Goal: Task Accomplishment & Management: Complete application form

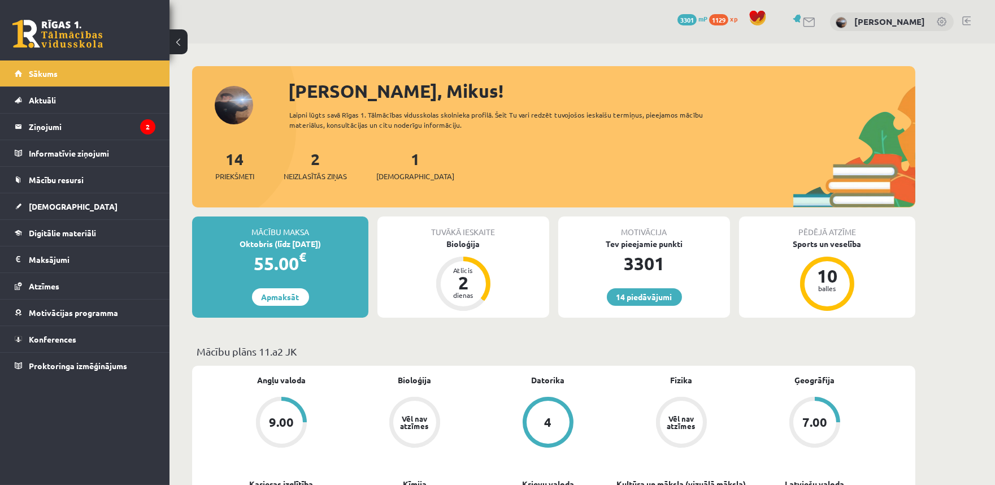
click at [404, 167] on div "1 Ieskaites" at bounding box center [415, 164] width 78 height 35
click at [399, 162] on link "1 Ieskaites" at bounding box center [415, 165] width 78 height 33
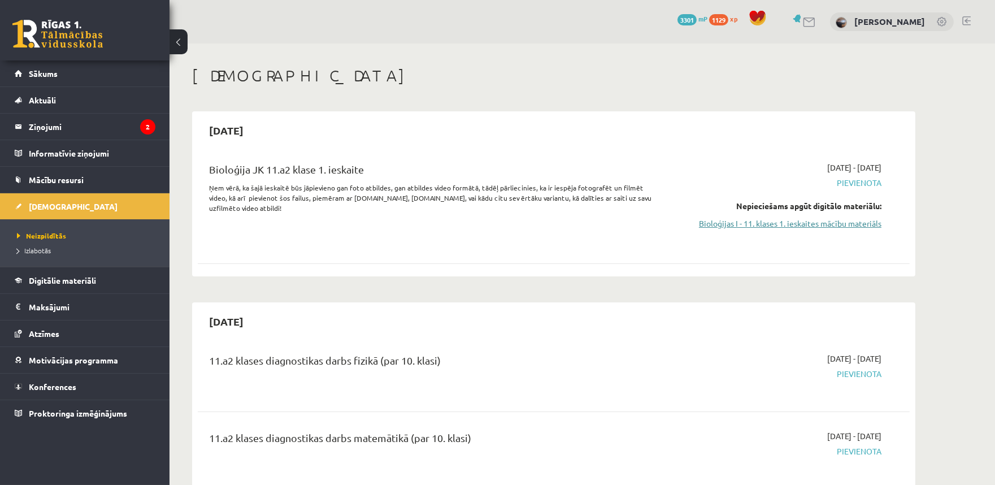
click at [736, 222] on link "Bioloģijas I - 11. klases 1. ieskaites mācību materiāls" at bounding box center [775, 224] width 213 height 12
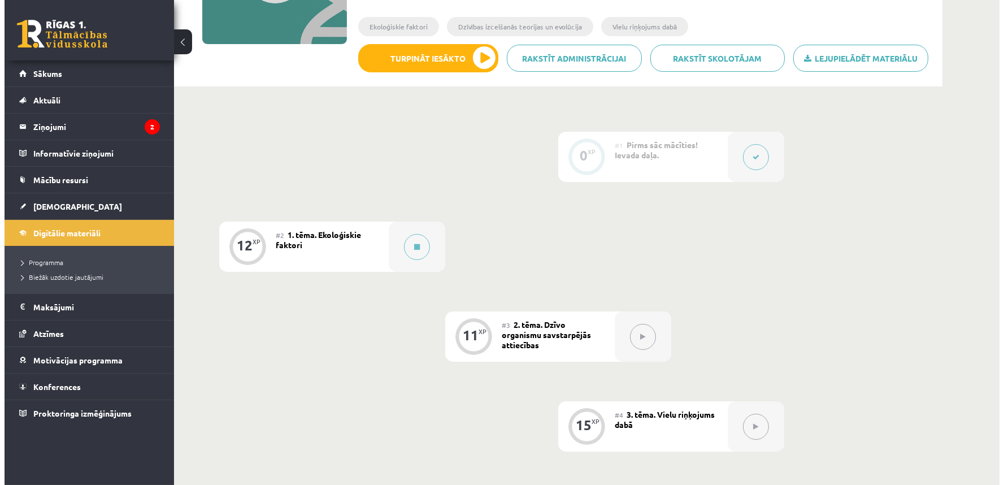
scroll to position [209, 0]
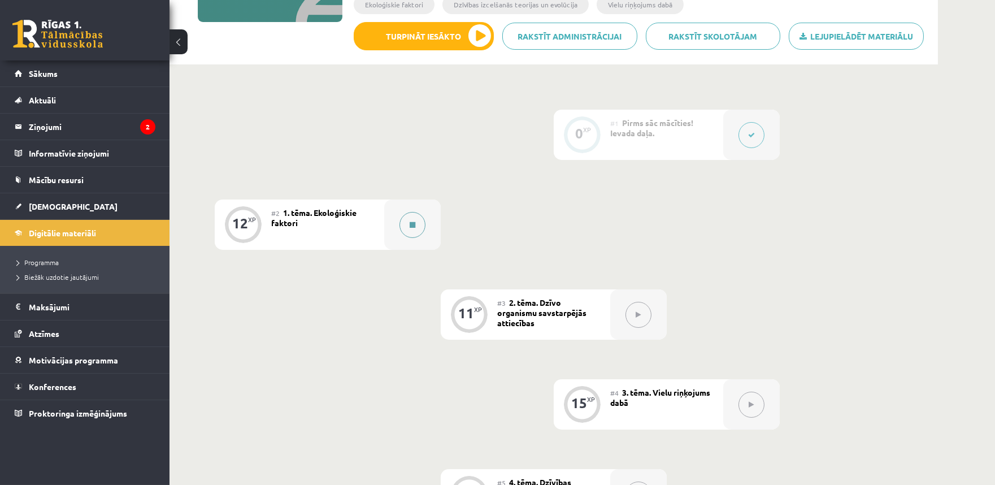
click at [402, 231] on button at bounding box center [413, 225] width 26 height 26
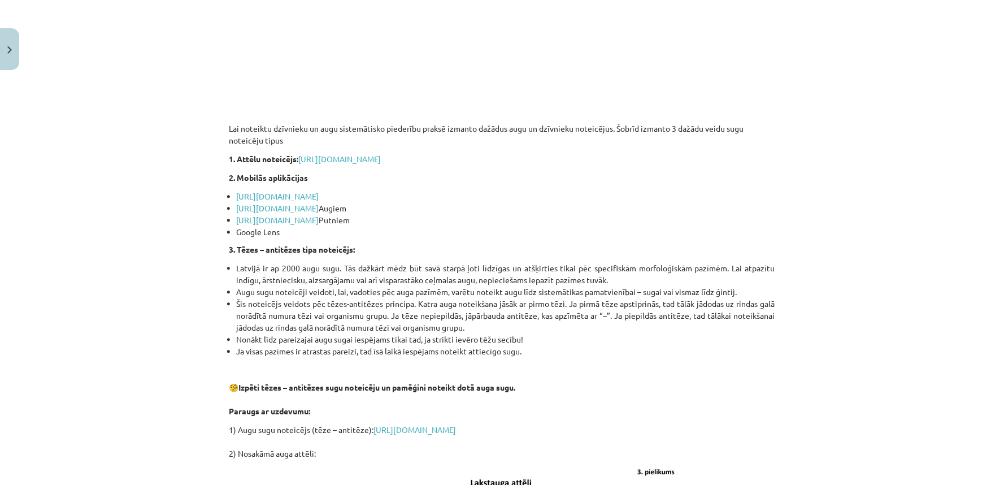
scroll to position [1359, 0]
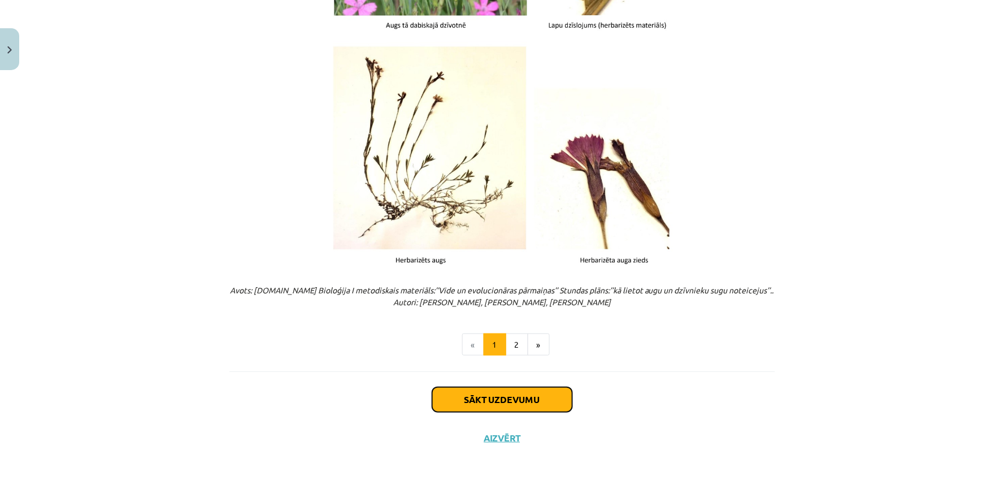
click at [496, 400] on button "Sākt uzdevumu" at bounding box center [502, 399] width 140 height 25
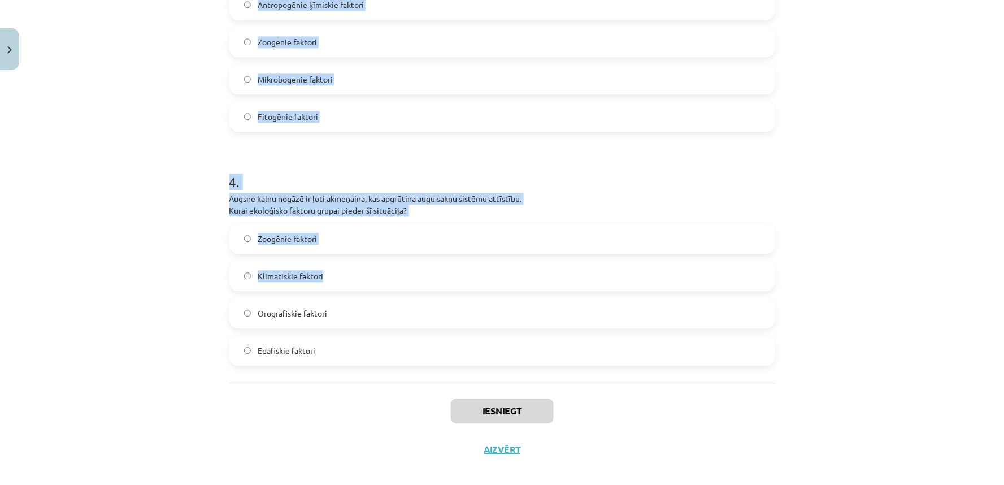
scroll to position [783, 0]
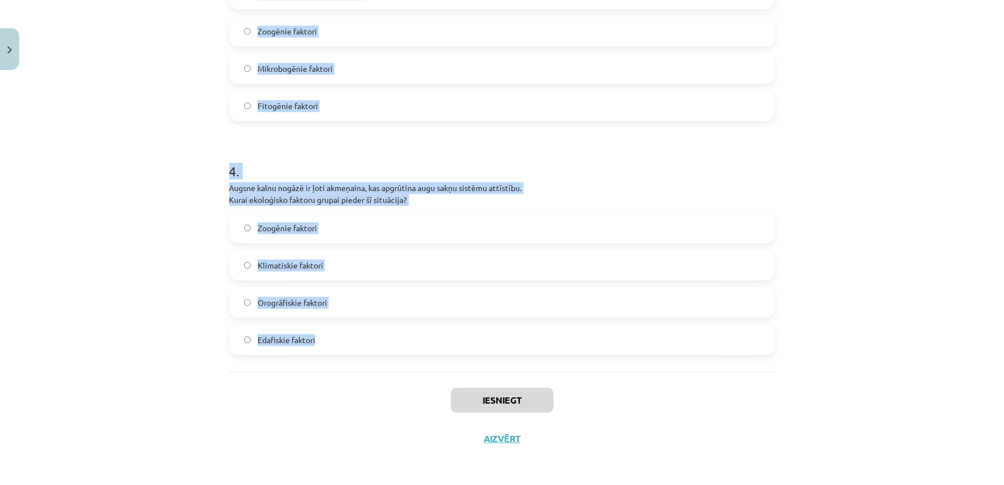
drag, startPoint x: 215, startPoint y: 226, endPoint x: 474, endPoint y: 330, distance: 278.4
click at [475, 328] on div "Mācību tēma: Bioloģijas i - 11. klases 1. ieskaites mācību materiāls #2 1. tēma…" at bounding box center [502, 242] width 1004 height 485
copy form "1 . Āfrikas savannās zebras un ziloņi izmanto vienus un tos pašus ūdens avotus,…"
drag, startPoint x: 153, startPoint y: 225, endPoint x: 178, endPoint y: 239, distance: 28.3
click at [153, 225] on div "Mācību tēma: Bioloģijas i - 11. klases 1. ieskaites mācību materiāls #2 1. tēma…" at bounding box center [502, 242] width 1004 height 485
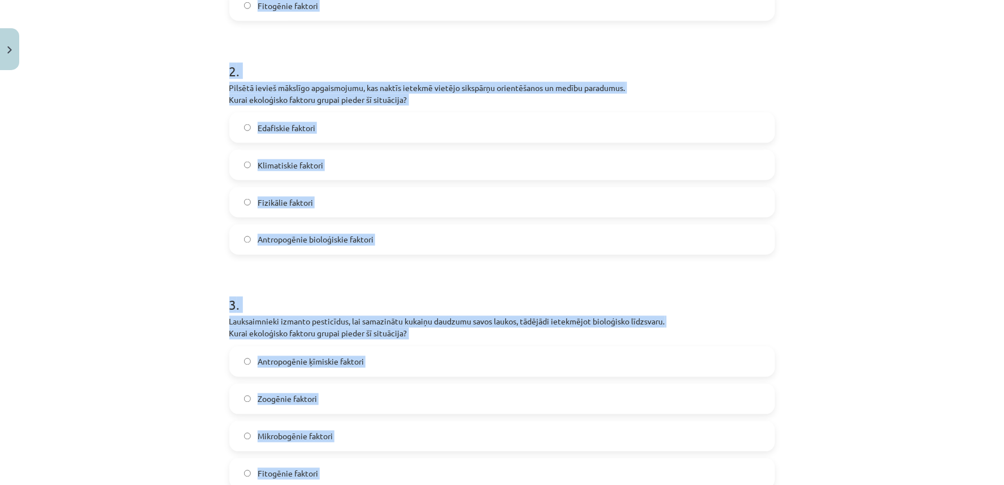
scroll to position [155, 0]
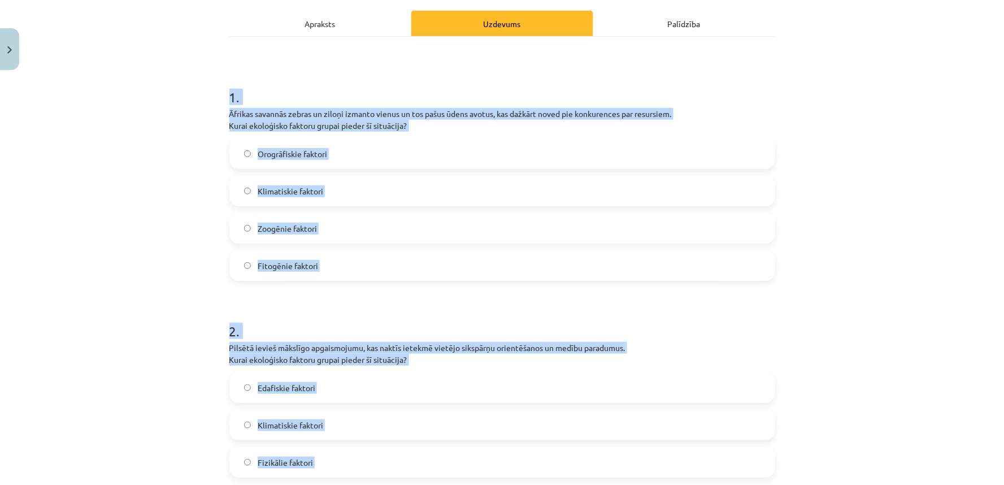
click at [109, 267] on div "Mācību tēma: Bioloģijas i - 11. klases 1. ieskaites mācību materiāls #2 1. tēma…" at bounding box center [502, 242] width 1004 height 485
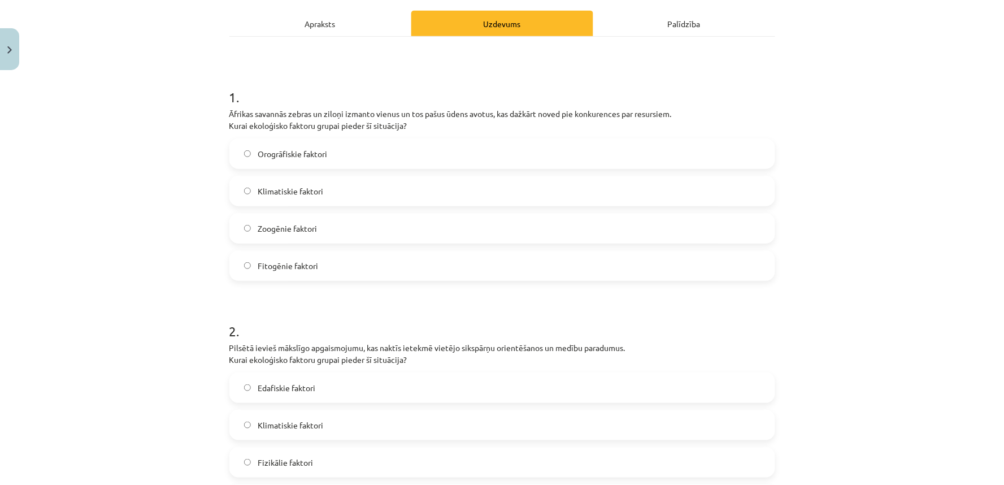
click at [279, 266] on span "Fitogēnie faktori" at bounding box center [288, 266] width 60 height 12
click at [283, 236] on label "Zoogēnie faktori" at bounding box center [503, 228] width 544 height 28
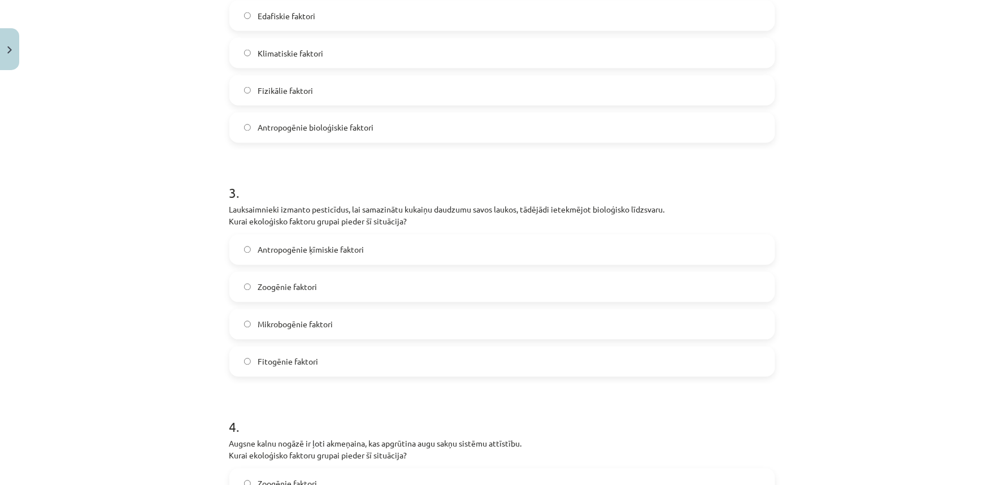
scroll to position [574, 0]
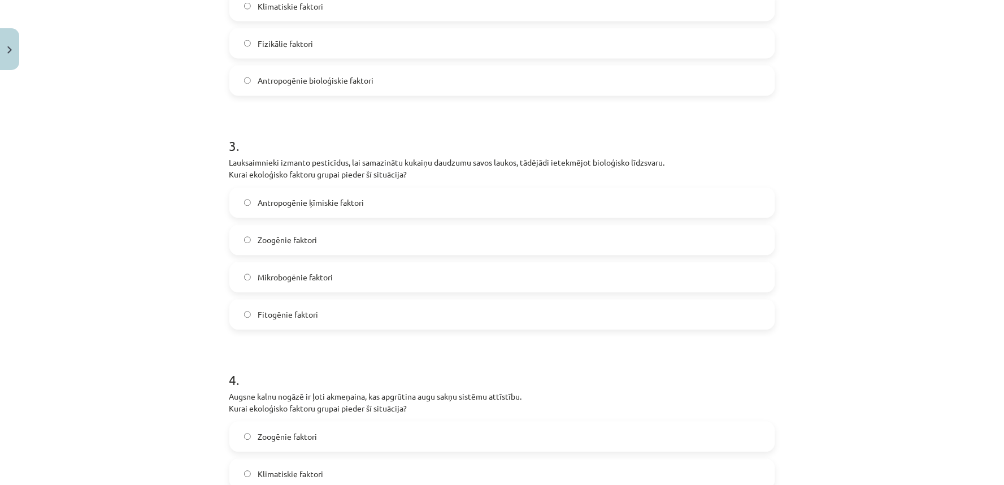
click at [287, 215] on label "Antropogēnie ķīmiskie faktori" at bounding box center [503, 203] width 544 height 28
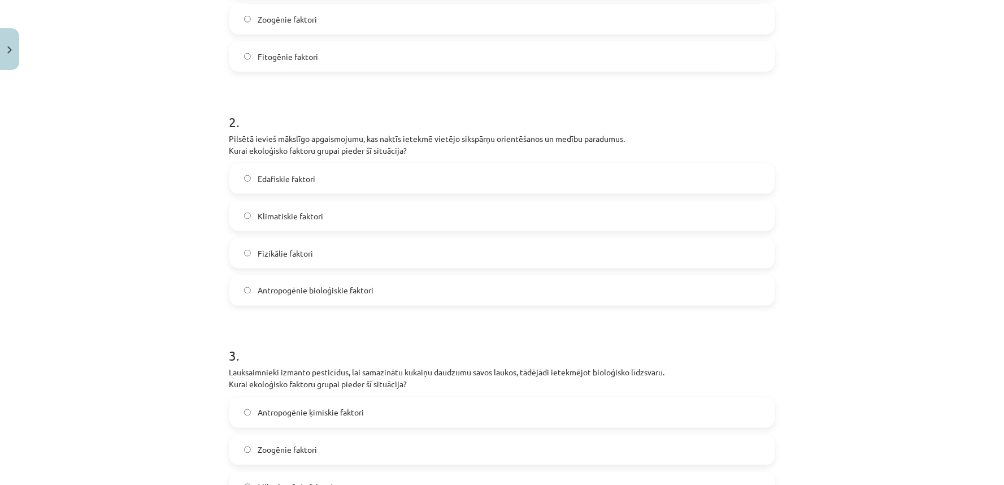
click at [287, 290] on span "Antropogēnie bioloģiskie faktori" at bounding box center [316, 291] width 116 height 12
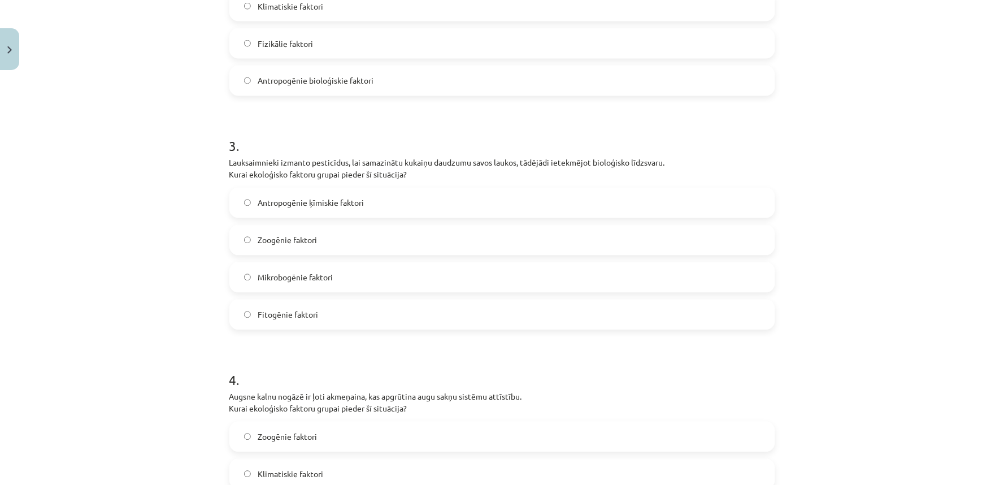
scroll to position [783, 0]
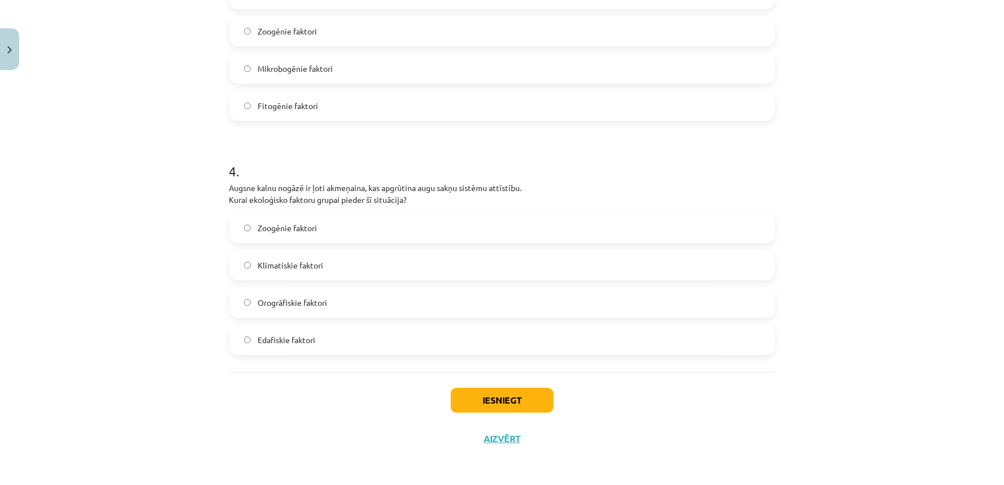
click at [283, 341] on span "Edafiskie faktori" at bounding box center [287, 340] width 58 height 12
click at [357, 344] on label "Edafiskie faktori" at bounding box center [503, 340] width 544 height 28
click at [469, 394] on button "Iesniegt" at bounding box center [502, 400] width 103 height 25
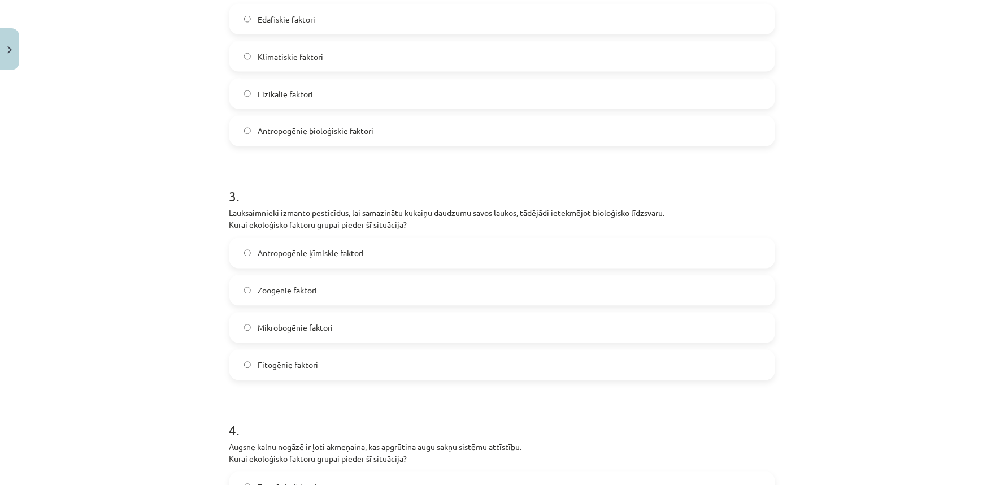
scroll to position [628, 0]
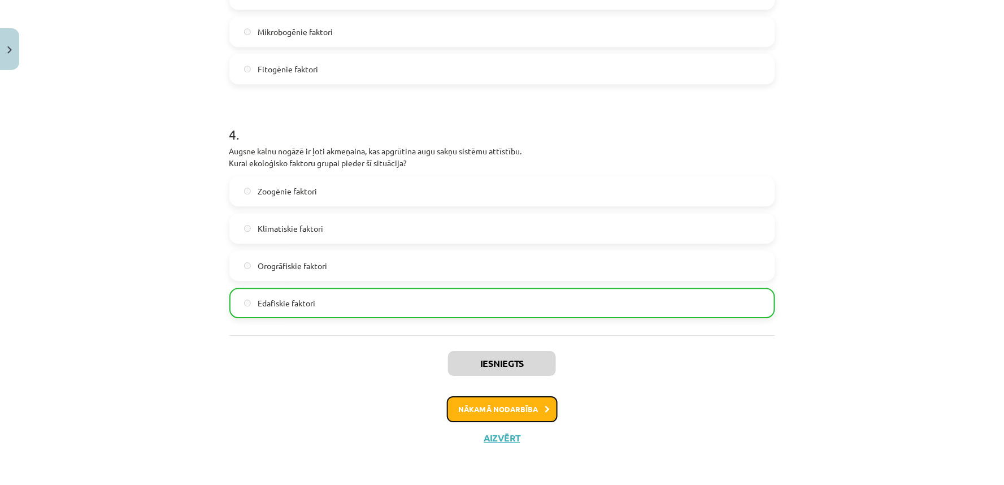
click at [534, 410] on button "Nākamā nodarbība" at bounding box center [502, 409] width 111 height 26
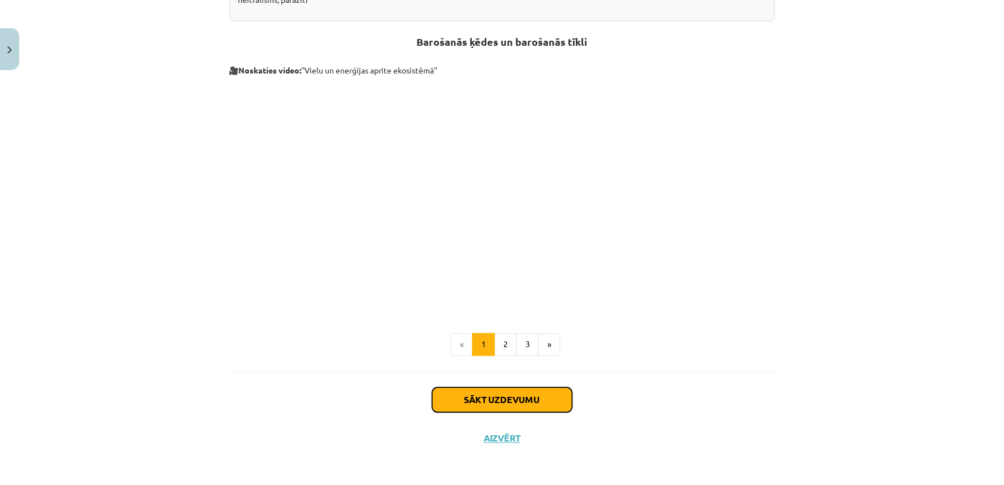
click at [474, 397] on button "Sākt uzdevumu" at bounding box center [502, 400] width 140 height 25
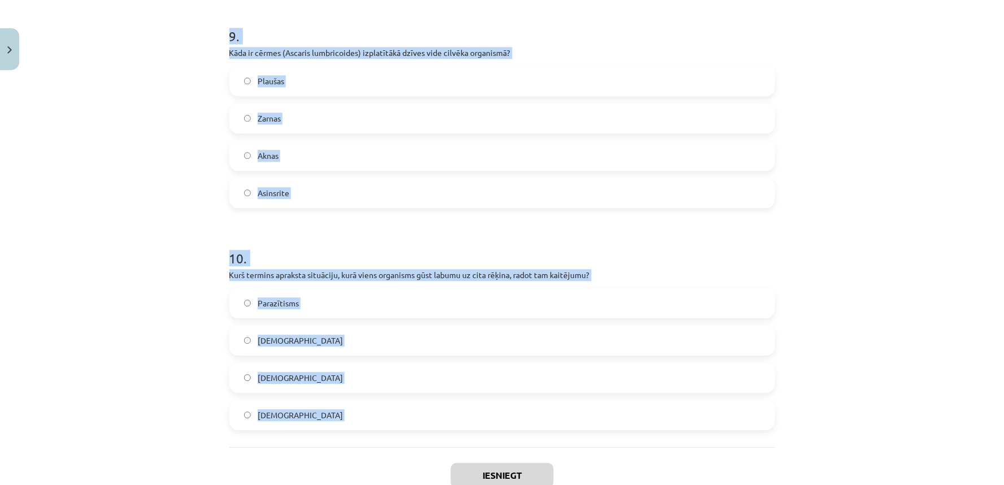
scroll to position [2069, 0]
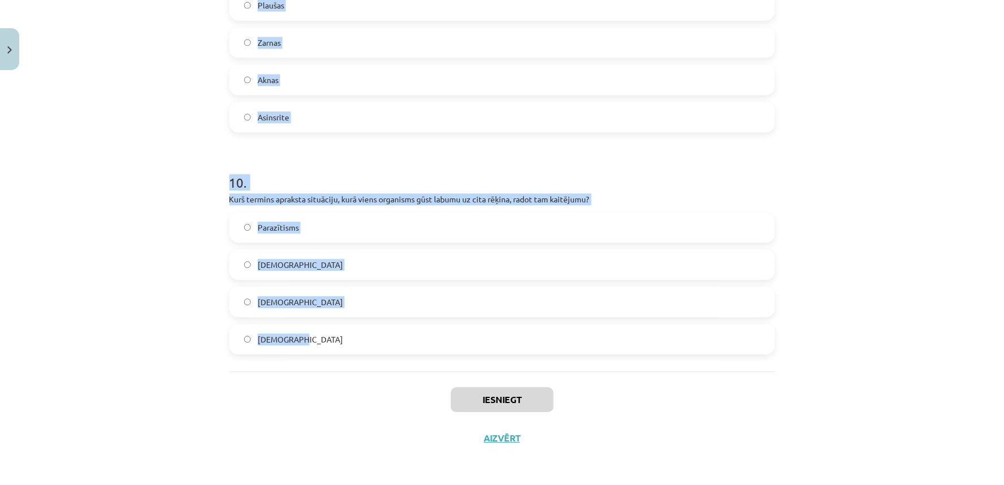
drag, startPoint x: 193, startPoint y: 199, endPoint x: 391, endPoint y: 364, distance: 258.0
click at [396, 366] on div "Mācību tēma: Bioloģijas i - 11. klases 1. ieskaites mācību materiāls #3 2. tēma…" at bounding box center [502, 242] width 1004 height 485
copy form "1 . Kuram no parazītiskajiem tārpiem starpsaimnieks var būt vērsis? Cērme Spalī…"
drag, startPoint x: 86, startPoint y: 98, endPoint x: 92, endPoint y: 140, distance: 42.2
click at [87, 98] on div "Mācību tēma: Bioloģijas i - 11. klases 1. ieskaites mācību materiāls #3 2. tēma…" at bounding box center [502, 242] width 1004 height 485
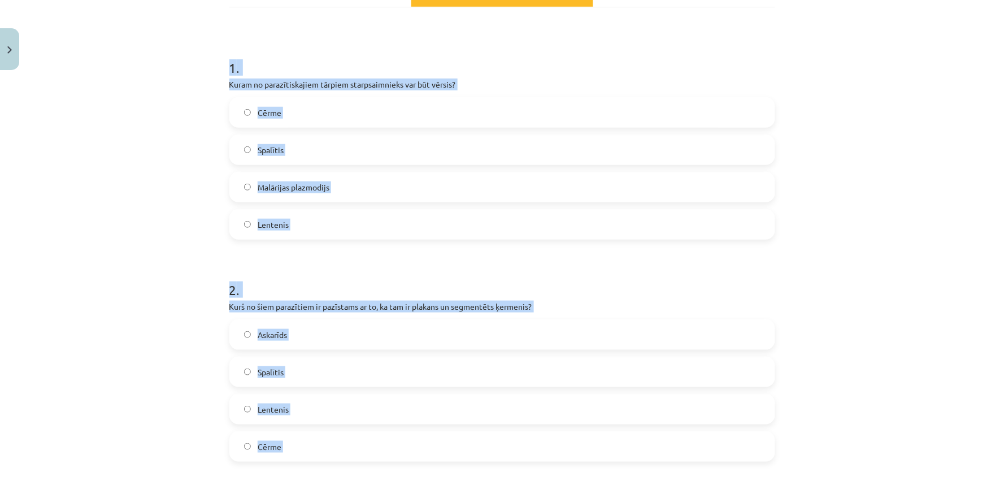
click at [81, 285] on div "Mācību tēma: Bioloģijas i - 11. klases 1. ieskaites mācību materiāls #3 2. tēma…" at bounding box center [502, 242] width 1004 height 485
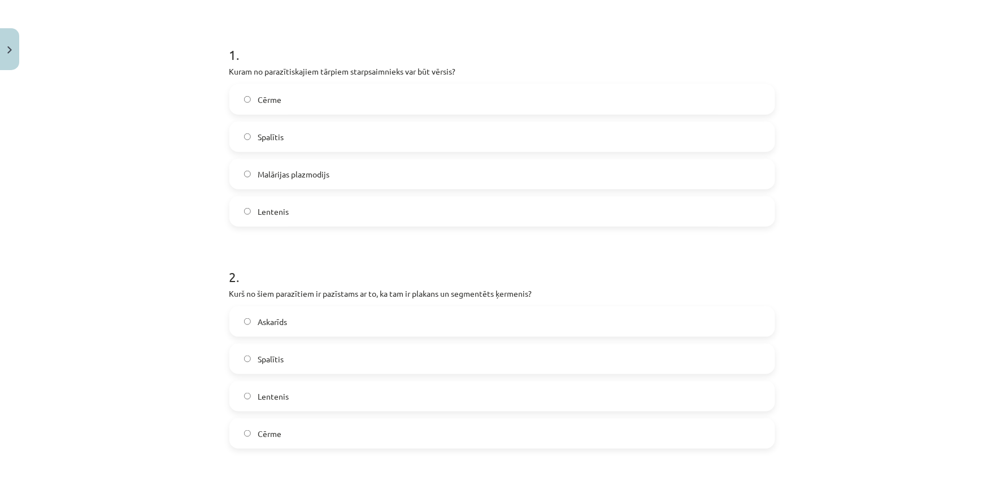
scroll to position [209, 0]
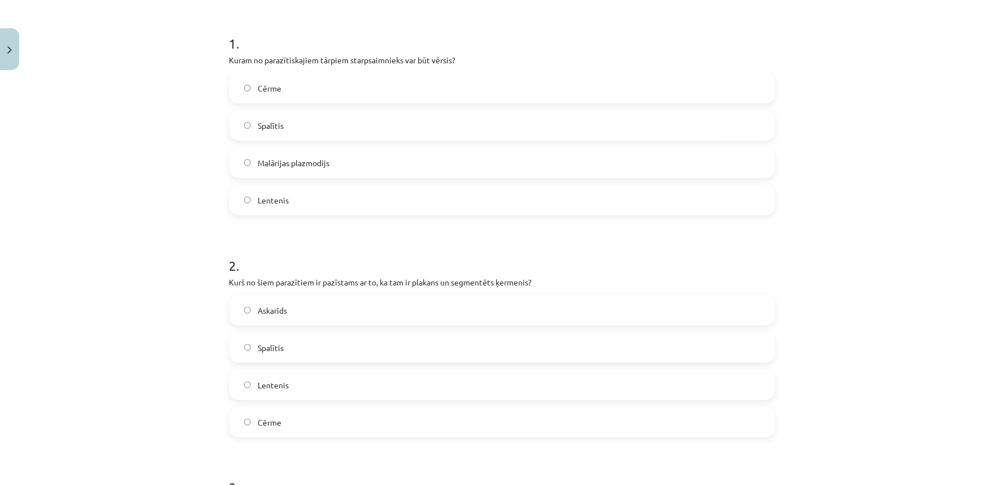
click at [275, 204] on span "Lentenis" at bounding box center [273, 200] width 31 height 12
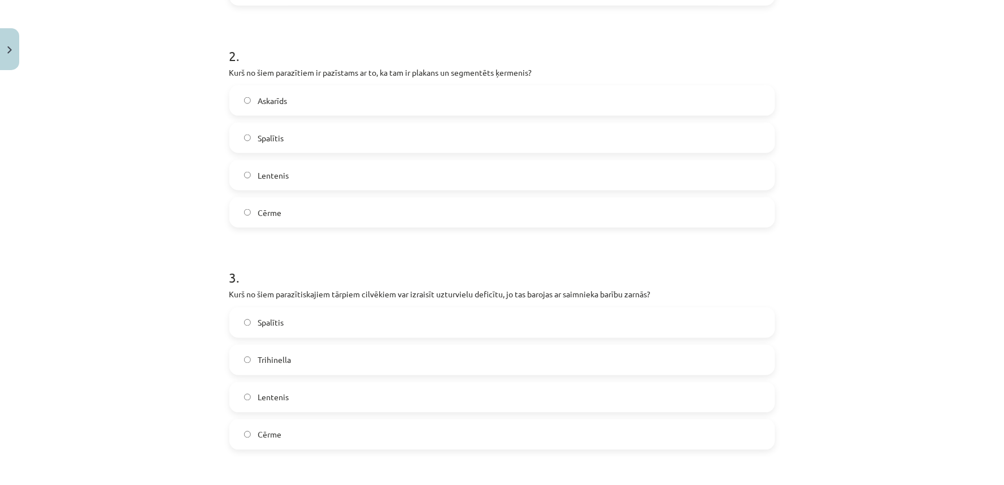
click at [267, 207] on span "Cērme" at bounding box center [270, 213] width 24 height 12
click at [271, 166] on label "Lentenis" at bounding box center [503, 175] width 544 height 28
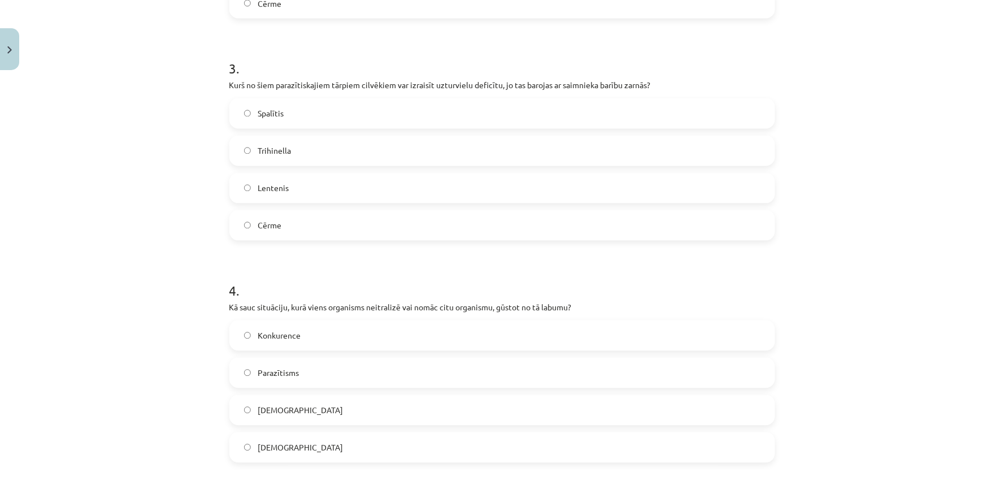
click at [278, 192] on span "Lentenis" at bounding box center [273, 189] width 31 height 12
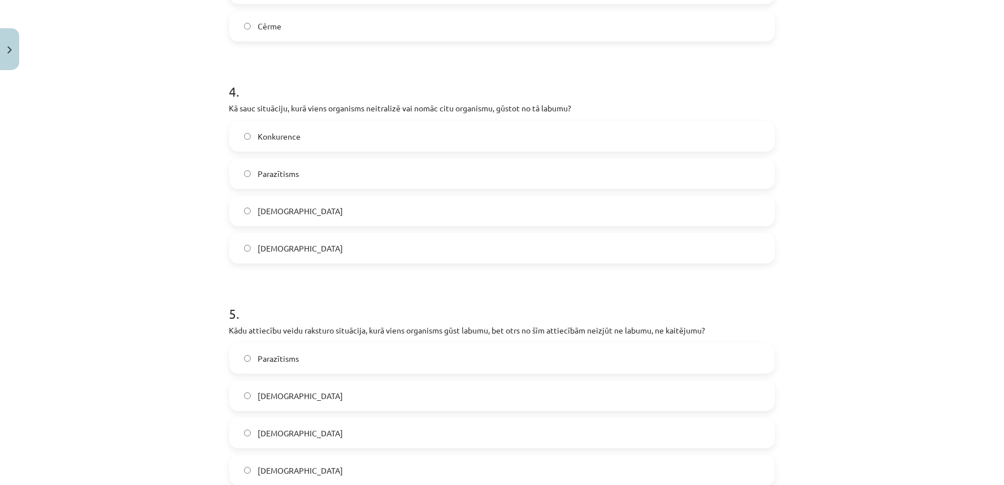
scroll to position [837, 0]
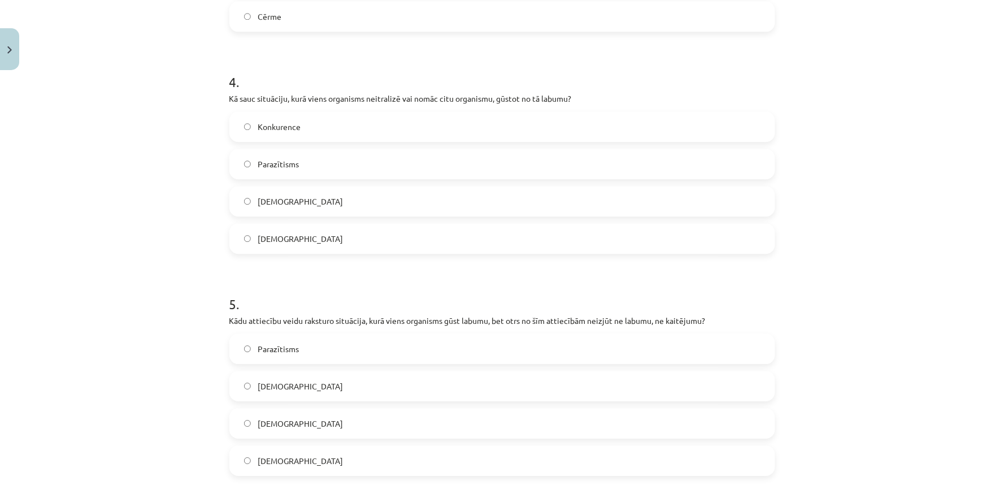
click at [273, 165] on span "Parazītisms" at bounding box center [278, 164] width 41 height 12
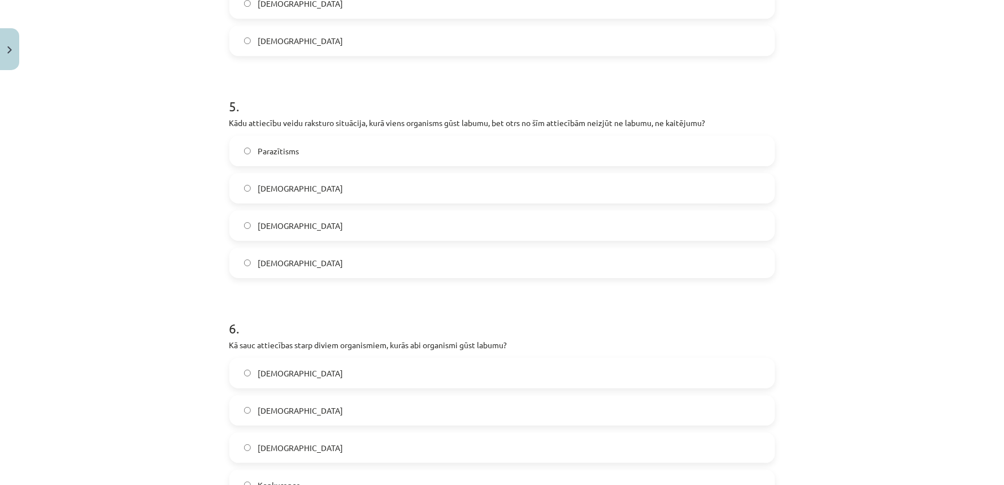
scroll to position [1047, 0]
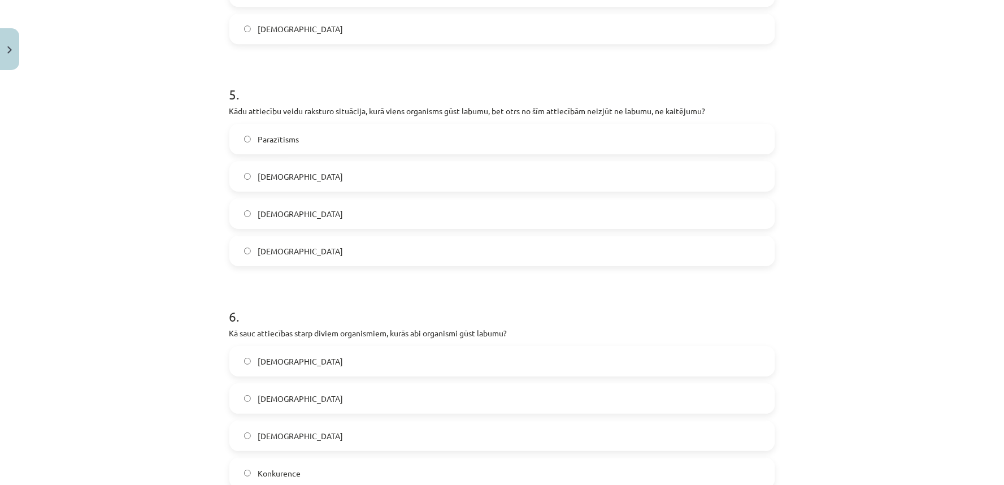
click at [296, 221] on label "Komensālisms" at bounding box center [503, 214] width 544 height 28
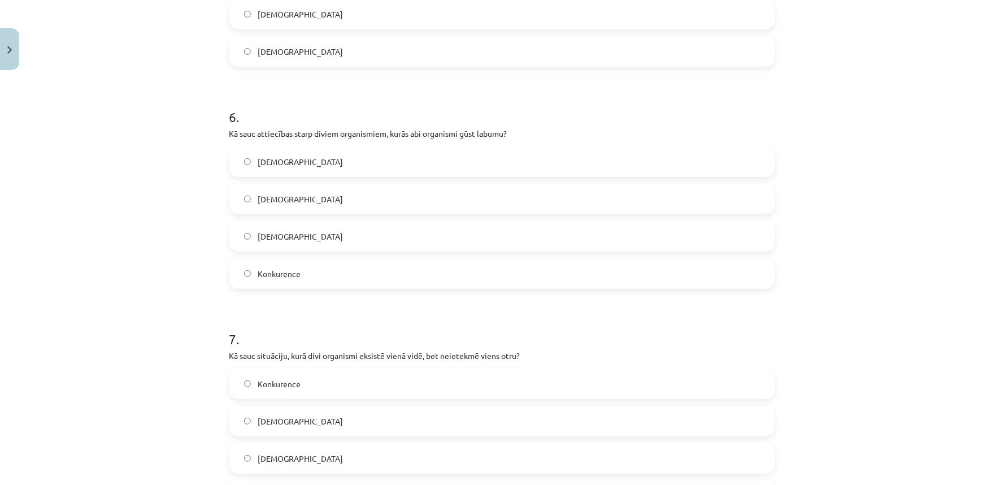
scroll to position [1256, 0]
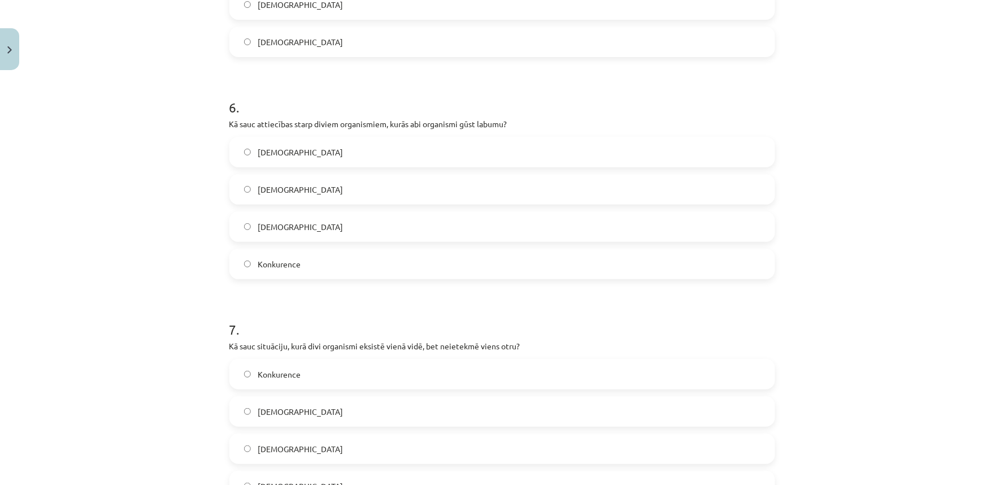
click at [294, 197] on label "Mutuālisms" at bounding box center [503, 189] width 544 height 28
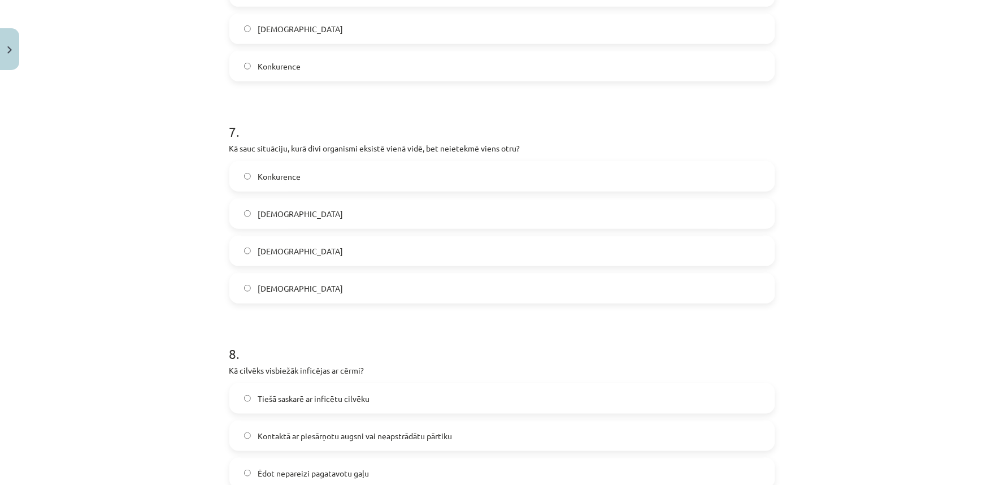
scroll to position [1465, 0]
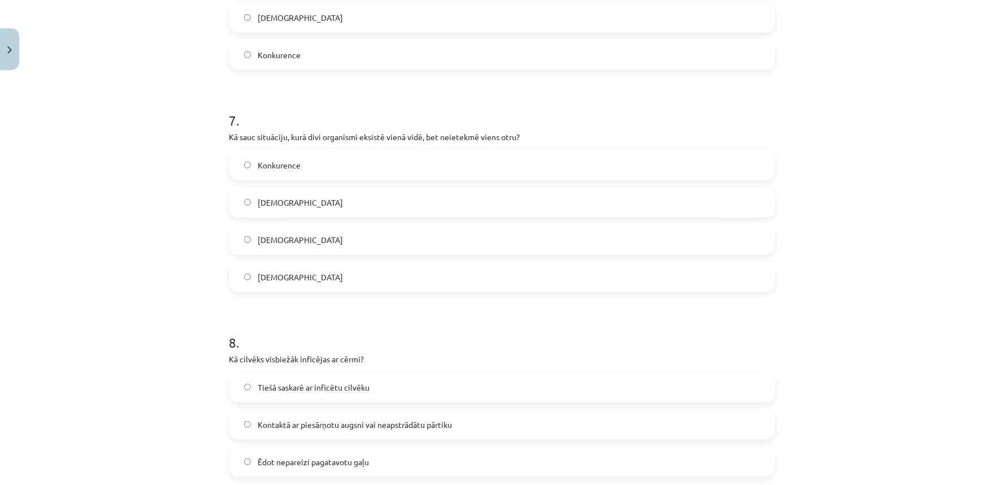
click at [301, 235] on label "Mutuālisms" at bounding box center [503, 240] width 544 height 28
click at [284, 284] on label "Neitrālisms" at bounding box center [503, 277] width 544 height 28
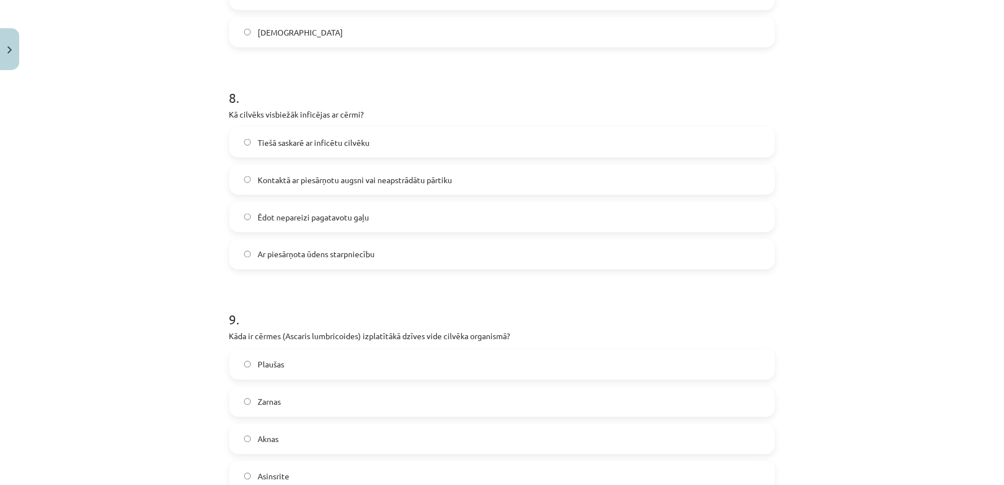
scroll to position [1675, 0]
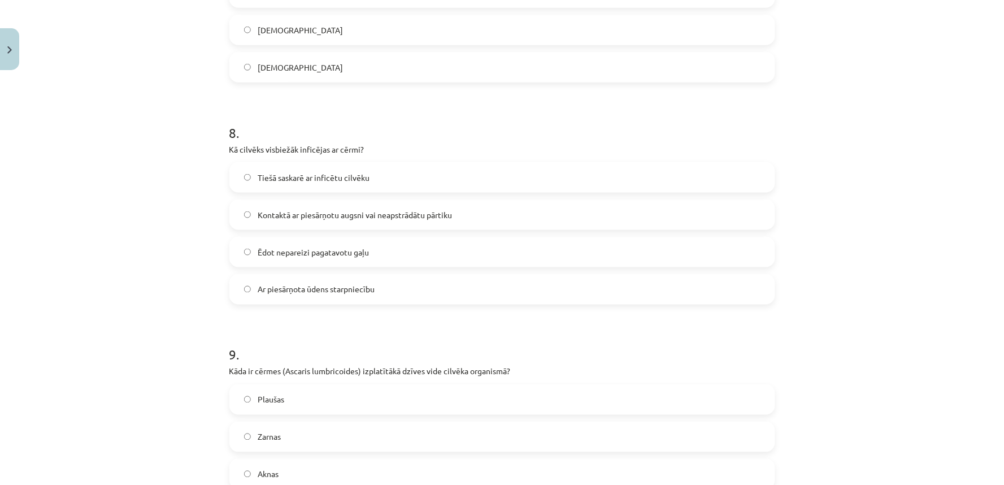
click at [267, 218] on span "Kontaktā ar piesārņotu augsni vai neapstrādātu pārtiku" at bounding box center [355, 215] width 194 height 12
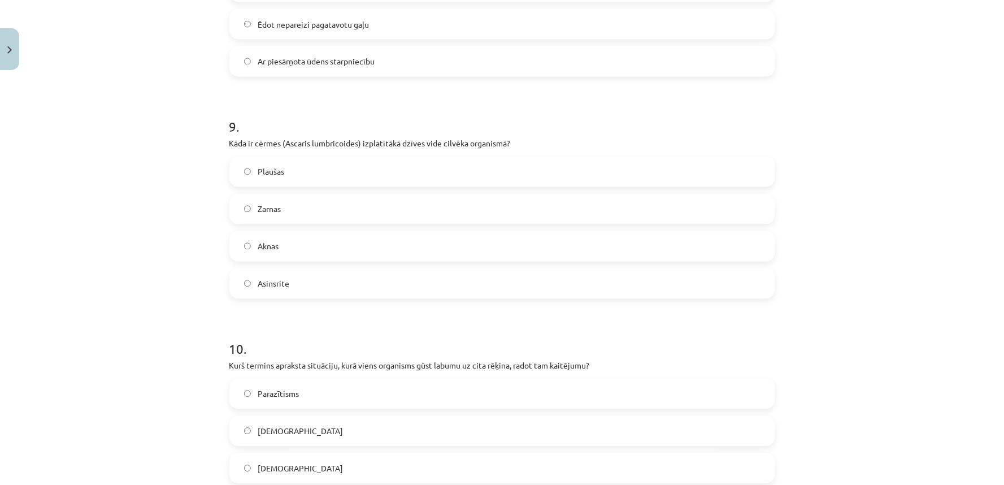
scroll to position [2069, 0]
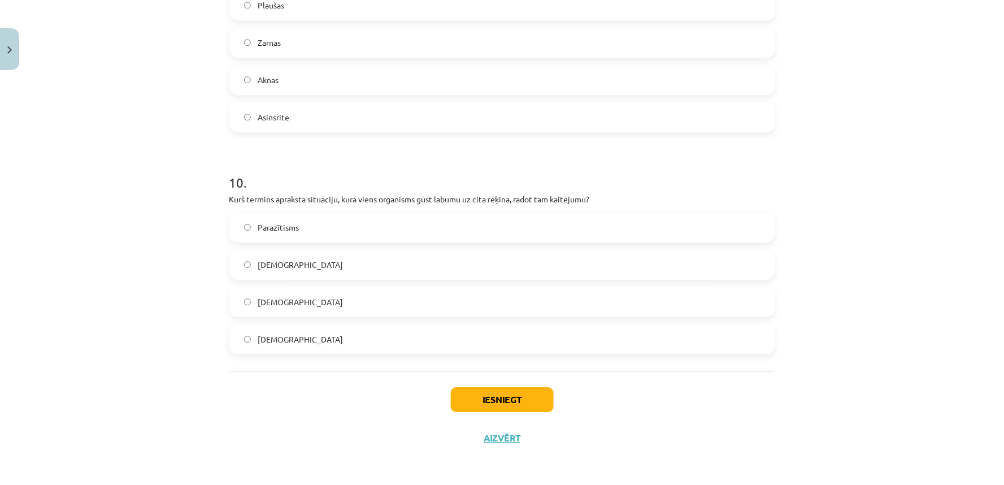
click at [279, 59] on div "Plaušas Zarnas Aknas Asinsrite" at bounding box center [502, 61] width 546 height 142
click at [278, 48] on label "Zarnas" at bounding box center [503, 42] width 544 height 28
click at [286, 231] on span "Parazītisms" at bounding box center [278, 228] width 41 height 12
click at [461, 402] on button "Iesniegt" at bounding box center [502, 399] width 103 height 25
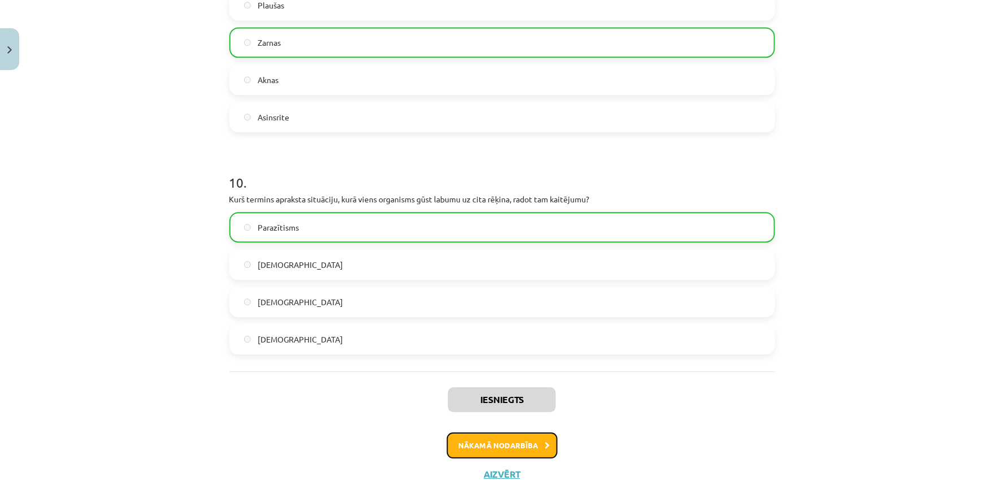
click at [496, 452] on button "Nākamā nodarbība" at bounding box center [502, 445] width 111 height 26
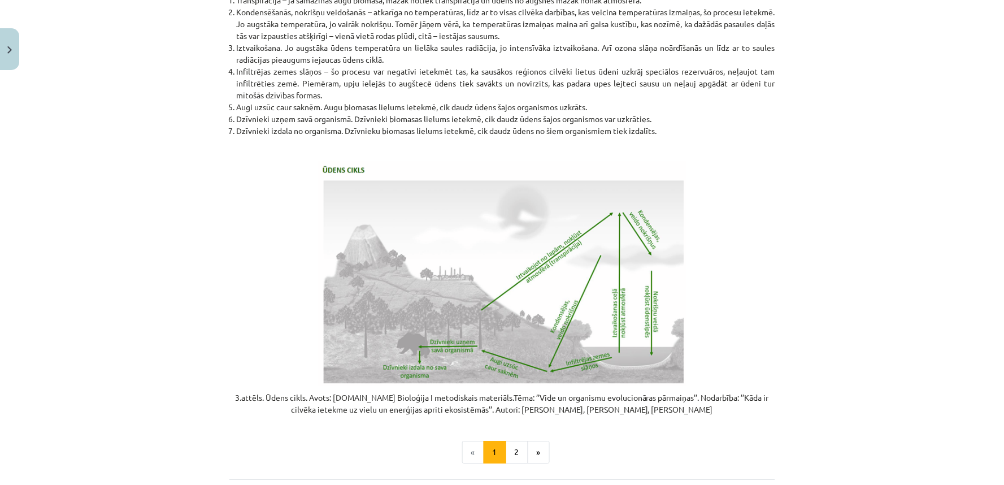
scroll to position [2239, 0]
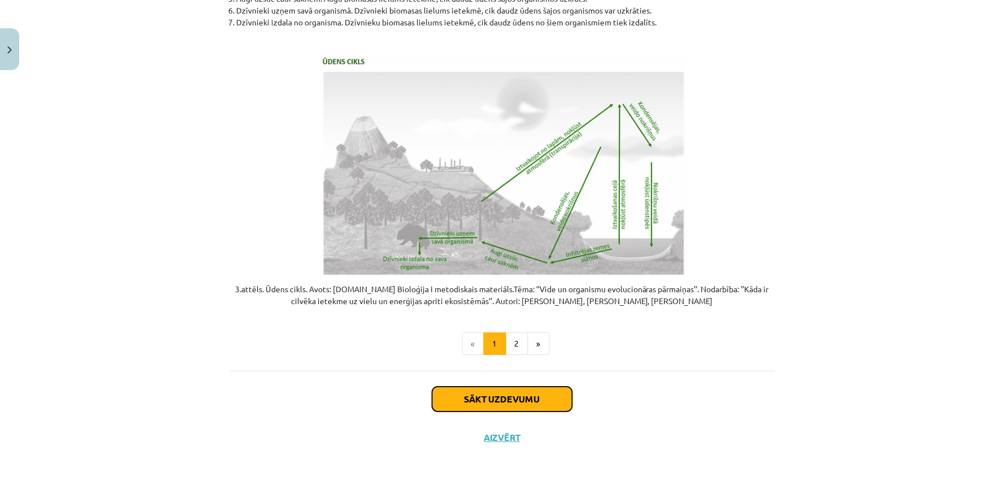
click at [472, 398] on button "Sākt uzdevumu" at bounding box center [502, 399] width 140 height 25
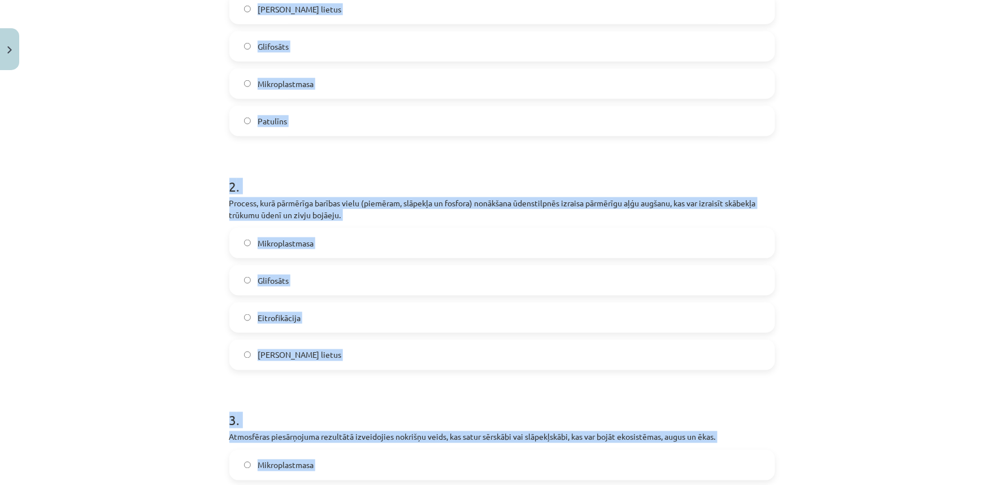
scroll to position [1006, 0]
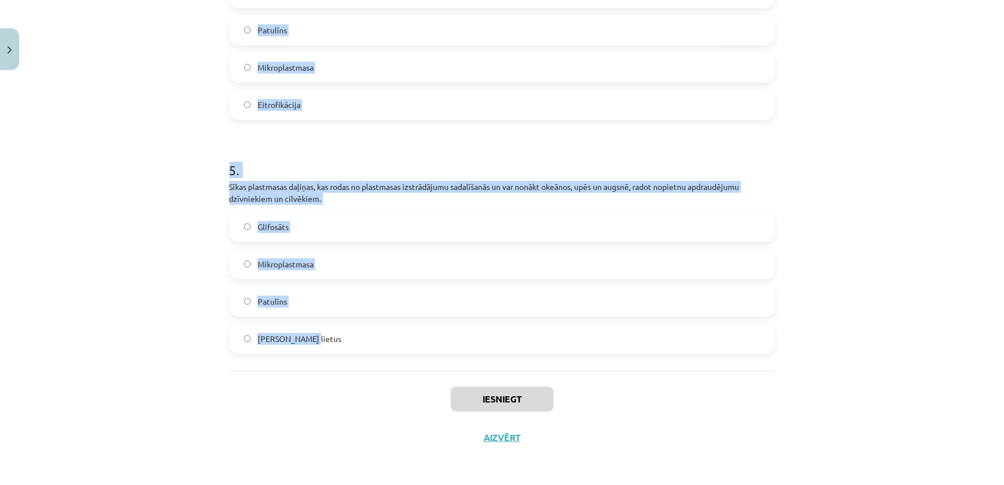
drag, startPoint x: 220, startPoint y: 221, endPoint x: 466, endPoint y: 343, distance: 274.0
copy form "1 . Tas ir lauksaimniecībā bieži lietots herbicīds, kas tiek izmantots nezāļu a…"
click at [105, 150] on div "Mācību tēma: Bioloģijas i - 11. klases 1. ieskaites mācību materiāls #4 3. tēma…" at bounding box center [502, 242] width 1004 height 485
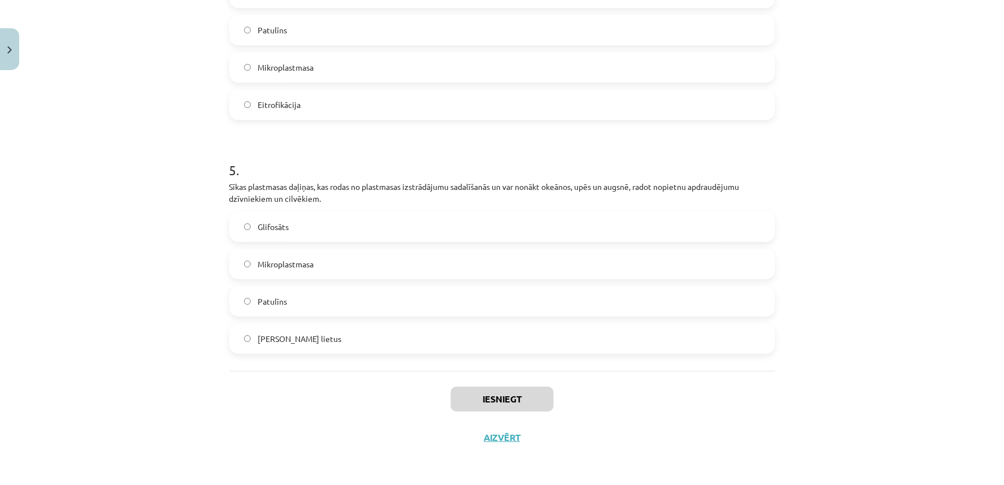
click at [285, 267] on span "Mikroplastmasa" at bounding box center [286, 264] width 56 height 12
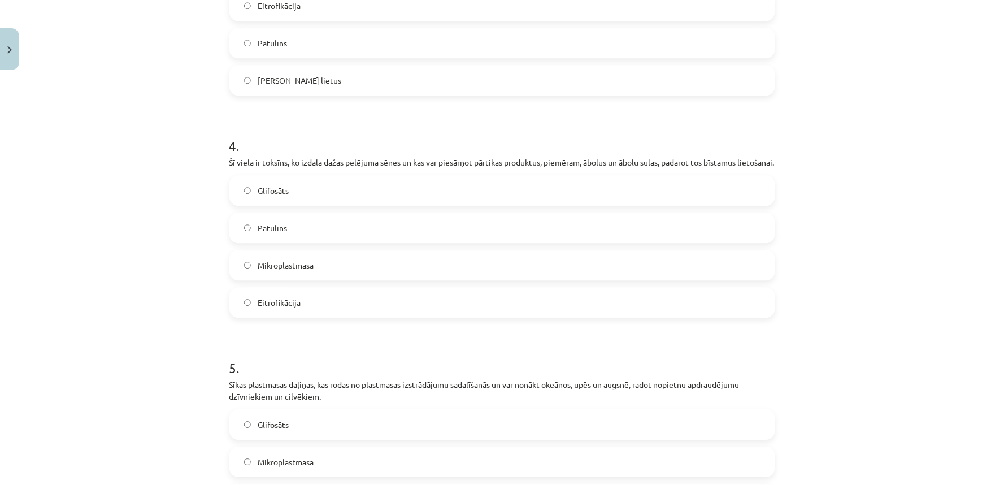
click at [278, 234] on span "Patulīns" at bounding box center [272, 228] width 29 height 12
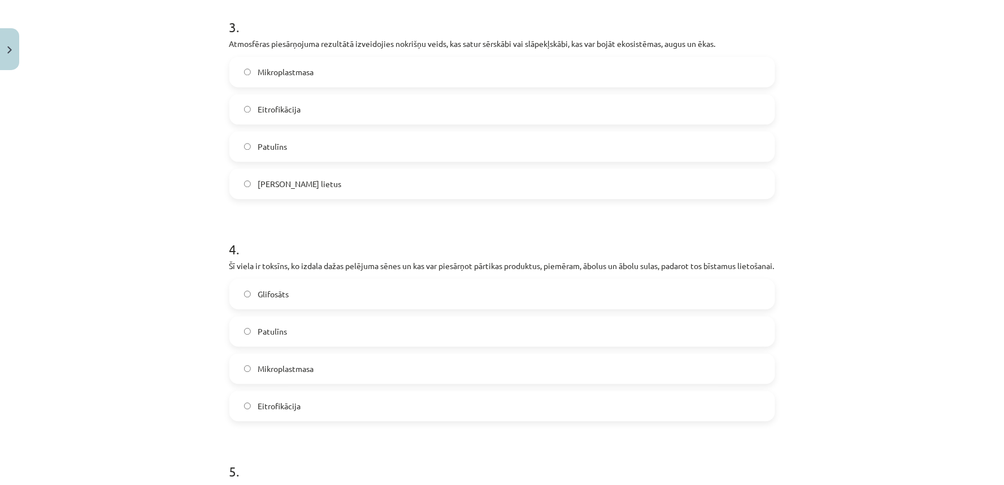
scroll to position [587, 0]
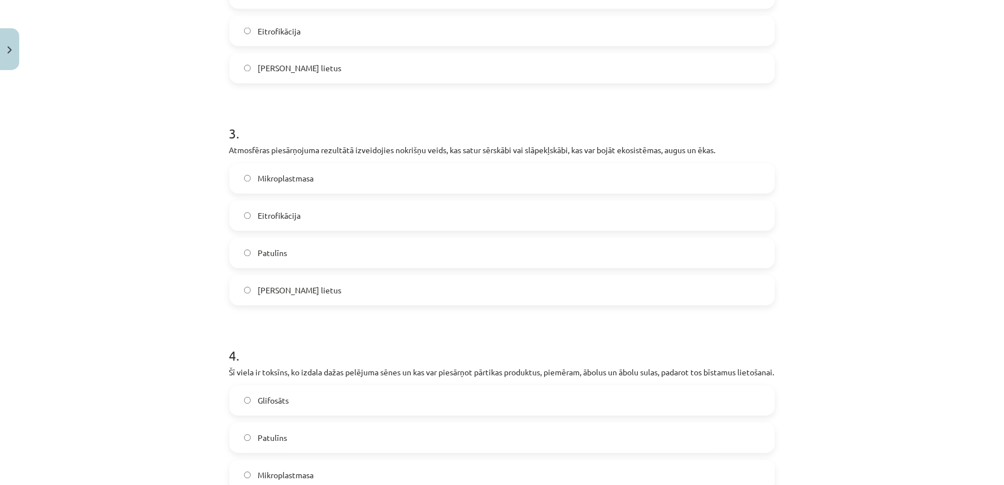
drag, startPoint x: 298, startPoint y: 291, endPoint x: 297, endPoint y: 300, distance: 8.6
click at [297, 291] on span "Skābais lietus" at bounding box center [300, 291] width 84 height 12
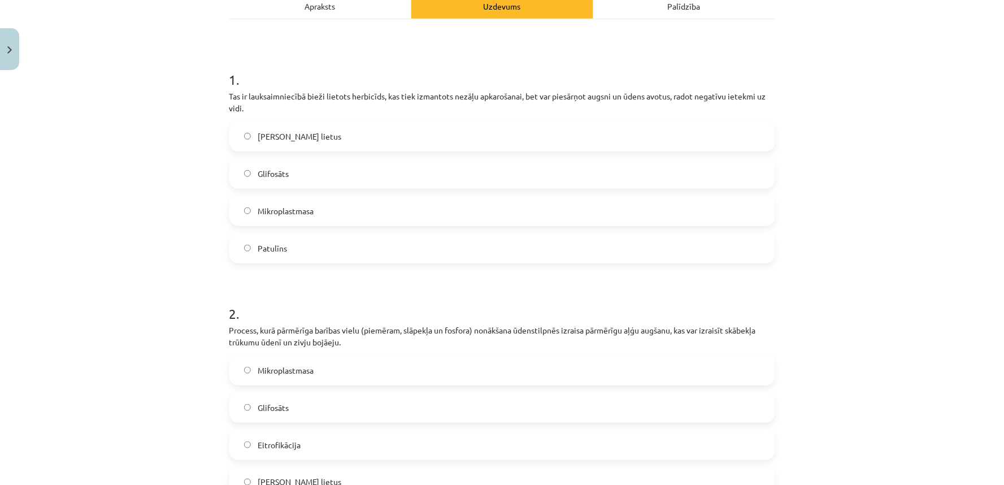
scroll to position [168, 0]
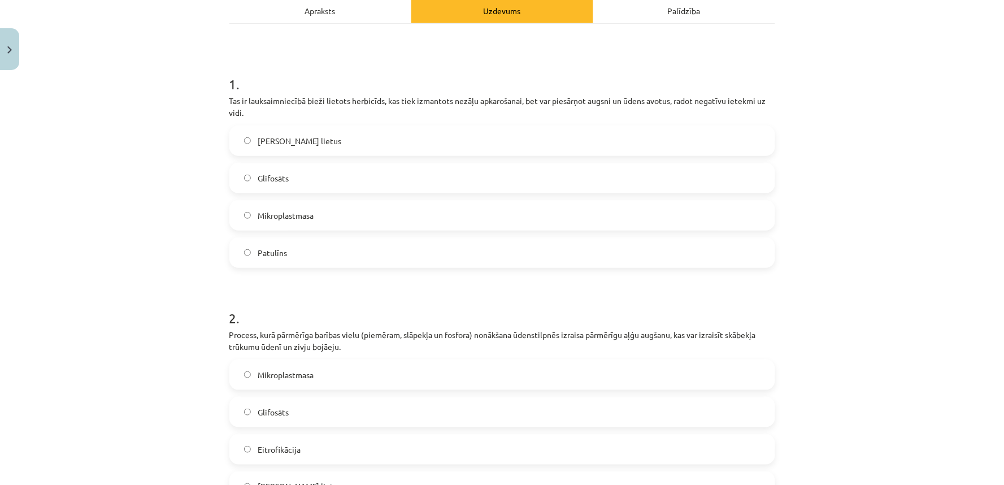
click at [262, 187] on label "Glifosāts" at bounding box center [503, 178] width 544 height 28
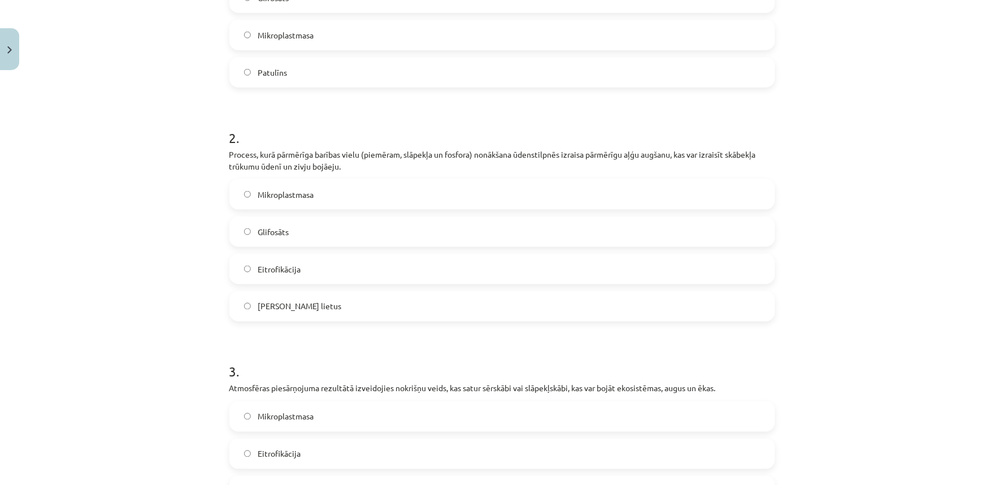
scroll to position [378, 0]
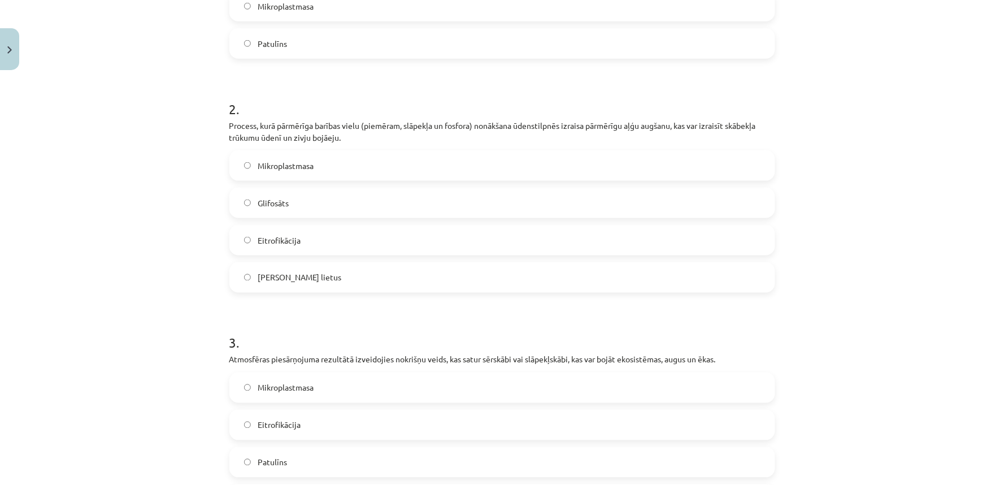
click at [281, 236] on span "Eitrofikācija" at bounding box center [279, 241] width 43 height 12
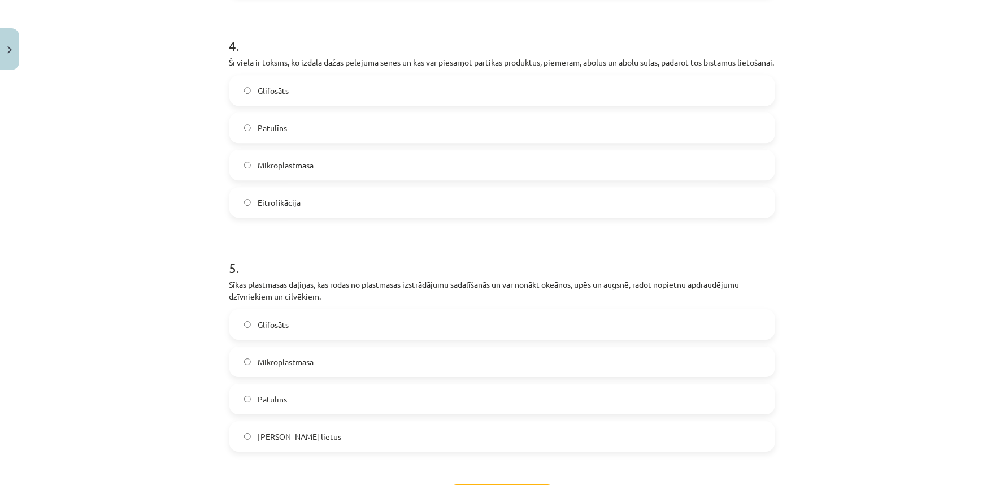
scroll to position [1006, 0]
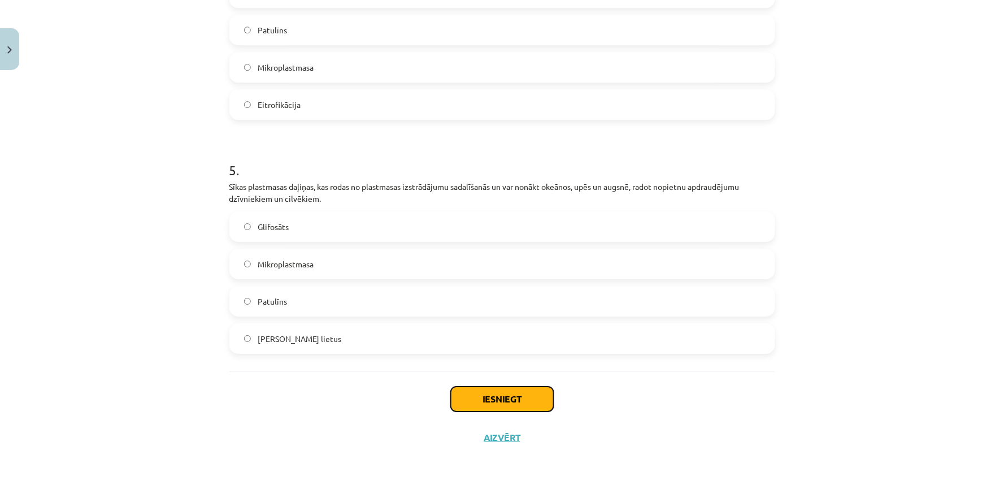
click at [470, 394] on button "Iesniegt" at bounding box center [502, 399] width 103 height 25
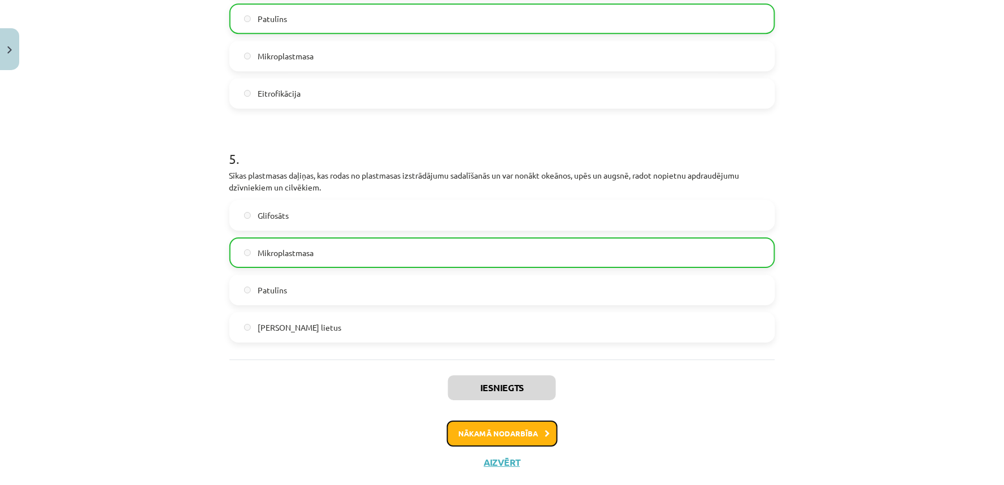
click at [476, 442] on button "Nākamā nodarbība" at bounding box center [502, 433] width 111 height 26
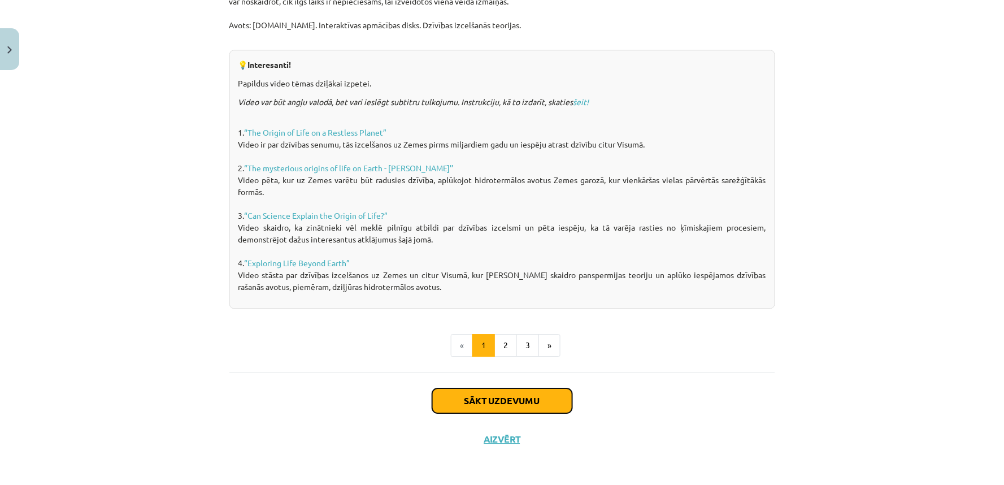
click at [468, 405] on button "Sākt uzdevumu" at bounding box center [502, 400] width 140 height 25
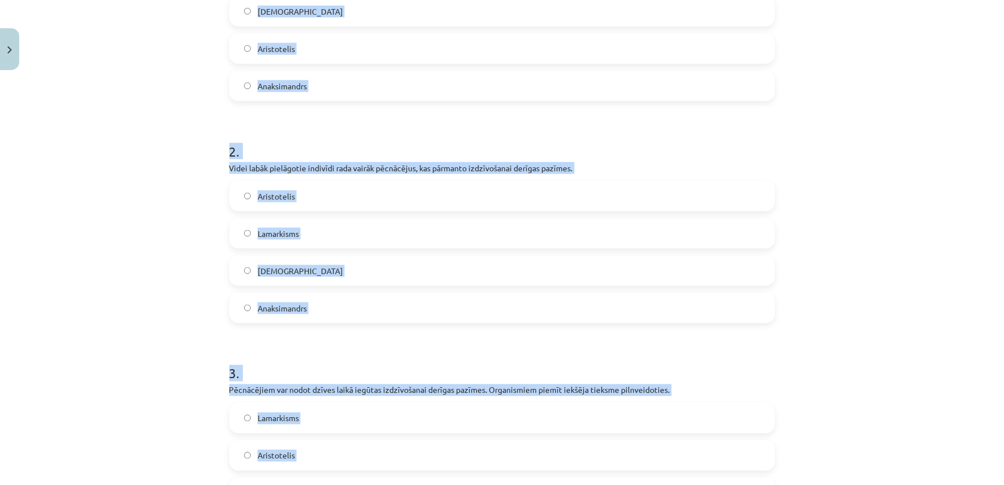
scroll to position [514, 0]
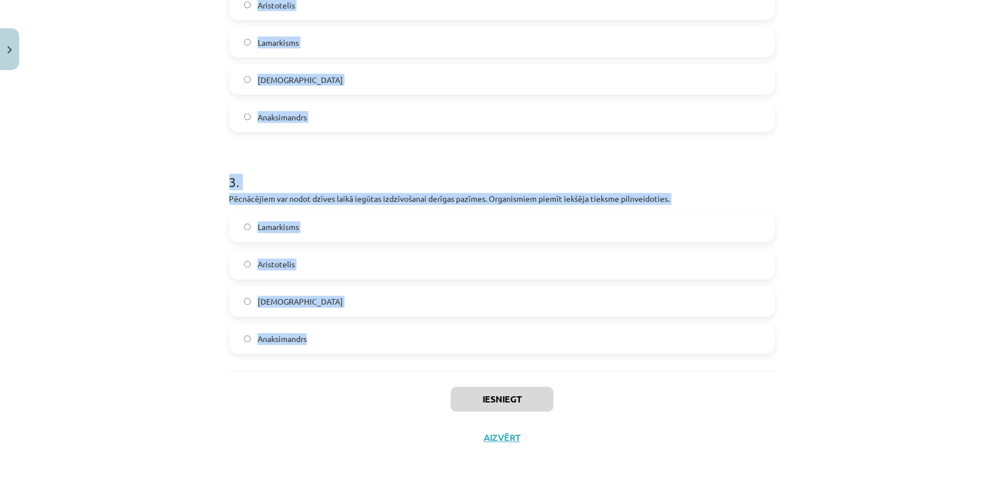
drag, startPoint x: 267, startPoint y: 218, endPoint x: 426, endPoint y: 341, distance: 201.4
click at [426, 341] on div "Mācību tēma: Bioloģijas i - 11. klases 1. ieskaites mācību materiāls #5 4. tēma…" at bounding box center [502, 242] width 1004 height 485
copy form "1 . Neparedz vides faktoru ietekmi uz organismu pazīmēm un pielāgotību. Pieļauj…"
click at [298, 228] on label "Lamarkisms" at bounding box center [503, 227] width 544 height 28
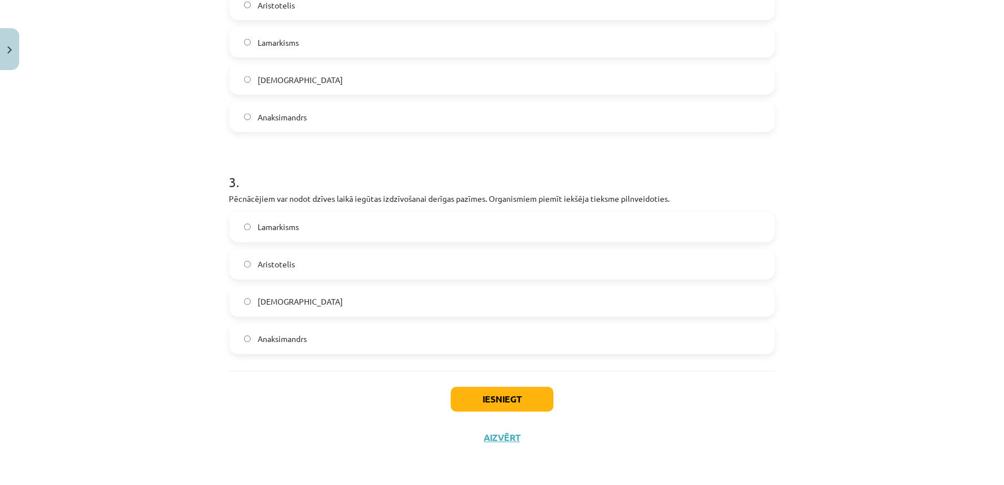
click at [302, 83] on label "Darvinisms" at bounding box center [503, 80] width 544 height 28
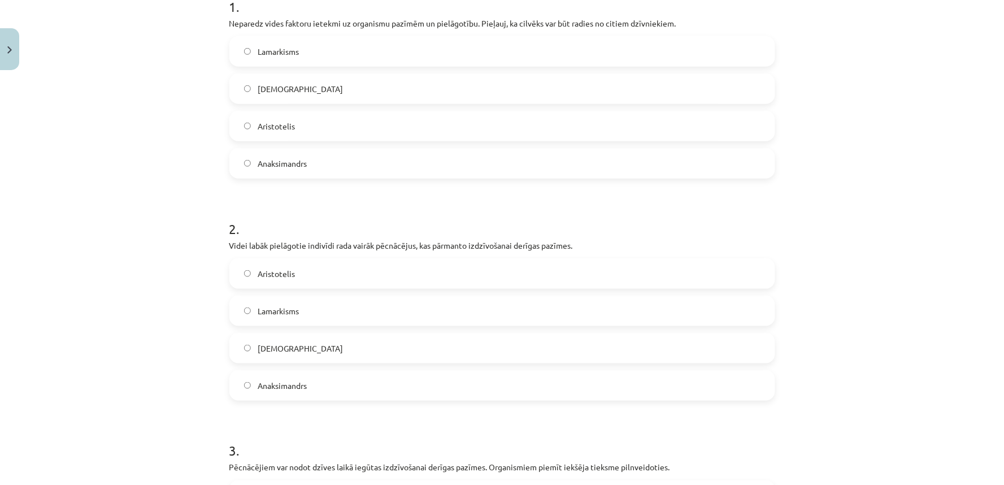
scroll to position [95, 0]
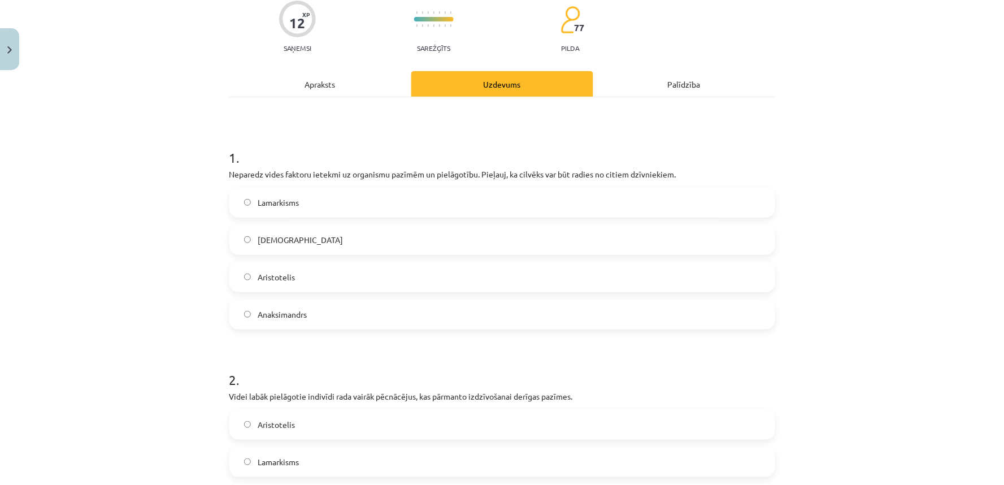
click at [312, 318] on label "Anaksimandrs" at bounding box center [503, 314] width 544 height 28
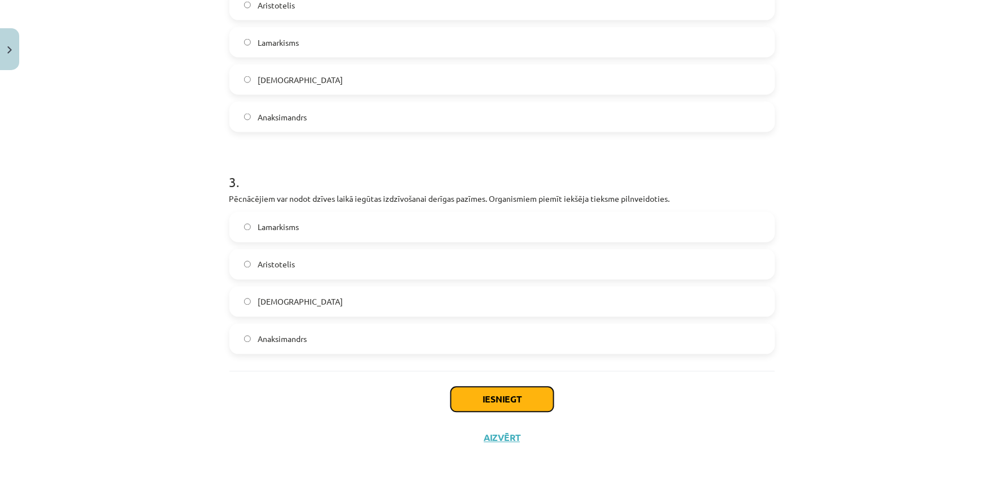
click at [491, 396] on button "Iesniegt" at bounding box center [502, 399] width 103 height 25
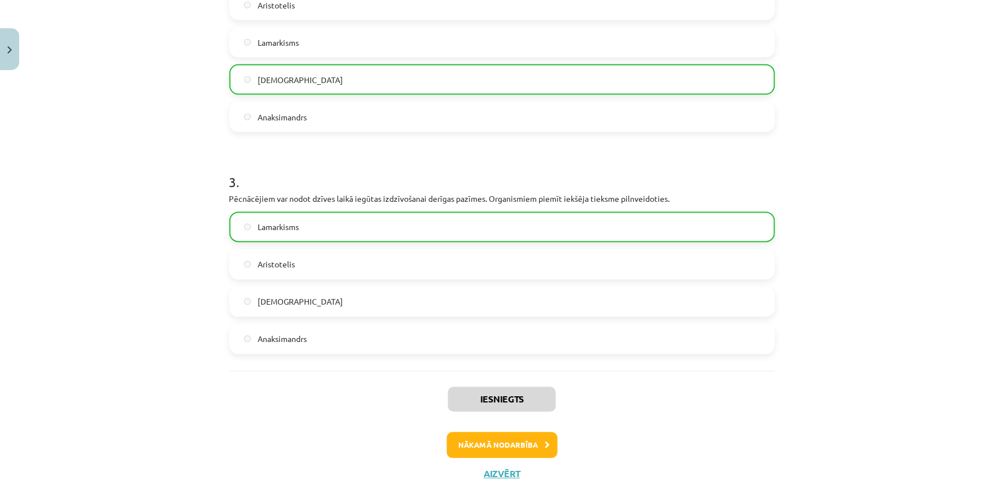
click at [482, 458] on div "Iesniegts Nākamā nodarbība Aizvērt" at bounding box center [502, 428] width 546 height 115
click at [482, 451] on button "Nākamā nodarbība" at bounding box center [502, 445] width 111 height 26
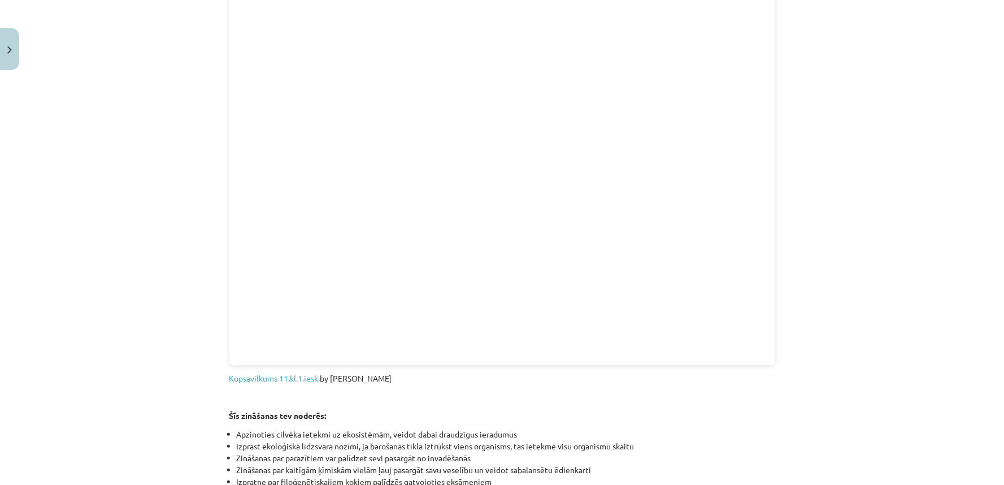
scroll to position [1268, 0]
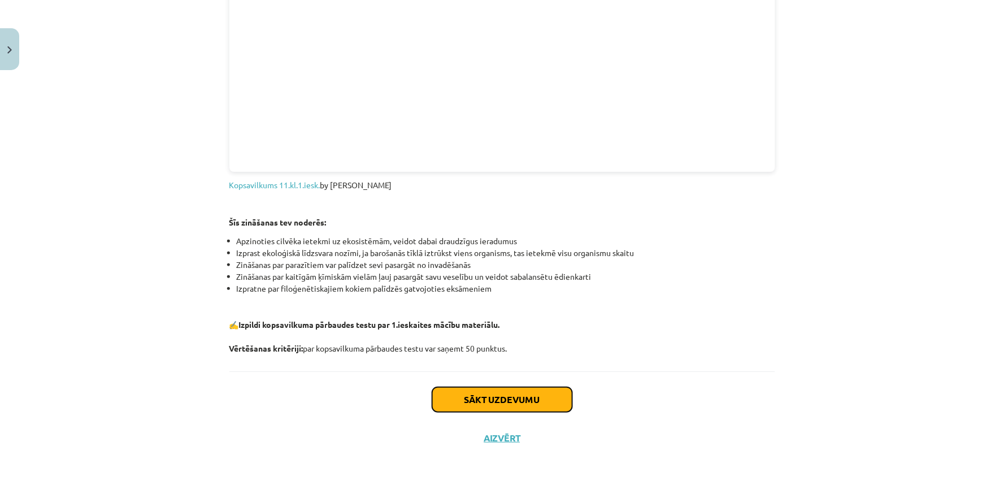
click at [506, 397] on button "Sākt uzdevumu" at bounding box center [502, 399] width 140 height 25
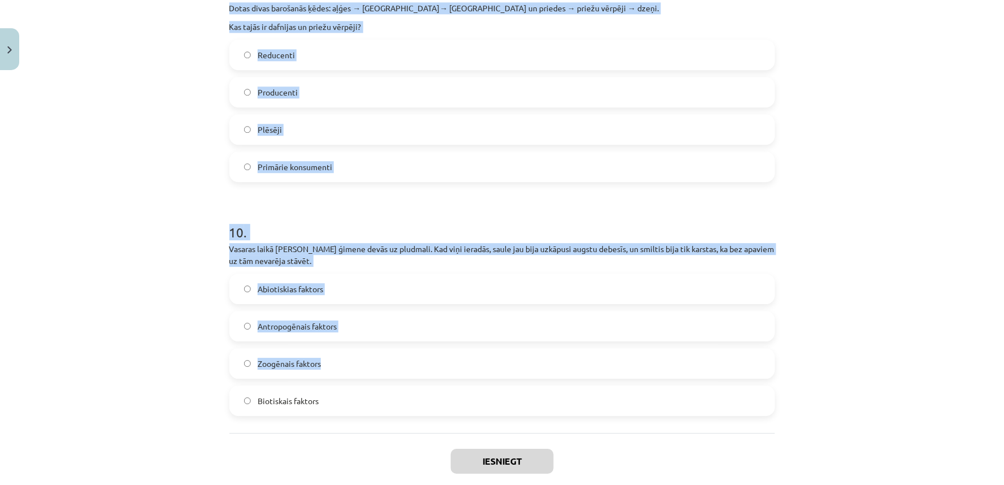
scroll to position [2170, 0]
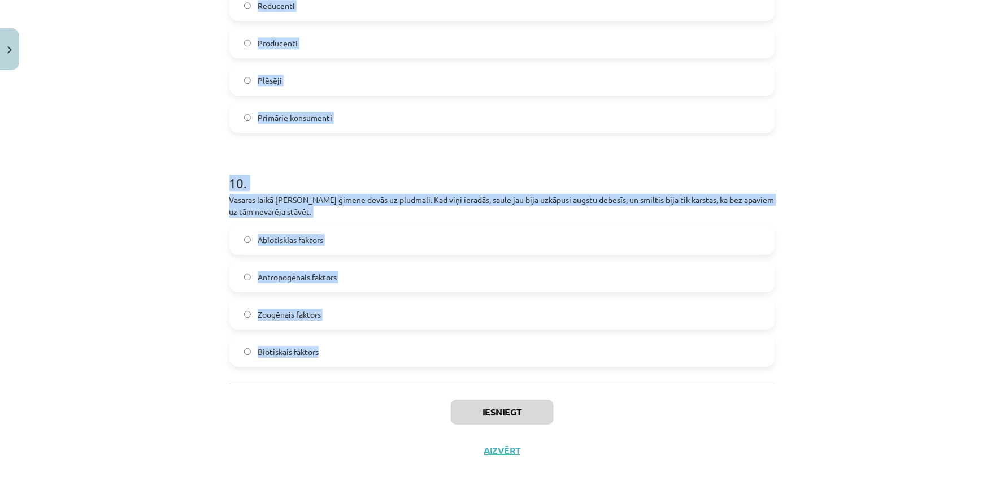
drag, startPoint x: 205, startPoint y: 207, endPoint x: 400, endPoint y: 343, distance: 237.8
click at [408, 342] on div "Mācību tēma: Bioloģijas i - 11. klases 1. ieskaites mācību materiāls #6 Noslēgu…" at bounding box center [502, 242] width 1004 height 485
copy form "1 . Kurš no šiem parazītiskajiem tārpiem cilvēka organismā dzīvo zarnās un var …"
click at [88, 116] on div "Mācību tēma: Bioloģijas i - 11. klases 1. ieskaites mācību materiāls #6 Noslēgu…" at bounding box center [502, 242] width 1004 height 485
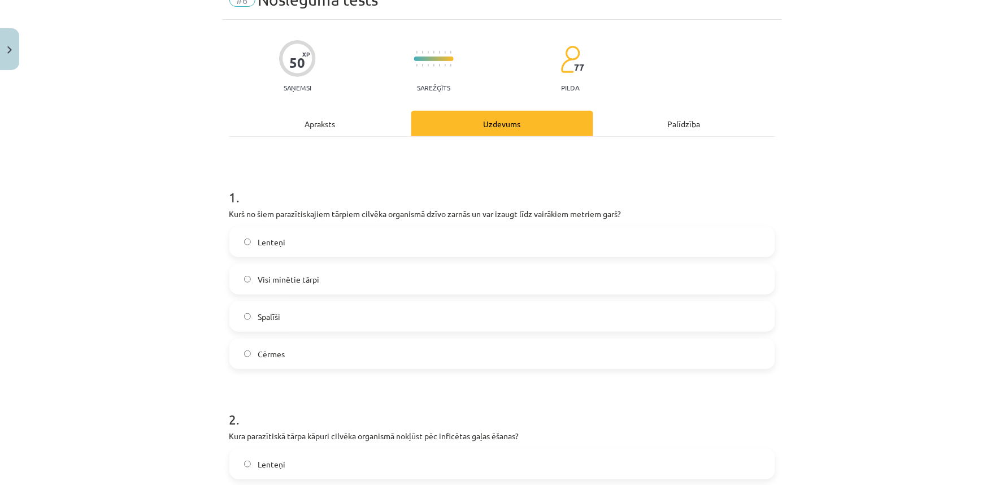
scroll to position [0, 0]
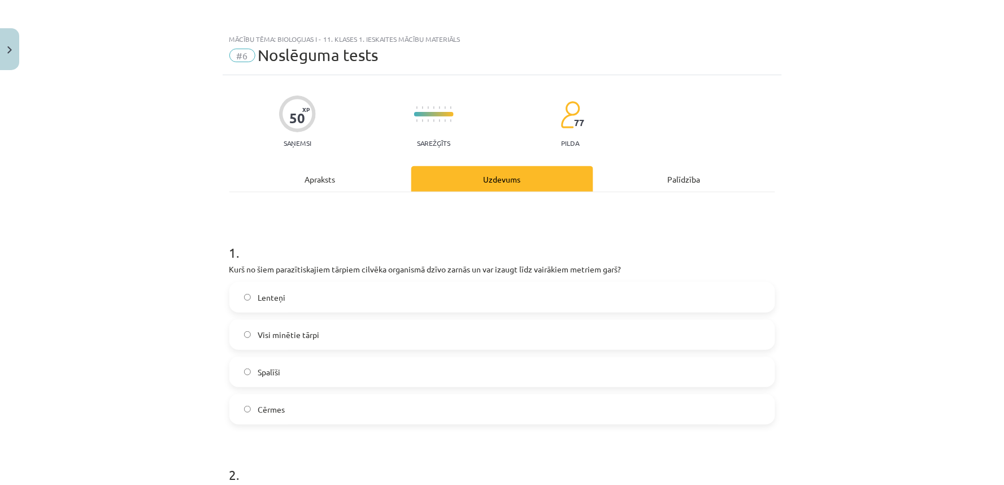
click at [266, 296] on span "Lenteņi" at bounding box center [272, 298] width 28 height 12
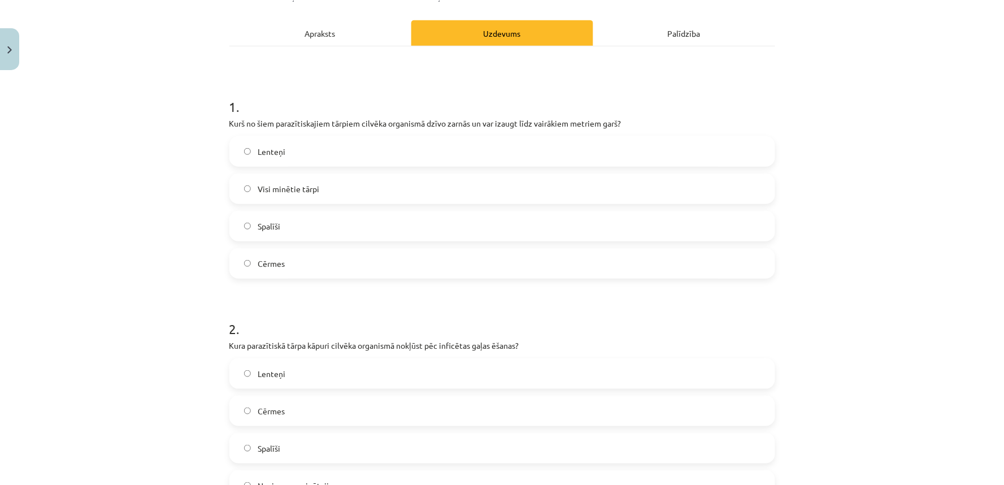
scroll to position [419, 0]
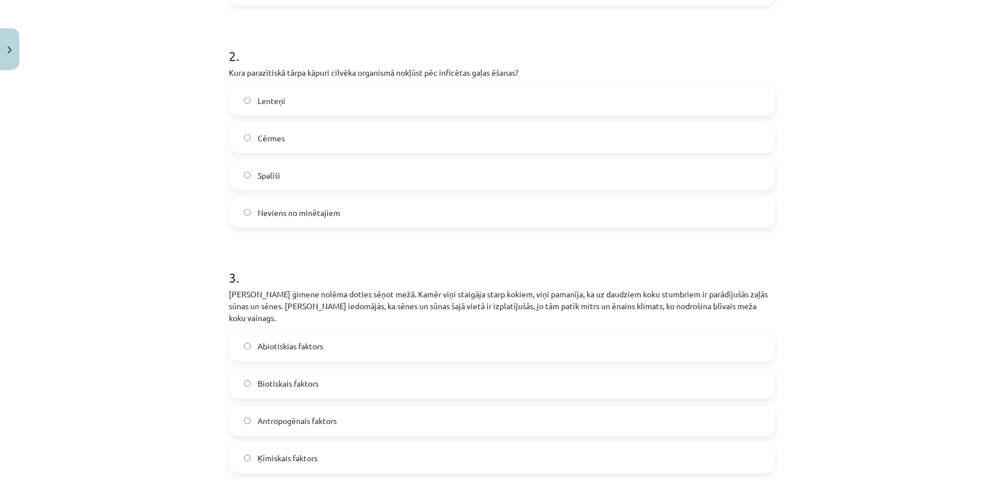
click at [272, 102] on span "Lenteņi" at bounding box center [272, 101] width 28 height 12
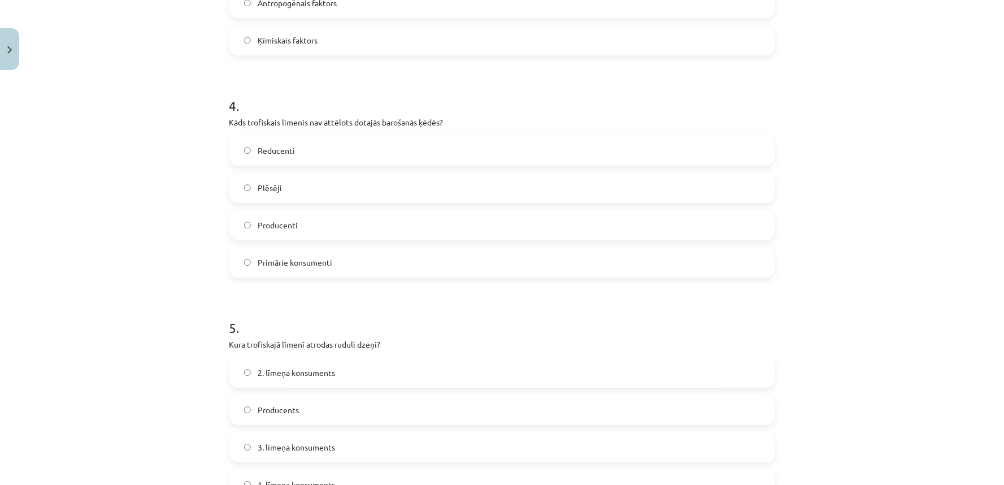
scroll to position [628, 0]
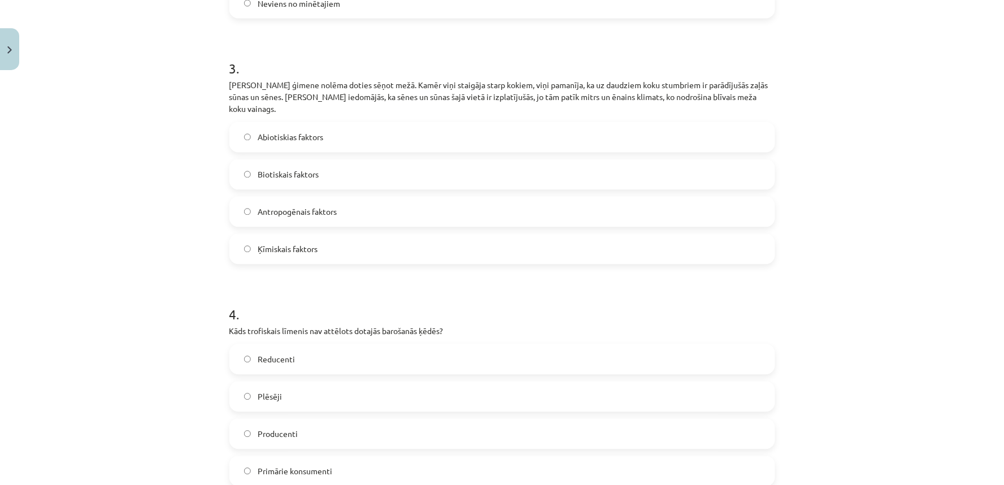
click at [279, 134] on label "Abiotiskias faktors" at bounding box center [503, 137] width 544 height 28
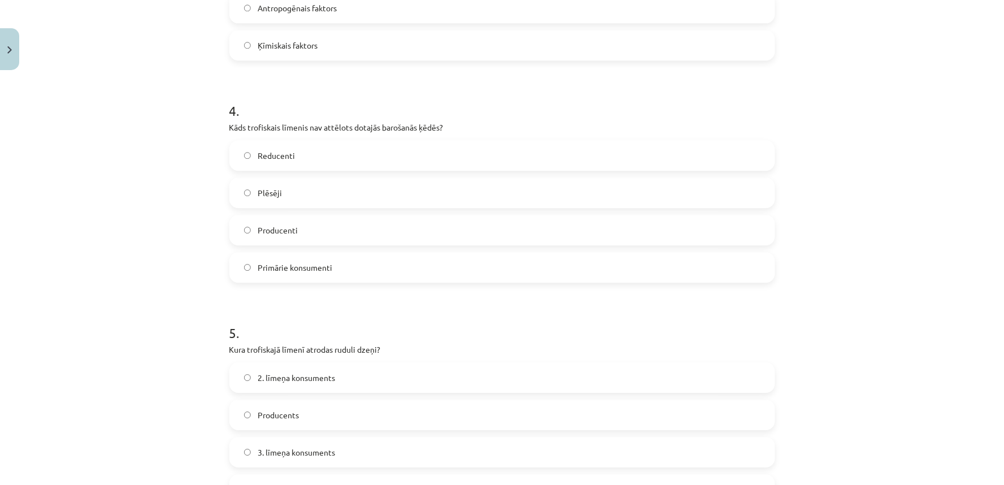
scroll to position [837, 0]
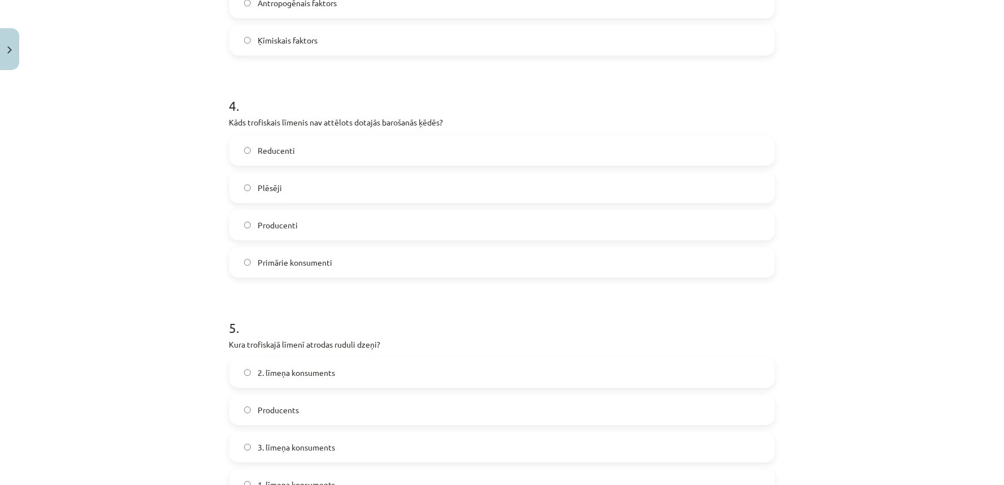
click at [263, 145] on span "Reducenti" at bounding box center [276, 151] width 37 height 12
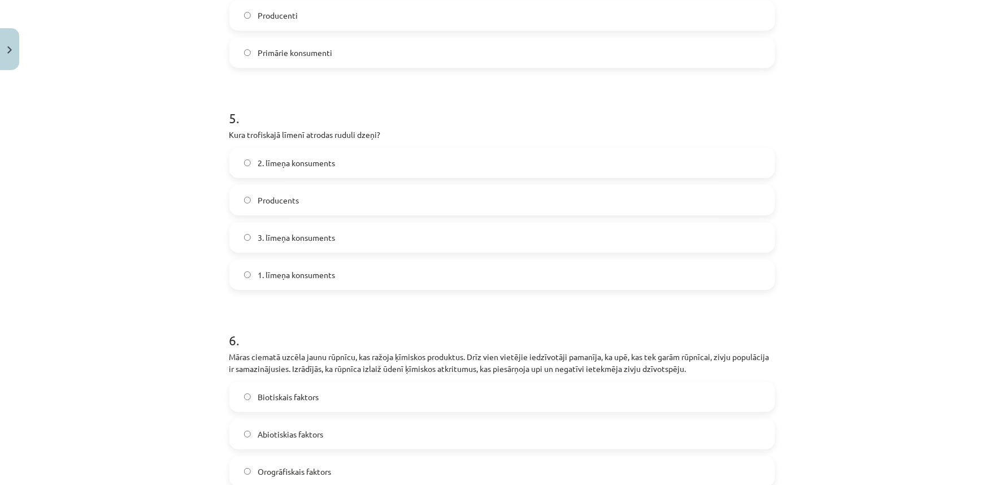
click at [273, 232] on label "3. līmeņa konsuments" at bounding box center [503, 237] width 544 height 28
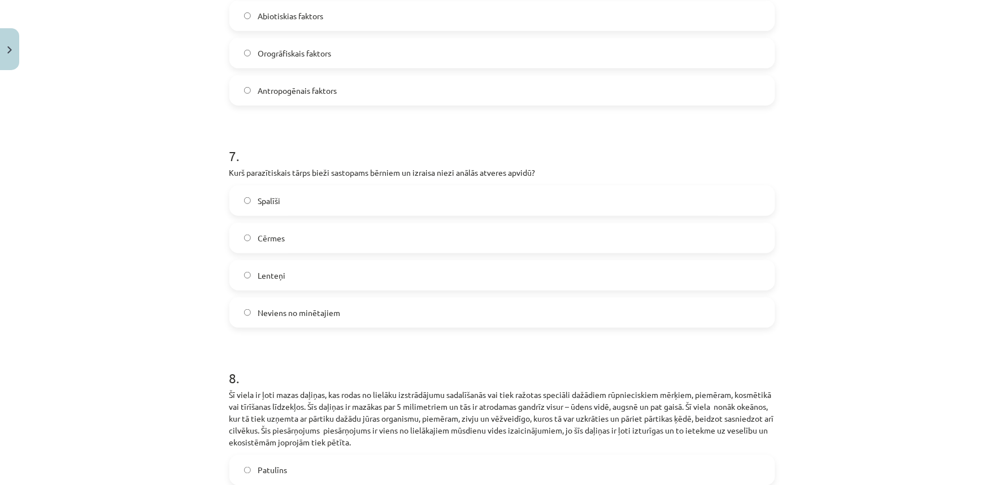
scroll to position [1256, 0]
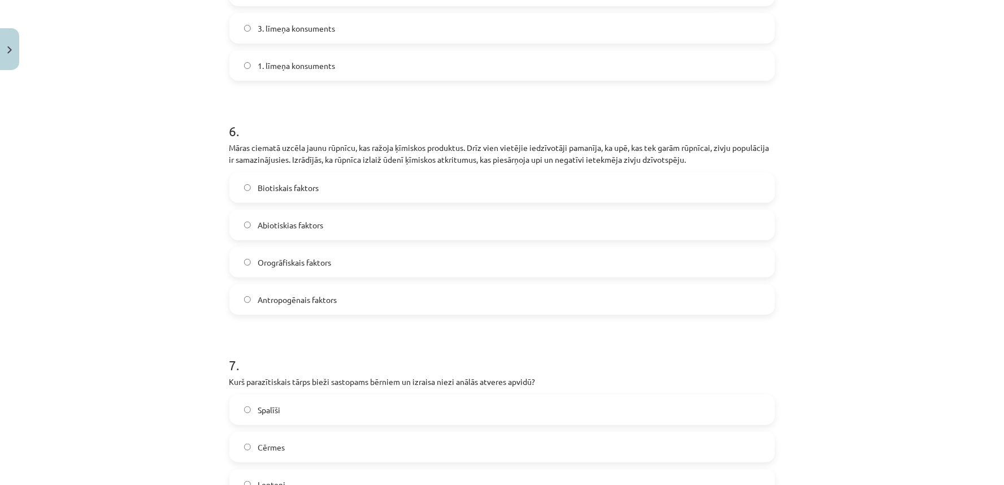
click at [287, 294] on span "Antropogēnais faktors" at bounding box center [297, 300] width 79 height 12
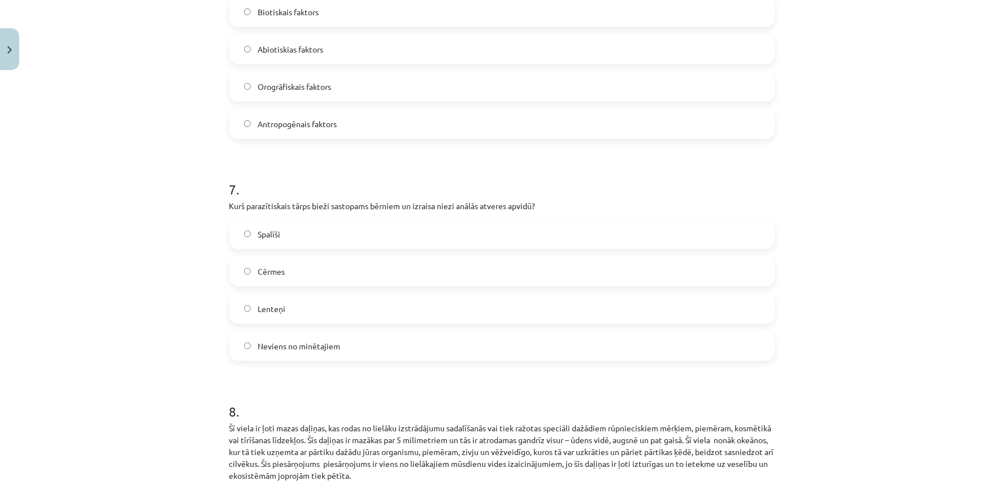
scroll to position [1465, 0]
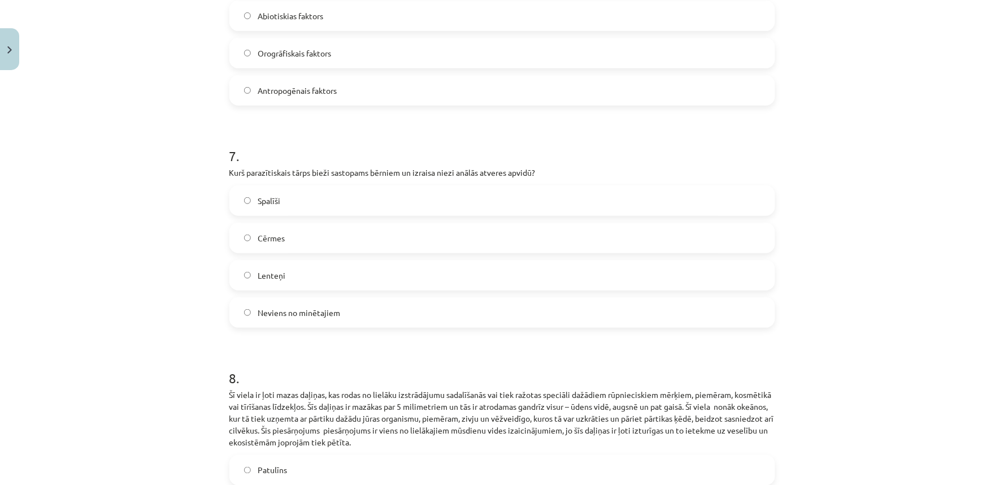
click at [284, 197] on label "Spalīši" at bounding box center [503, 201] width 544 height 28
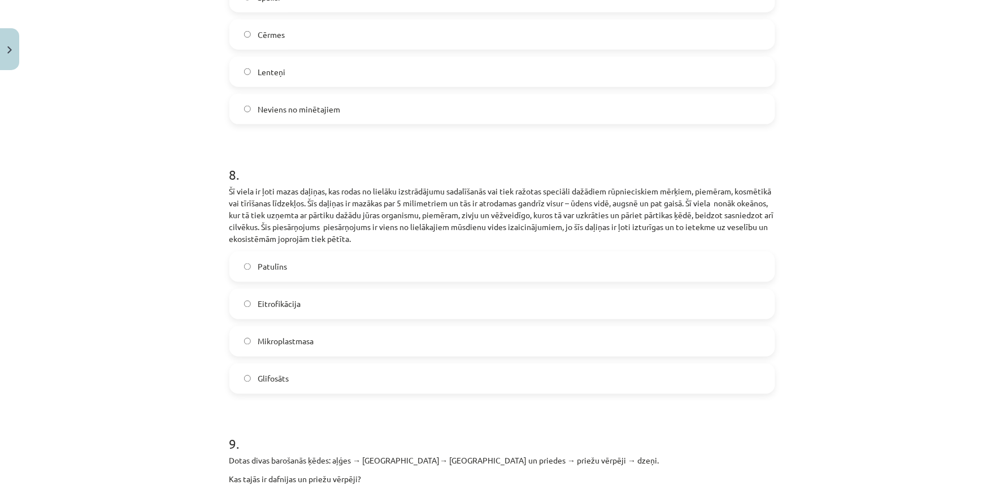
scroll to position [1675, 0]
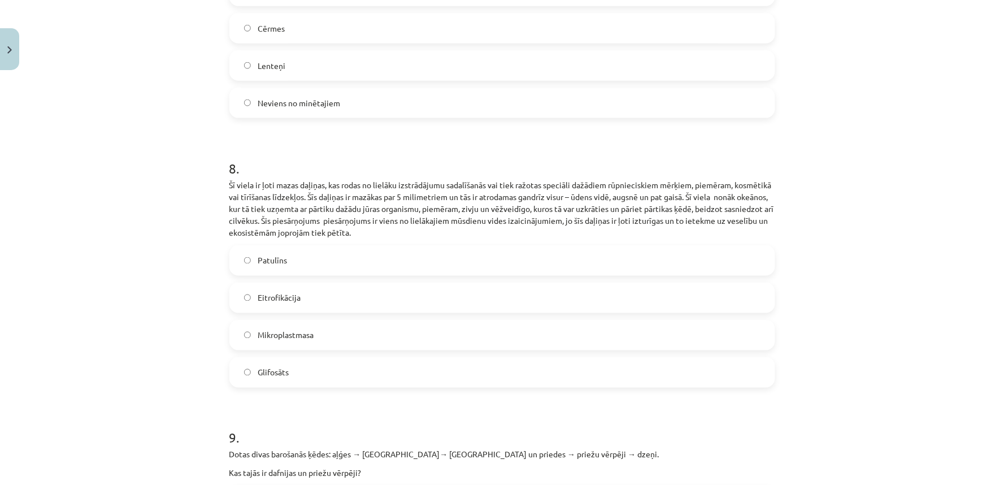
click at [278, 329] on span "Mikroplastmasa" at bounding box center [286, 335] width 56 height 12
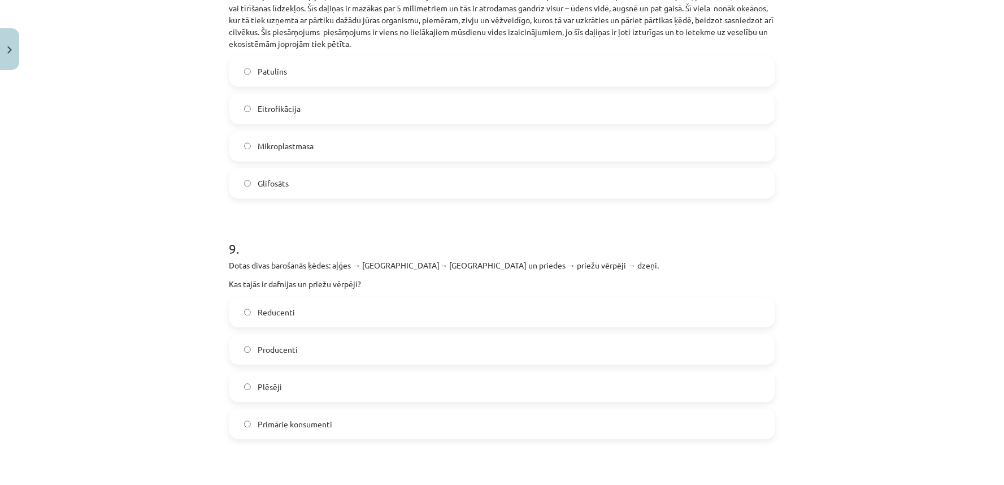
scroll to position [2093, 0]
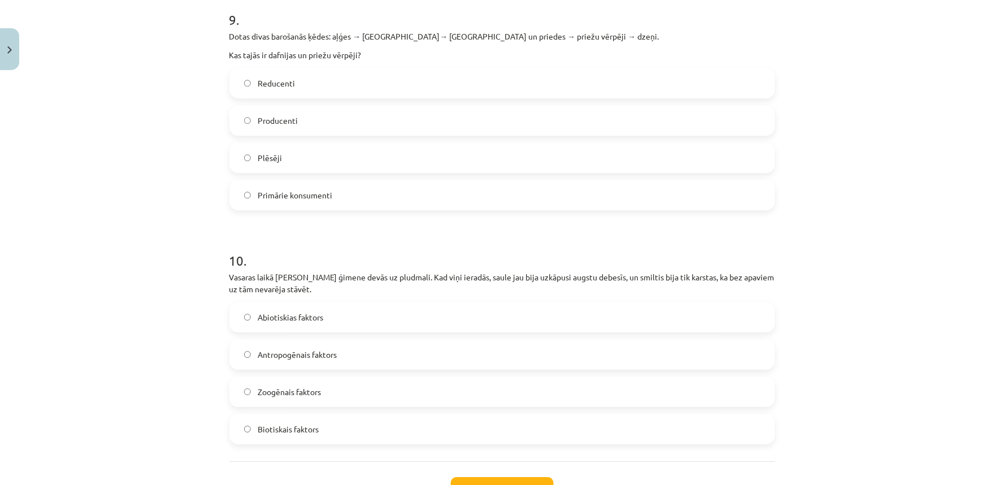
click at [303, 189] on span "Primārie konsumenti" at bounding box center [295, 195] width 75 height 12
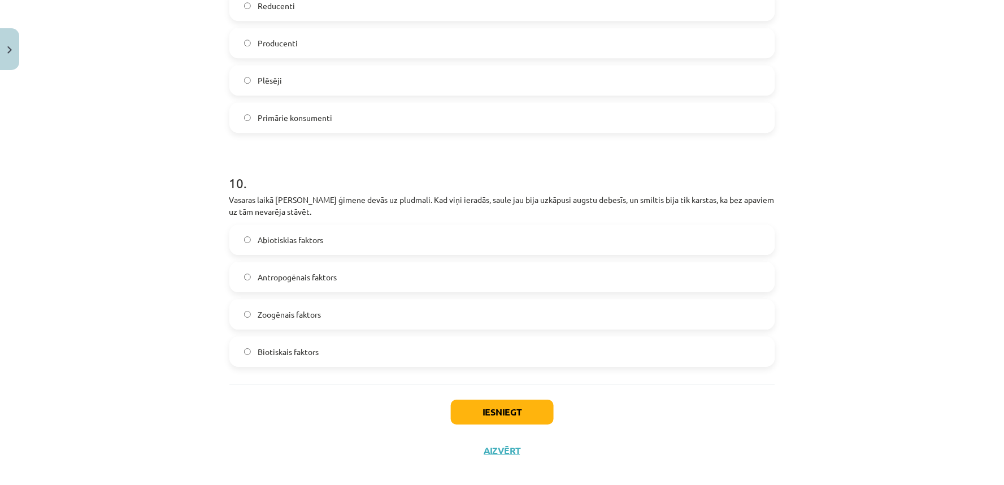
click at [318, 272] on label "Antropogēnais faktors" at bounding box center [503, 277] width 544 height 28
click at [258, 234] on span "Abiotiskias faktors" at bounding box center [291, 240] width 66 height 12
click at [477, 400] on button "Iesniegt" at bounding box center [502, 412] width 103 height 25
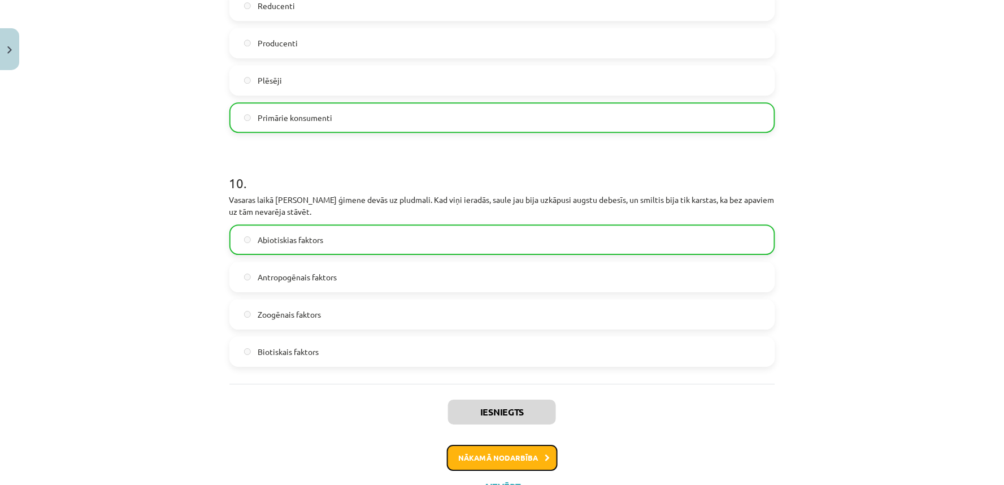
click at [544, 445] on button "Nākamā nodarbība" at bounding box center [502, 458] width 111 height 26
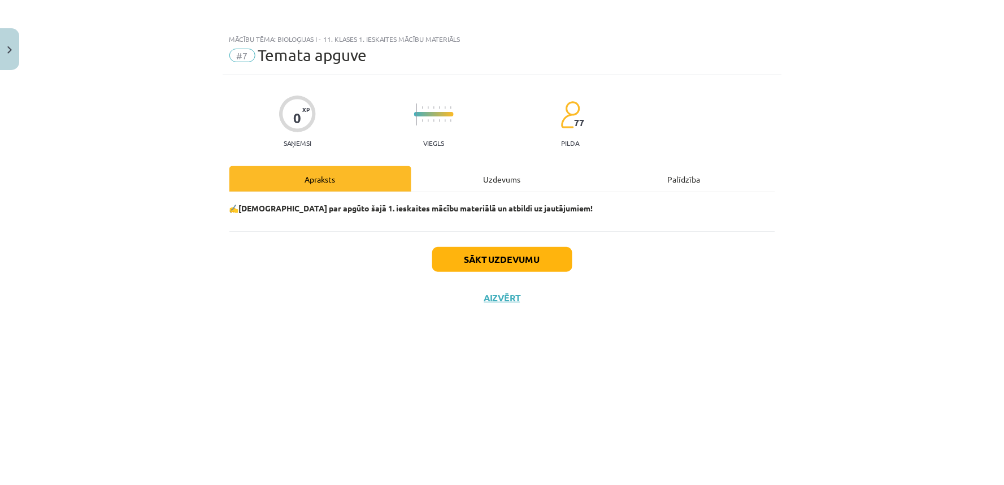
scroll to position [0, 0]
click at [518, 262] on button "Sākt uzdevumu" at bounding box center [502, 259] width 140 height 25
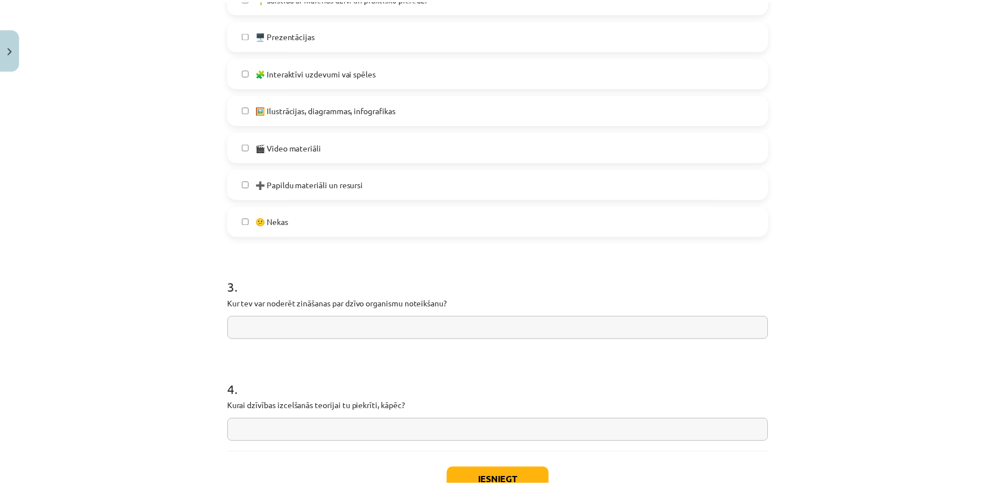
scroll to position [733, 0]
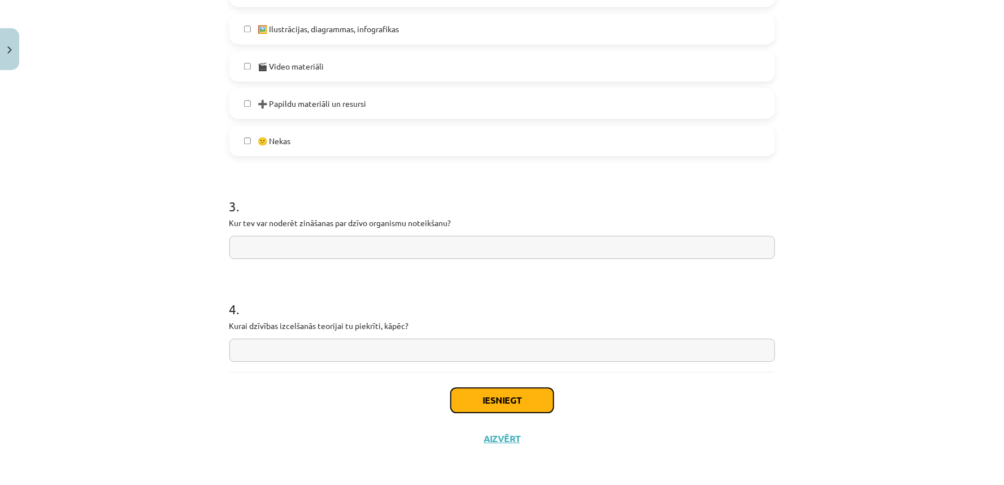
click at [500, 391] on button "Iesniegt" at bounding box center [502, 400] width 103 height 25
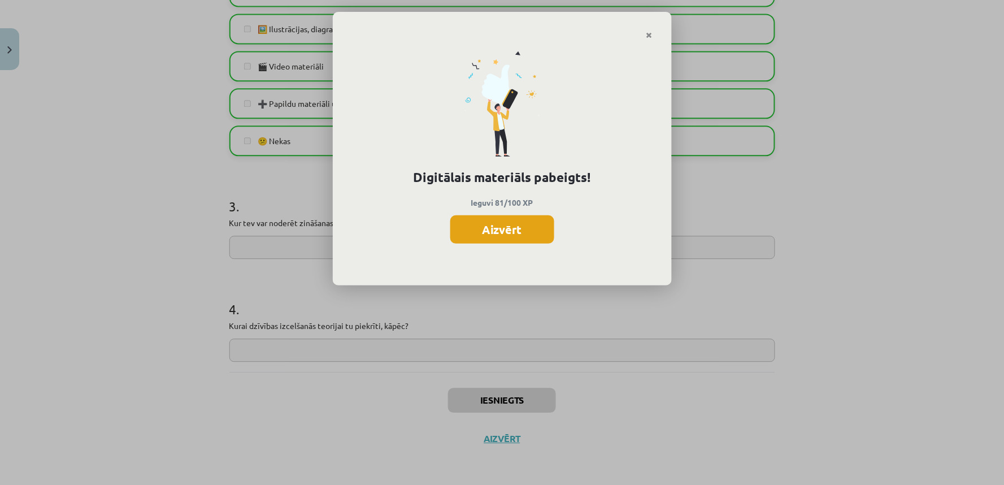
click at [501, 236] on button "Aizvērt" at bounding box center [502, 229] width 104 height 28
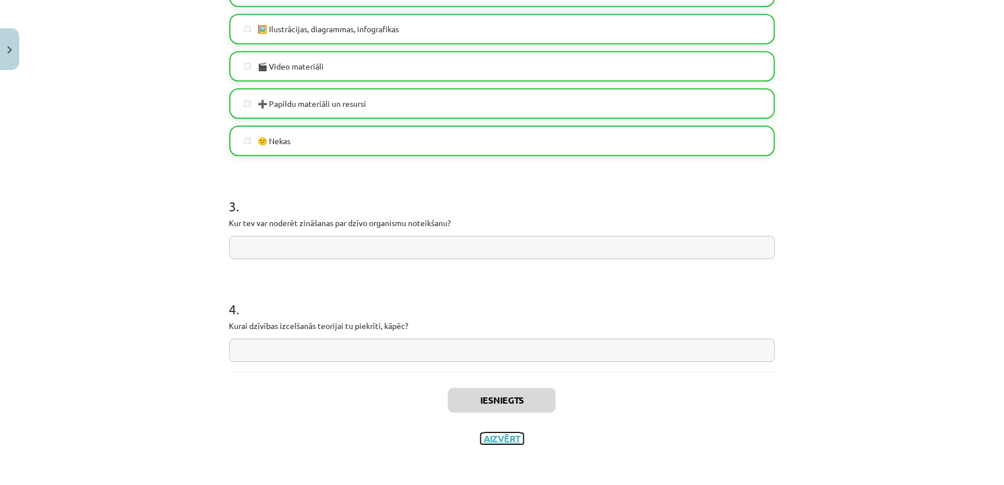
click at [518, 443] on div "Iesniegts Aizvērt" at bounding box center [502, 411] width 546 height 79
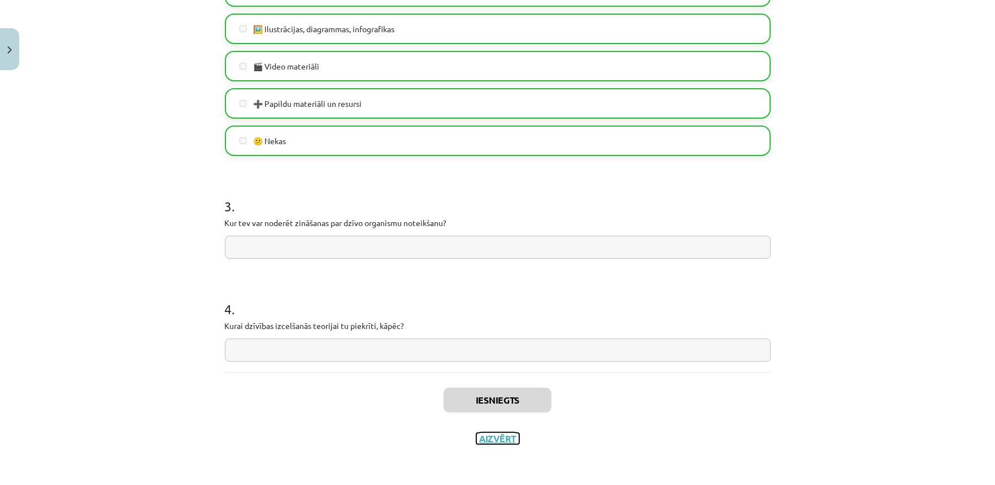
click at [492, 439] on button "Aizvērt" at bounding box center [497, 438] width 43 height 11
click at [96, 46] on link at bounding box center [57, 34] width 90 height 28
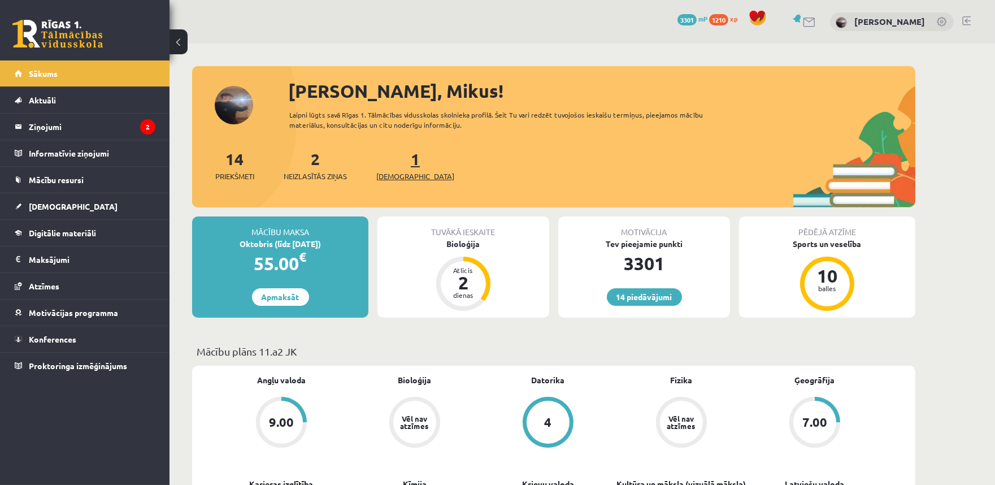
click at [394, 160] on link "1 Ieskaites" at bounding box center [415, 165] width 78 height 33
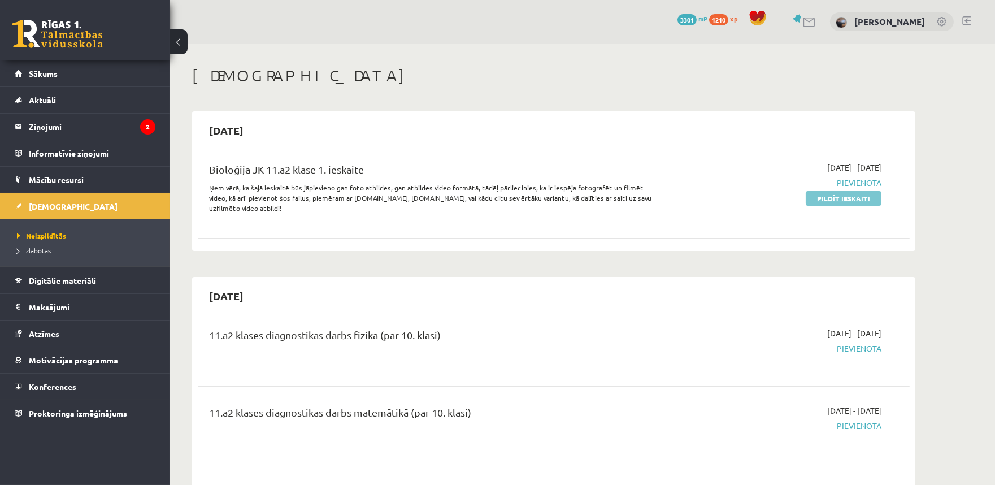
click at [823, 201] on link "Pildīt ieskaiti" at bounding box center [844, 198] width 76 height 15
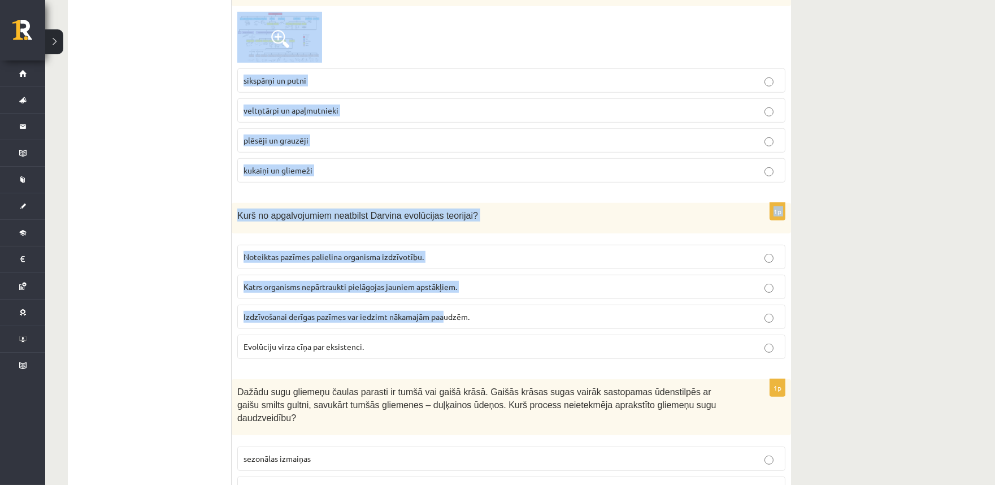
scroll to position [1575, 0]
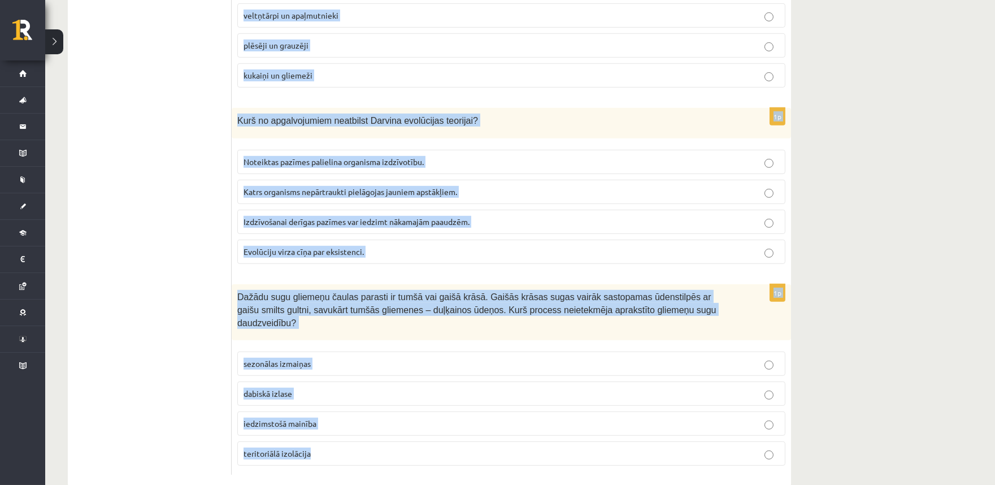
drag, startPoint x: 245, startPoint y: 33, endPoint x: 414, endPoint y: 424, distance: 426.3
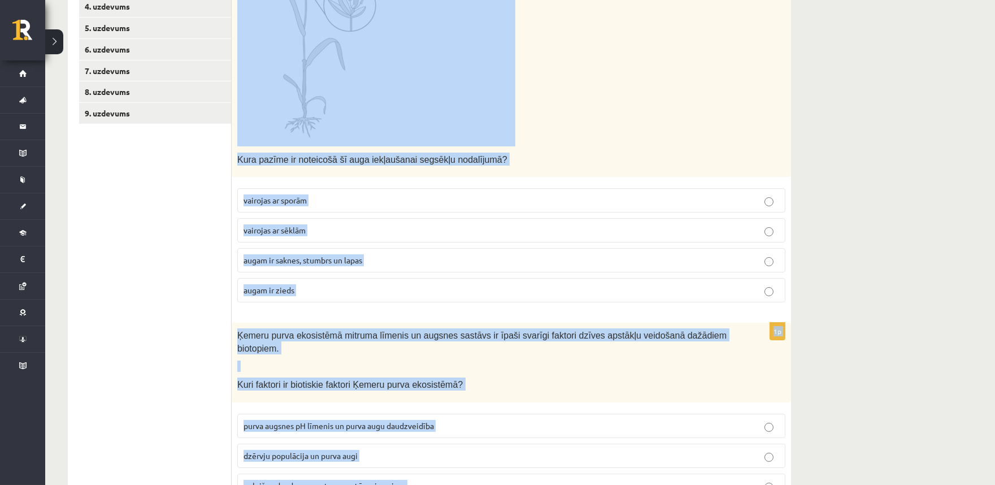
scroll to position [419, 0]
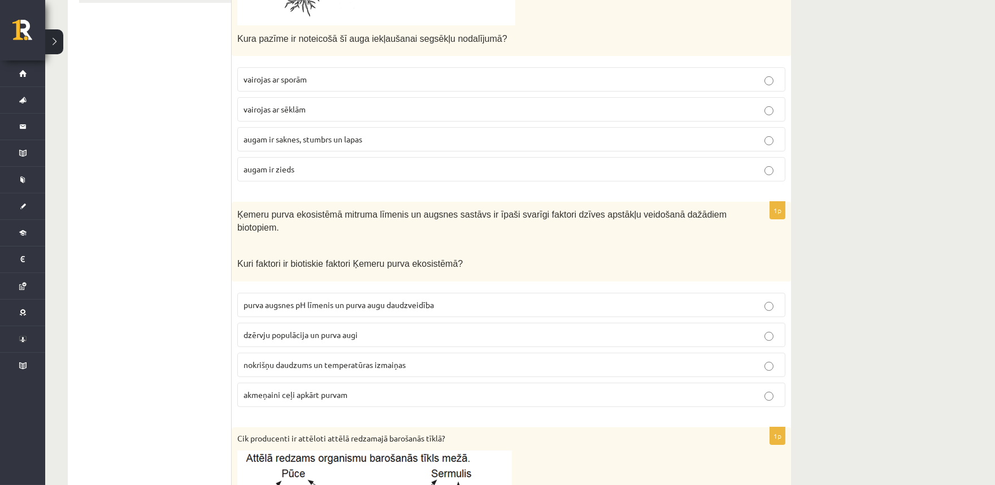
click at [291, 171] on span "augam ir zieds" at bounding box center [269, 169] width 51 height 10
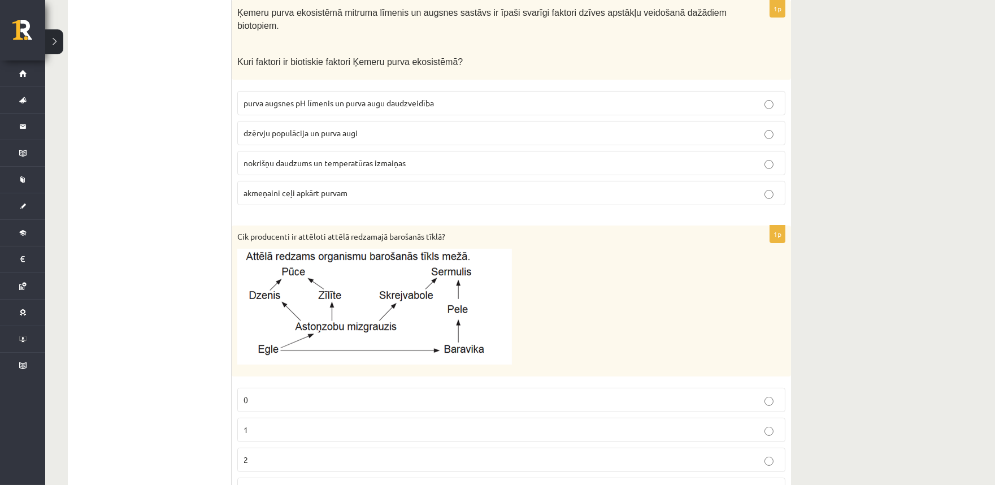
scroll to position [628, 0]
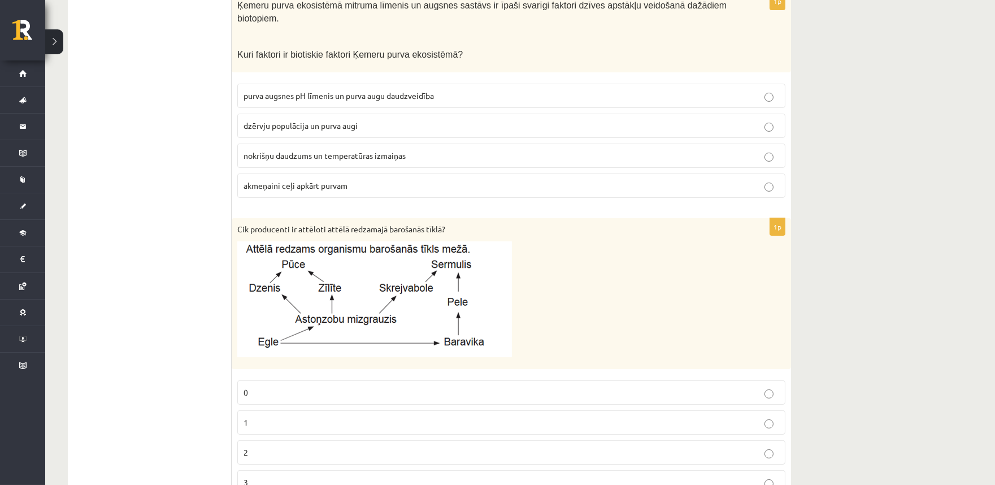
drag, startPoint x: 292, startPoint y: 109, endPoint x: 289, endPoint y: 116, distance: 7.6
click at [292, 120] on span "dzērvju populācija un purva augi" at bounding box center [301, 125] width 114 height 10
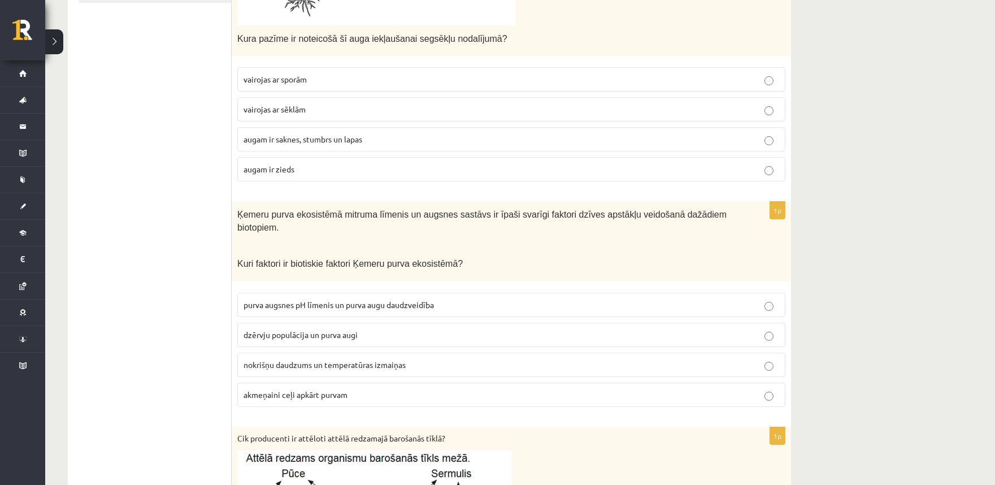
scroll to position [837, 0]
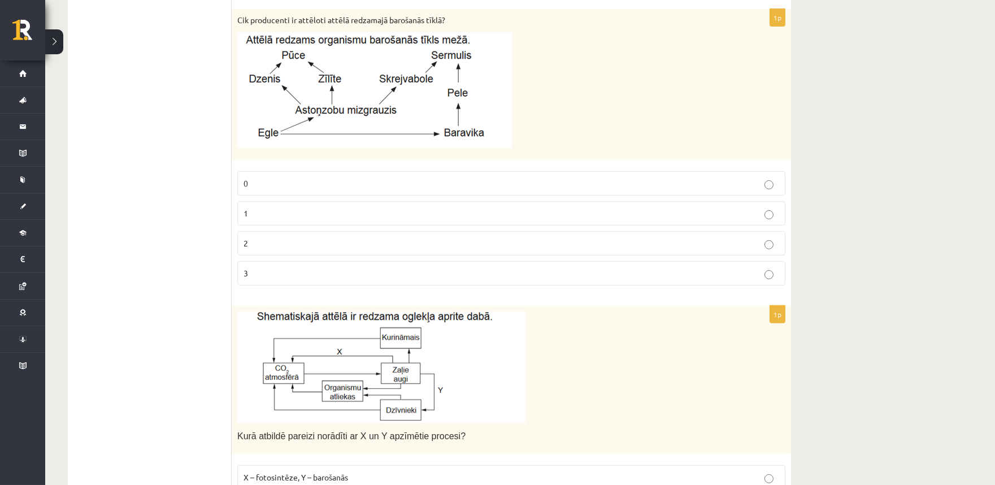
click at [263, 237] on p "2" at bounding box center [512, 243] width 536 height 12
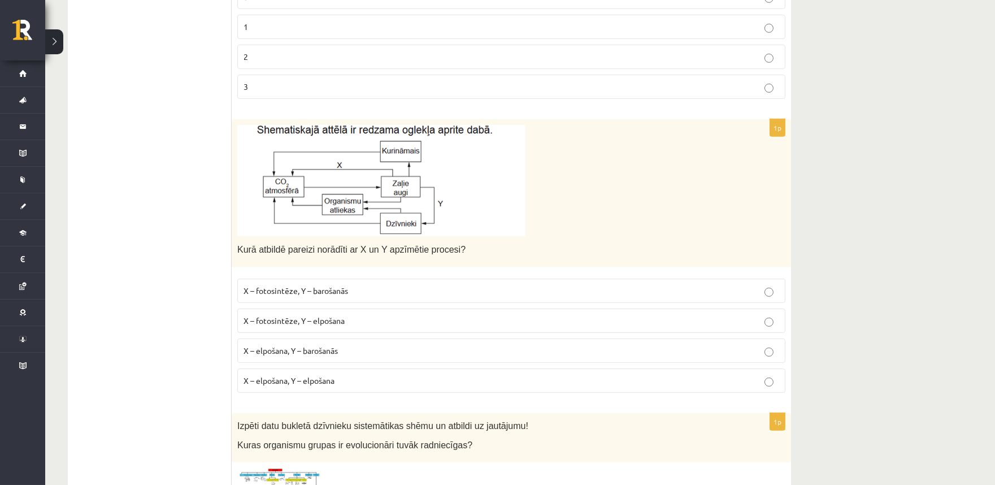
scroll to position [1047, 0]
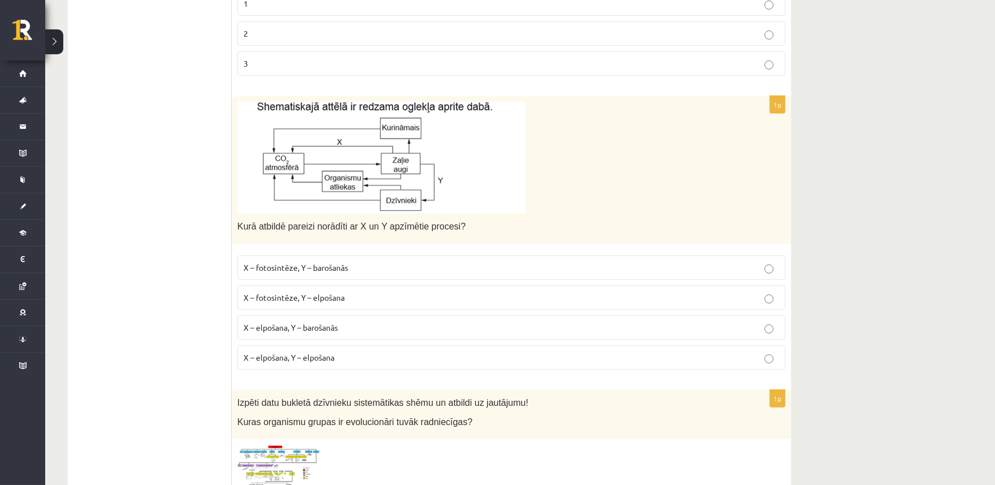
click at [284, 292] on p "X – fotosintēze, Y – elpošana" at bounding box center [512, 298] width 536 height 12
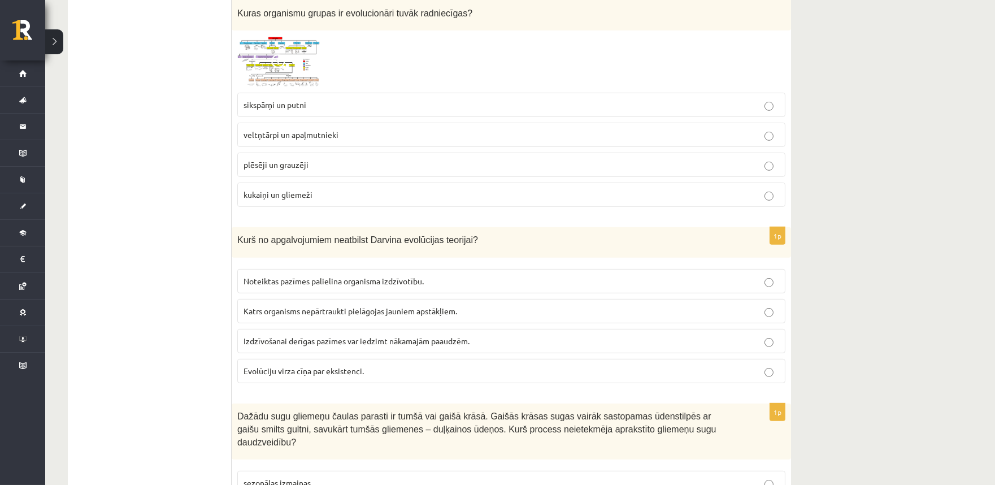
scroll to position [1465, 0]
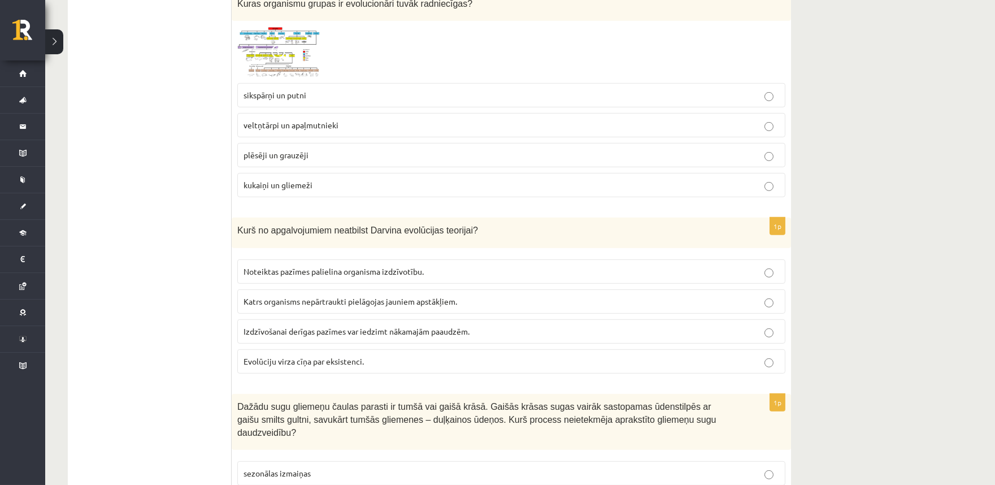
click at [263, 149] on p "plēsēji un grauzēji" at bounding box center [512, 155] width 536 height 12
click at [302, 296] on p "Katrs organisms nepārtraukti pielāgojas jauniem apstākļiem." at bounding box center [512, 302] width 536 height 12
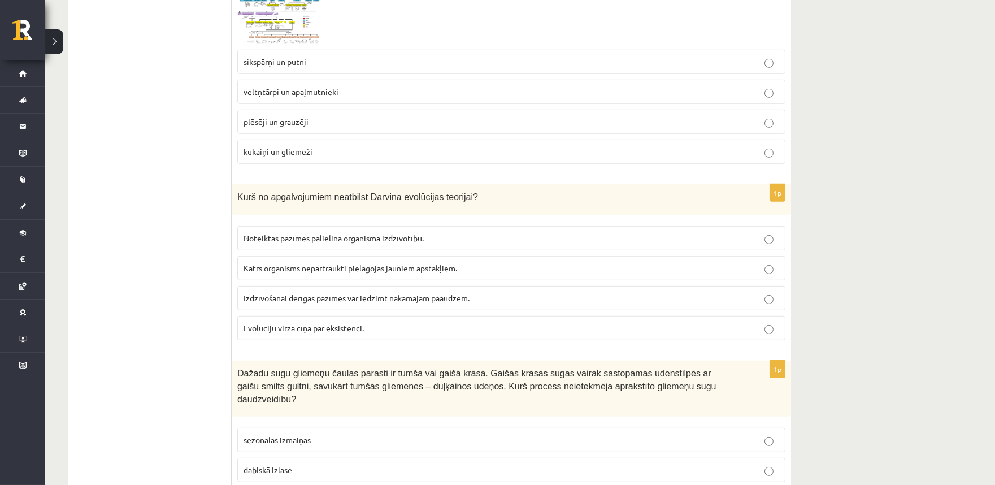
scroll to position [1575, 0]
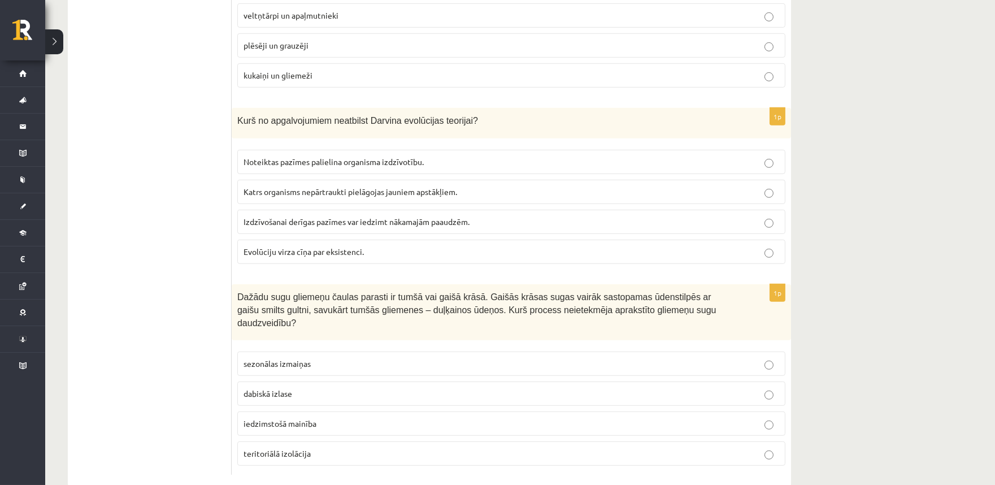
click at [311, 358] on span "sezonālas izmaiņas" at bounding box center [277, 363] width 67 height 10
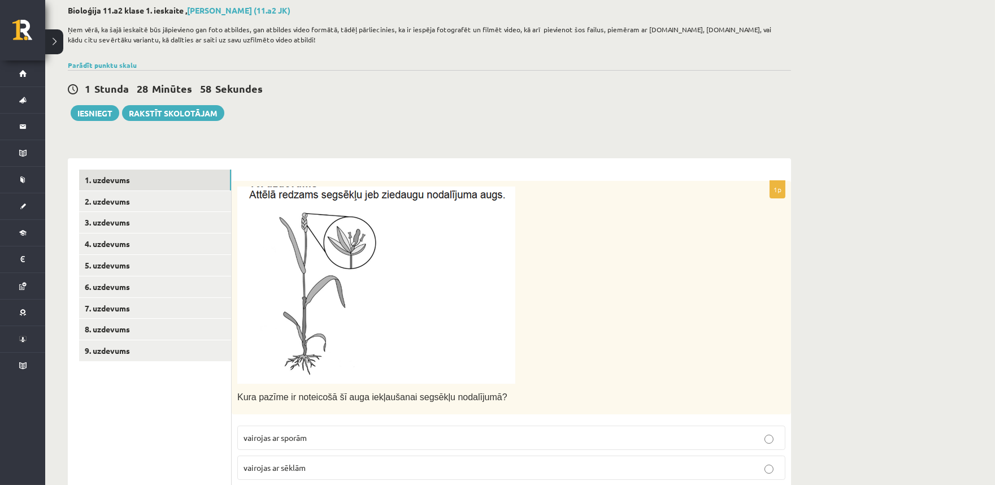
scroll to position [0, 0]
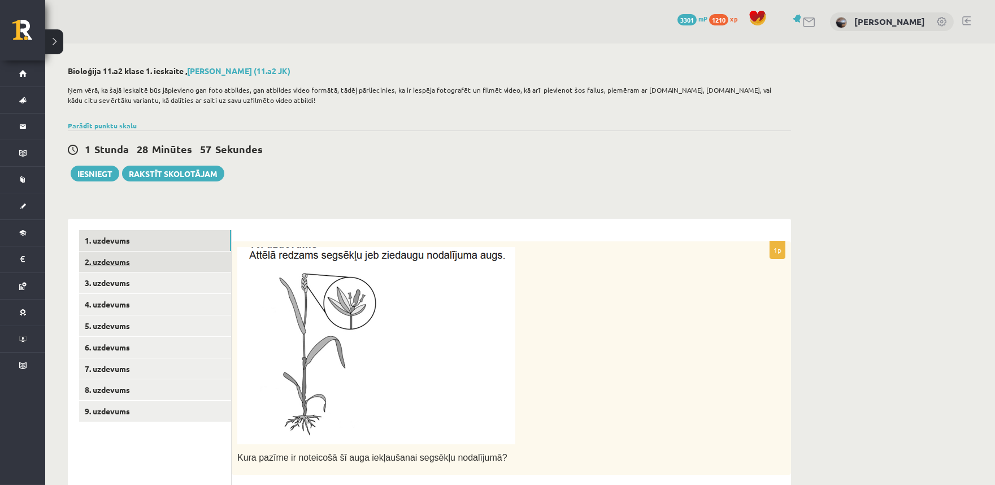
click at [174, 260] on link "2. uzdevums" at bounding box center [155, 262] width 152 height 21
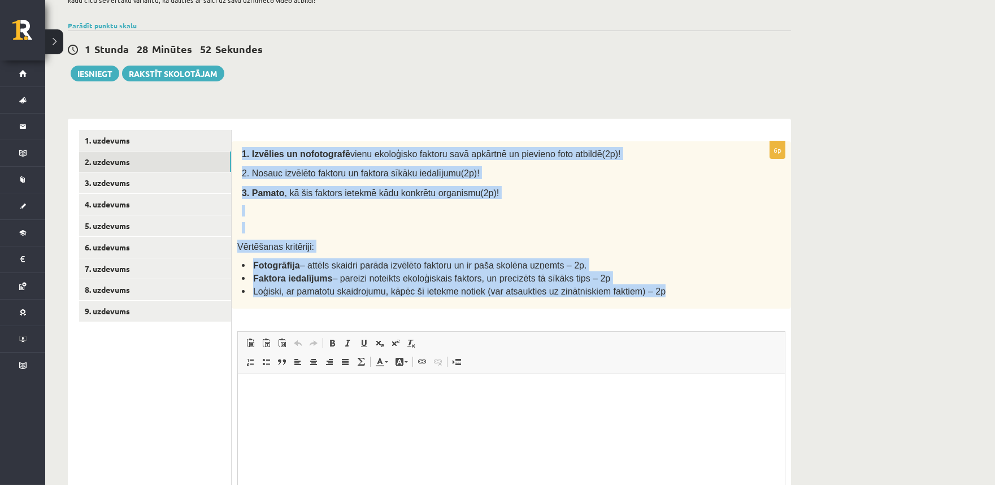
drag, startPoint x: 236, startPoint y: 148, endPoint x: 631, endPoint y: 295, distance: 422.2
click at [631, 295] on div "1. Izvēlies un nofotografē vienu ekoloģisko faktoru savā apkārtnē un pievieno f…" at bounding box center [512, 224] width 560 height 167
copy div "1. Izvēlies un nofotografē vienu ekoloģisko faktoru savā apkārtnē un pievieno f…"
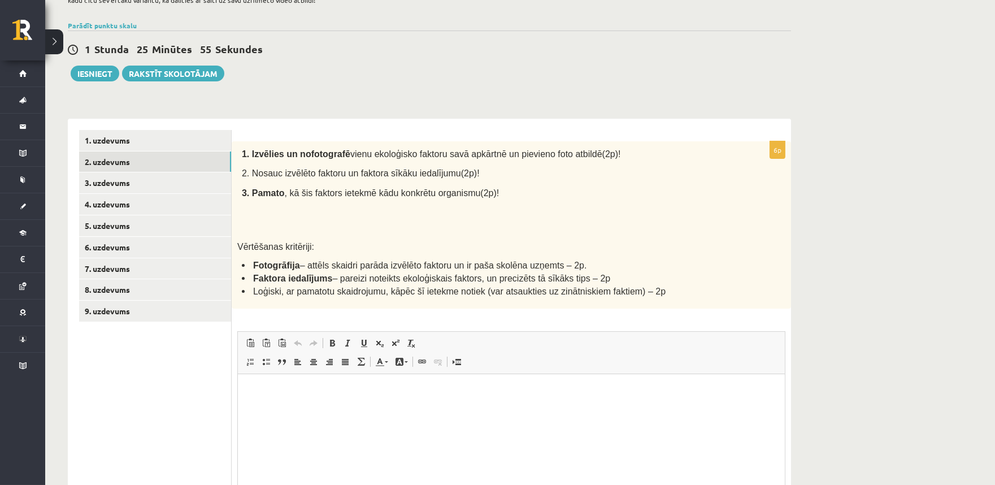
click at [328, 75] on div "1 Stunda 25 Minūtes 55 Sekundes Ieskaite saglabāta! Iesniegt Rakstīt skolotājam" at bounding box center [429, 56] width 723 height 51
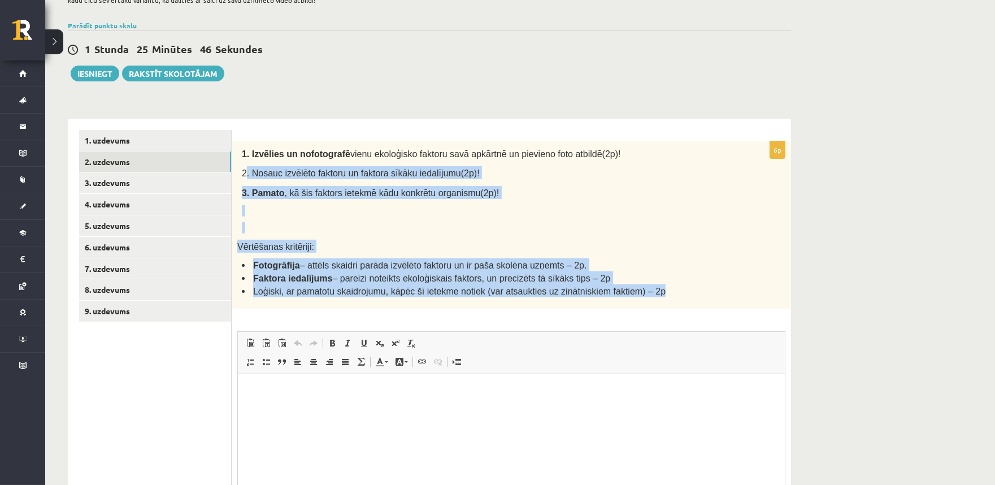
drag, startPoint x: 244, startPoint y: 173, endPoint x: 641, endPoint y: 289, distance: 413.9
click at [641, 289] on div "1. Izvēlies un nofotografē vienu ekoloģisko faktoru savā apkārtnē un pievieno f…" at bounding box center [512, 224] width 560 height 167
copy div ". Nosauc izvēlēto faktoru un faktora sīkāku iedalījumu(2p)! 3. Pamato , kā šis …"
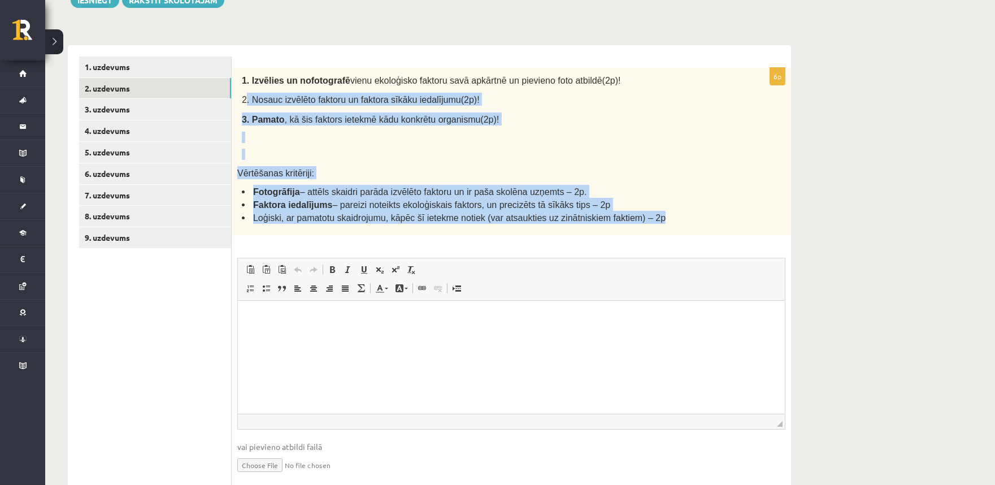
scroll to position [214, 0]
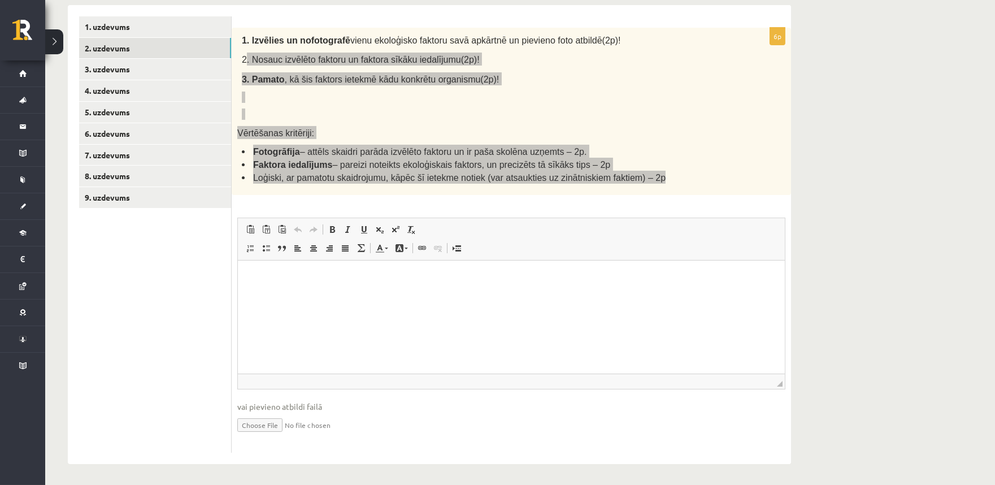
click at [315, 292] on html at bounding box center [510, 278] width 547 height 34
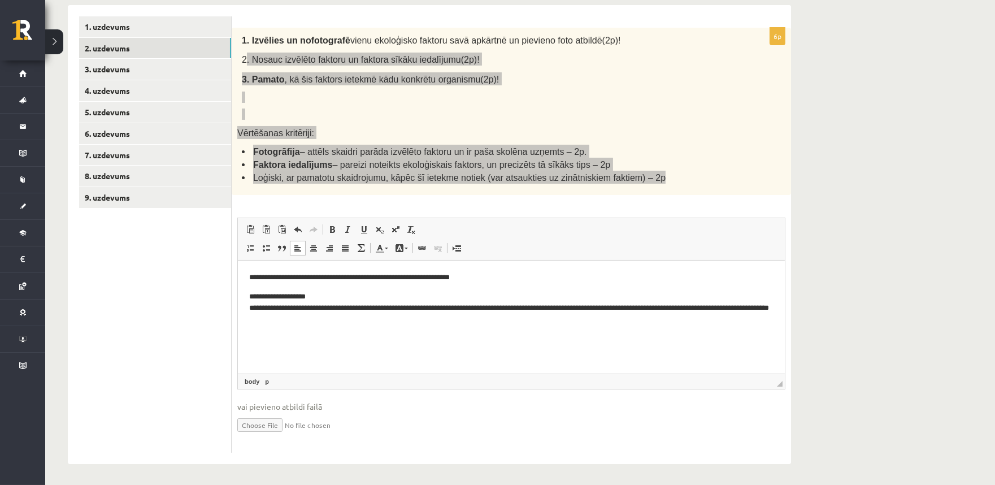
click at [301, 281] on p "**********" at bounding box center [511, 278] width 524 height 12
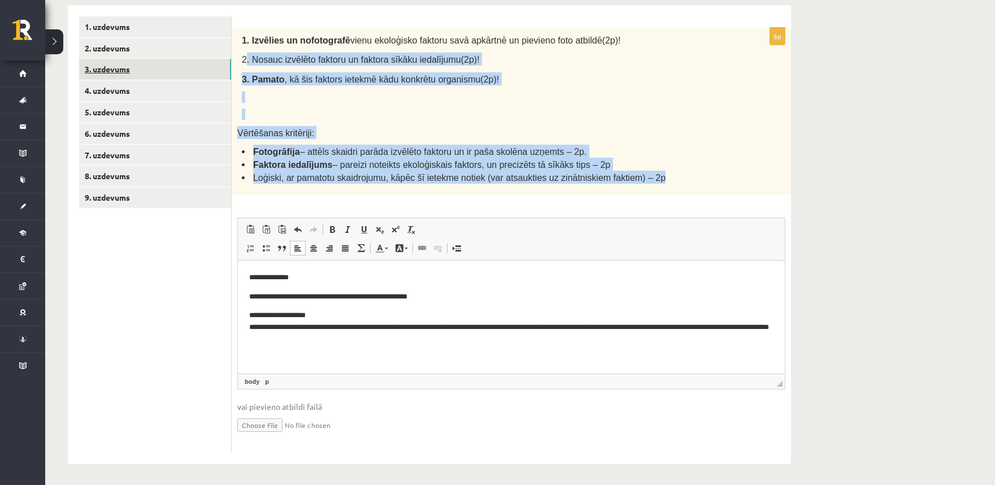
click at [155, 70] on link "3. uzdevums" at bounding box center [155, 69] width 152 height 21
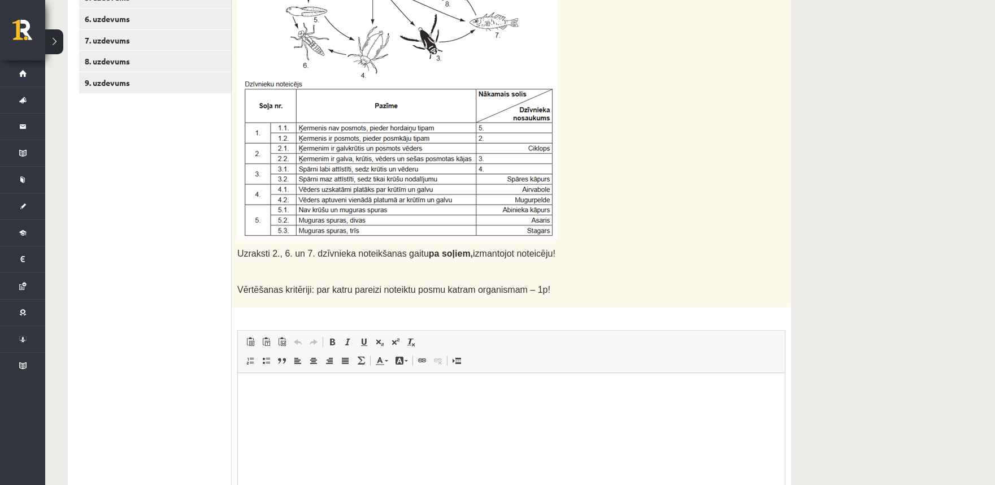
scroll to position [441, 0]
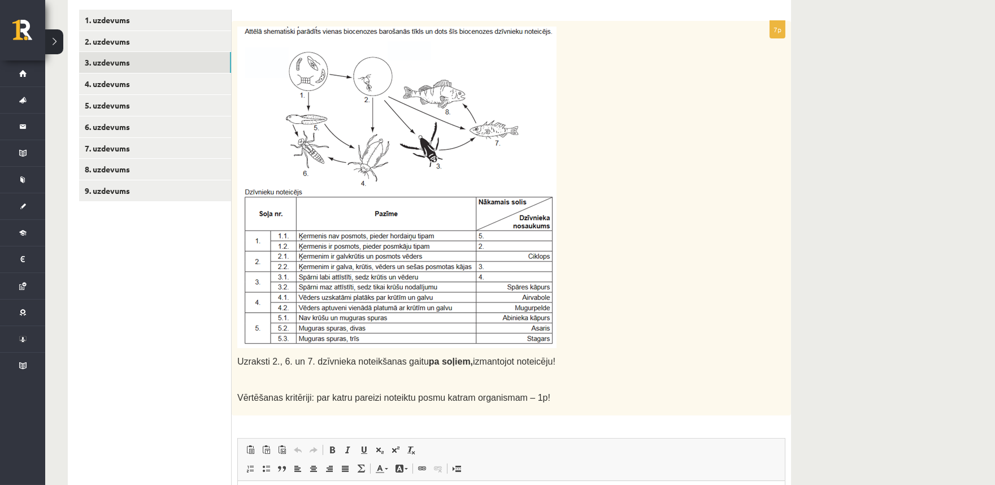
scroll to position [232, 0]
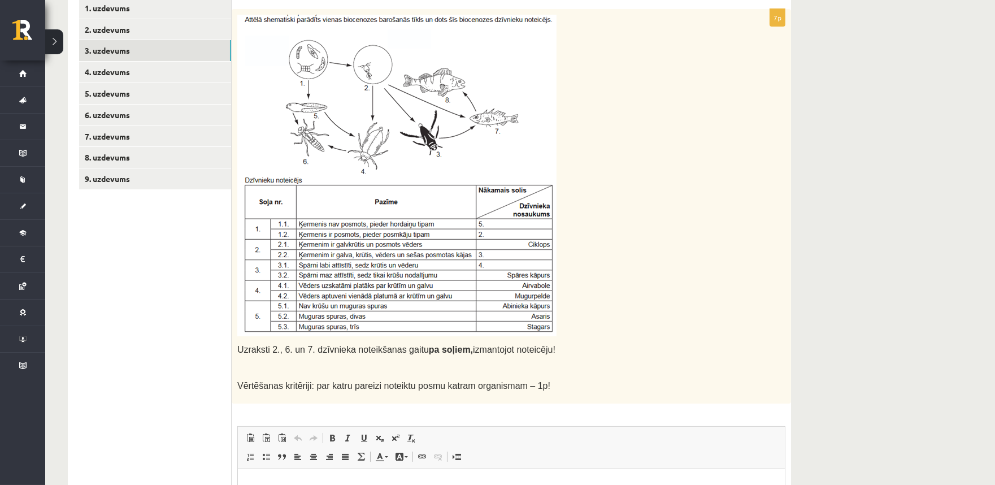
click at [353, 157] on img at bounding box center [396, 176] width 319 height 322
click at [359, 194] on img at bounding box center [396, 176] width 319 height 322
click at [361, 207] on img at bounding box center [396, 176] width 319 height 322
drag, startPoint x: 361, startPoint y: 207, endPoint x: 337, endPoint y: 218, distance: 25.8
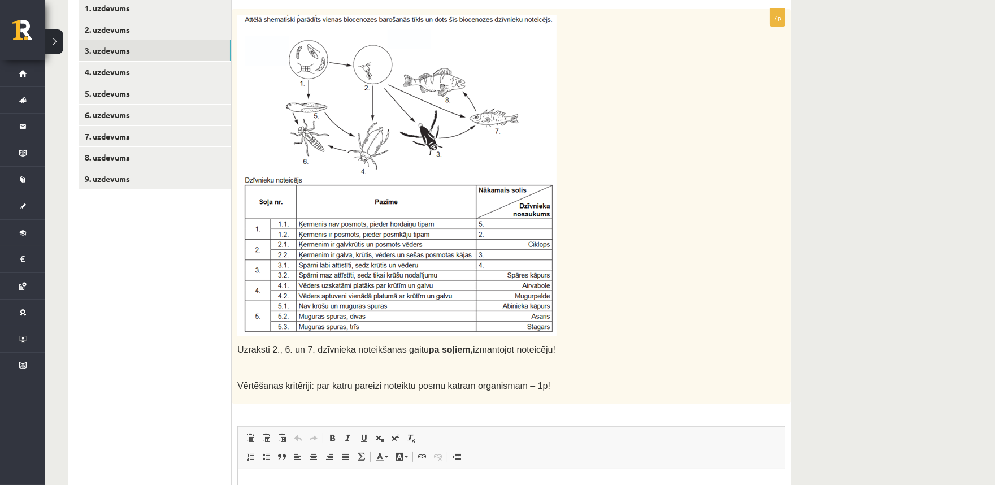
click at [353, 214] on img at bounding box center [396, 176] width 319 height 322
click at [278, 249] on img at bounding box center [396, 176] width 319 height 322
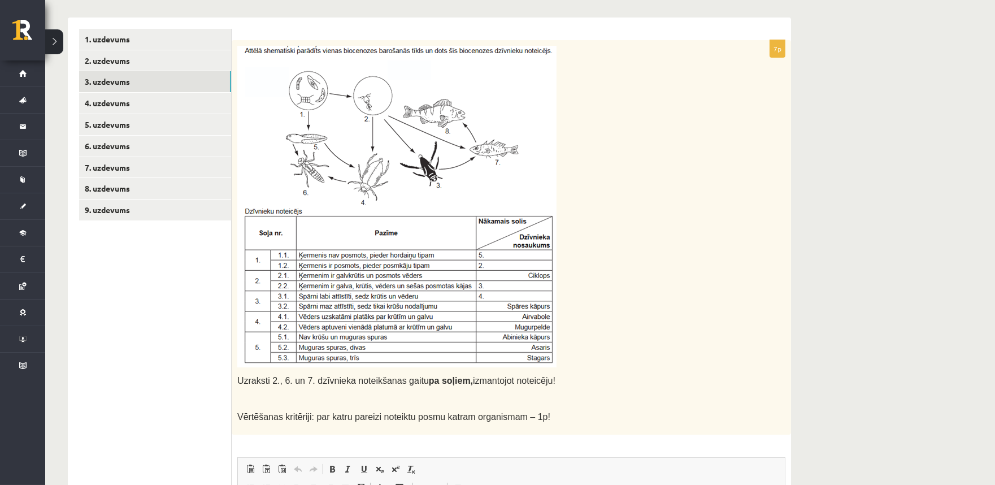
scroll to position [196, 0]
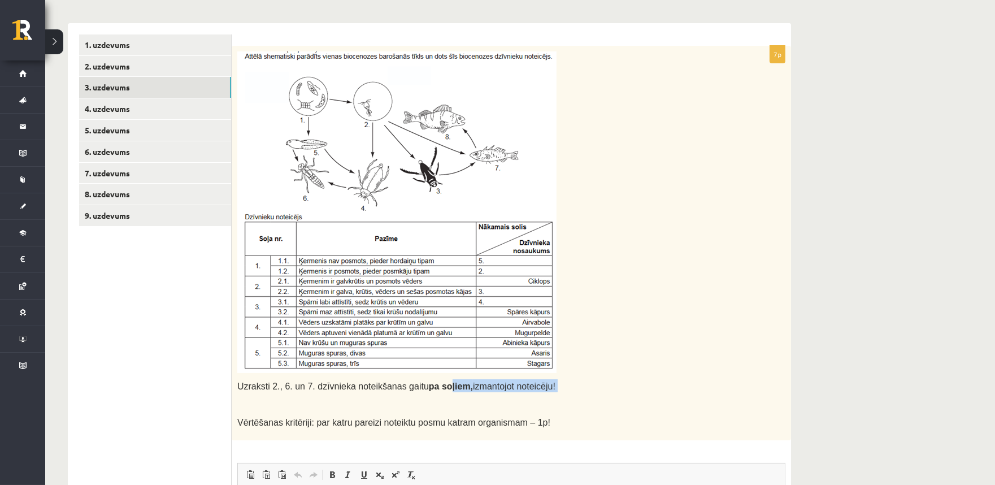
drag, startPoint x: 236, startPoint y: 392, endPoint x: 326, endPoint y: 387, distance: 90.6
click at [428, 385] on div "Uzraksti 2., 6. un 7. dzīvnieka noteikšanas gaitu pa soļiem, izmantojot noteicē…" at bounding box center [512, 243] width 560 height 394
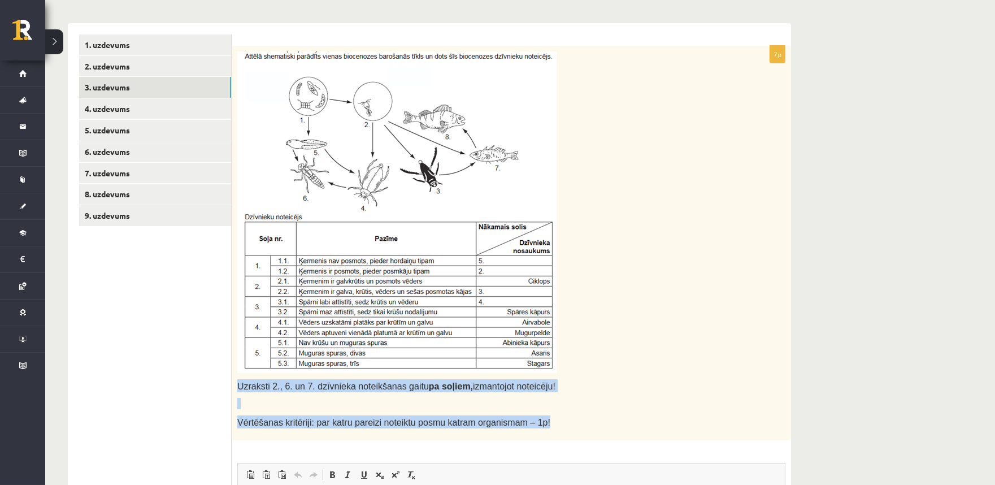
drag, startPoint x: 237, startPoint y: 388, endPoint x: 541, endPoint y: 424, distance: 305.7
click at [546, 424] on div "Uzraksti 2., 6. un 7. dzīvnieka noteikšanas gaitu pa soļiem, izmantojot noteicē…" at bounding box center [512, 243] width 560 height 394
copy div "Uzraksti 2., 6. un 7. dzīvnieka noteikšanas gaitu pa soļiem, izmantojot noteicē…"
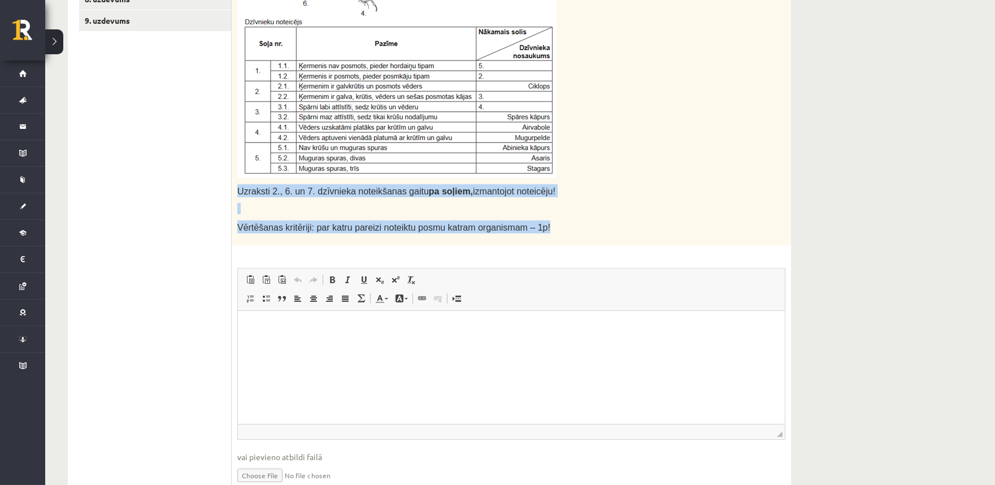
scroll to position [441, 0]
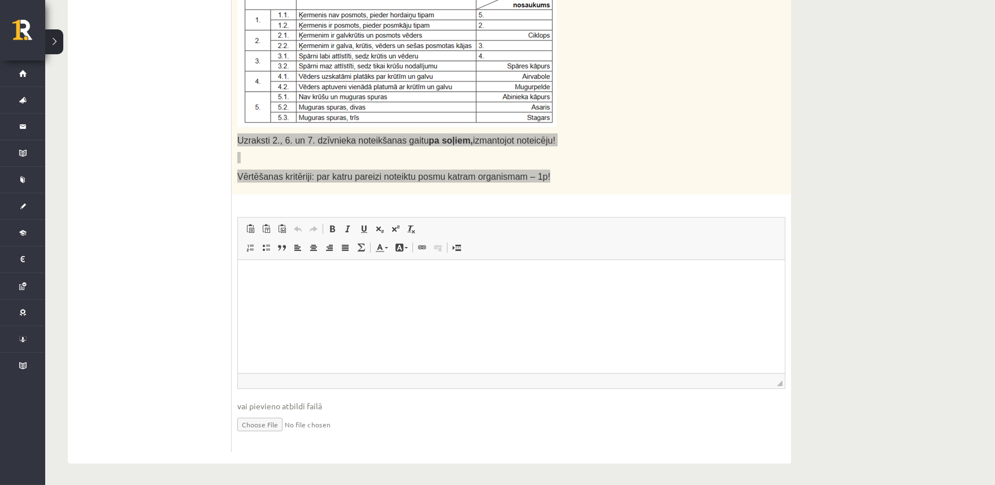
click at [303, 294] on html at bounding box center [510, 276] width 547 height 34
click at [301, 294] on html at bounding box center [510, 276] width 547 height 34
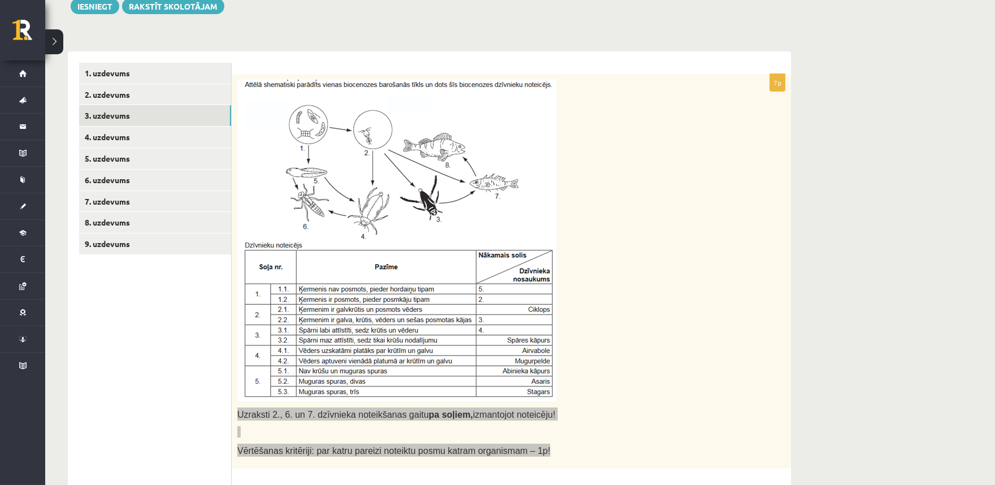
scroll to position [0, 0]
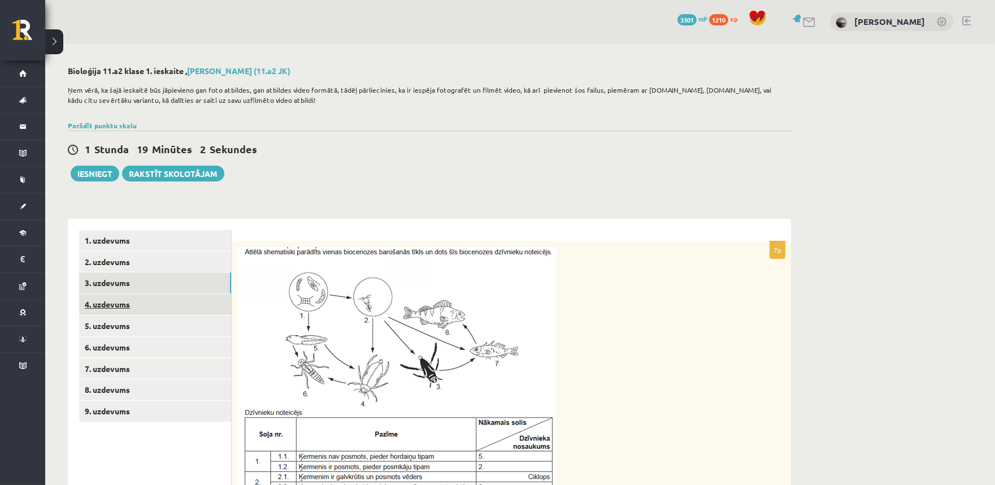
click at [124, 310] on link "4. uzdevums" at bounding box center [155, 304] width 152 height 21
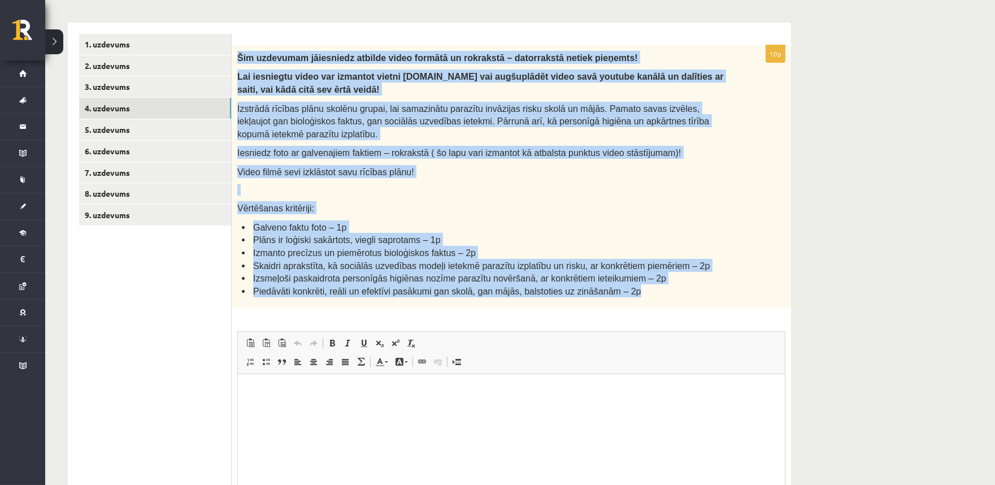
drag, startPoint x: 236, startPoint y: 54, endPoint x: 731, endPoint y: 302, distance: 554.0
click at [731, 302] on div "Šim uzdevumam jāiesniedz atbilde video formātā un rokrakstā – datorrakstā netie…" at bounding box center [512, 177] width 560 height 264
copy div "Šim uzdevumam jāiesniedz atbilde video formātā un rokrakstā – datorrakstā netie…"
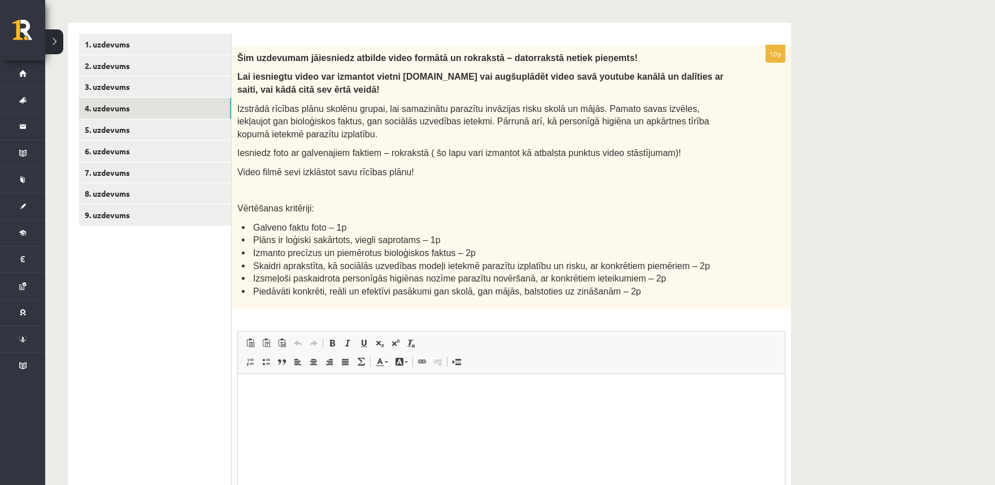
click at [179, 301] on ul "1. uzdevums 2. uzdevums 3. uzdevums 4. uzdevums 5. uzdevums 6. uzdevums 7. uzde…" at bounding box center [155, 300] width 153 height 533
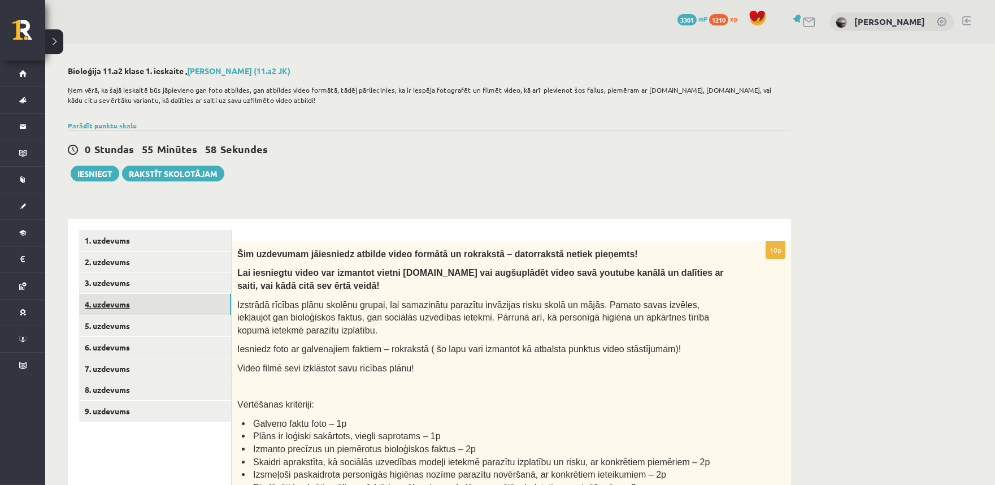
scroll to position [209, 0]
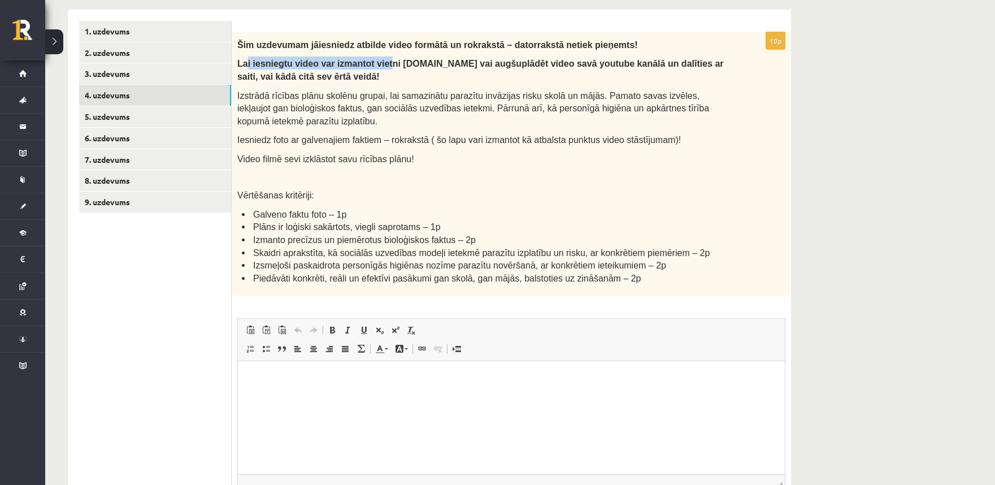
drag, startPoint x: 244, startPoint y: 63, endPoint x: 371, endPoint y: 66, distance: 127.2
click at [371, 66] on span "Lai iesniegtu video var izmantot vietni failiem.lv vai augšuplādēt video savā y…" at bounding box center [480, 70] width 487 height 23
drag, startPoint x: 451, startPoint y: 68, endPoint x: 571, endPoint y: 59, distance: 120.7
click at [567, 60] on span "Lai iesniegtu video var izmantot vietni failiem.lv vai augšuplādēt video savā y…" at bounding box center [480, 70] width 487 height 23
click at [860, 92] on div "**********" at bounding box center [520, 210] width 950 height 753
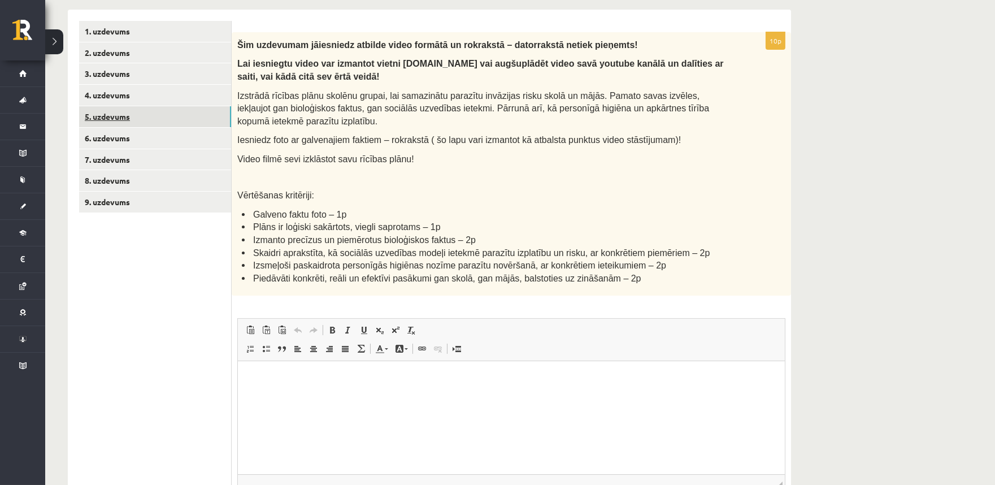
click at [163, 120] on link "5. uzdevums" at bounding box center [155, 116] width 152 height 21
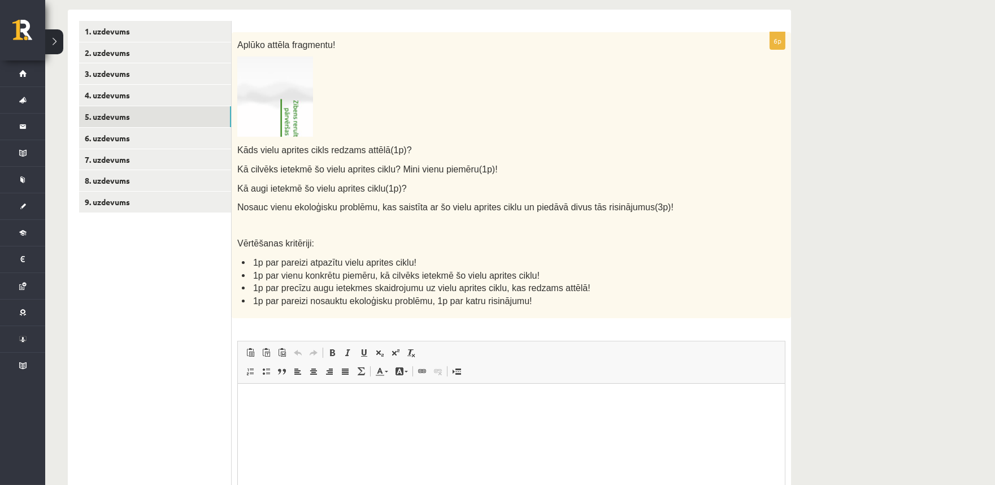
click at [280, 110] on img at bounding box center [275, 97] width 76 height 80
click at [283, 123] on img at bounding box center [275, 97] width 76 height 80
click at [285, 125] on img at bounding box center [275, 97] width 76 height 80
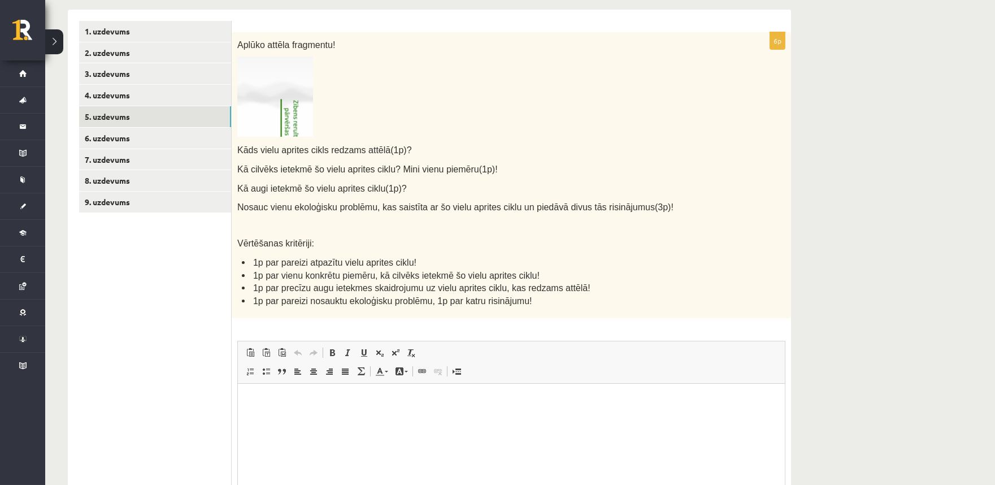
drag, startPoint x: 285, startPoint y: 125, endPoint x: 303, endPoint y: 118, distance: 19.2
click at [303, 118] on img at bounding box center [275, 97] width 76 height 80
click at [140, 142] on link "6. uzdevums" at bounding box center [155, 138] width 152 height 21
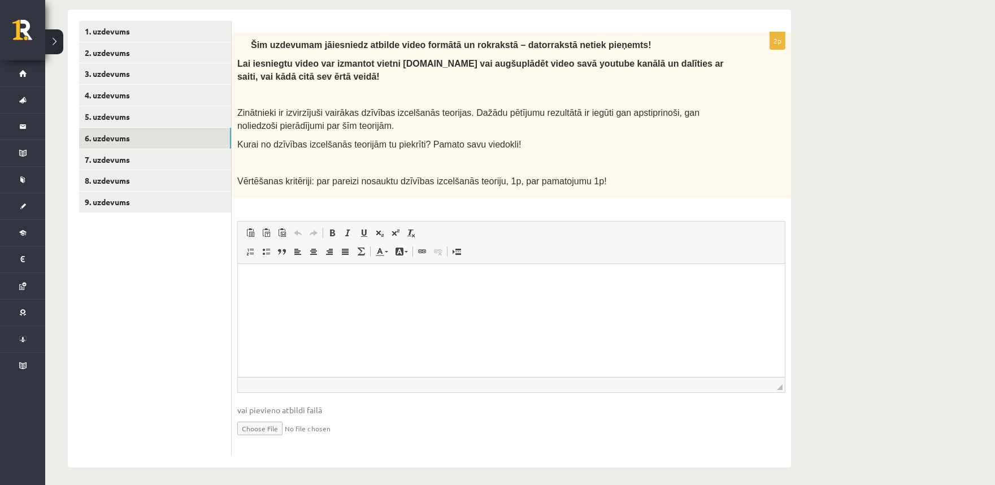
scroll to position [0, 0]
click at [137, 153] on link "7. uzdevums" at bounding box center [155, 159] width 152 height 21
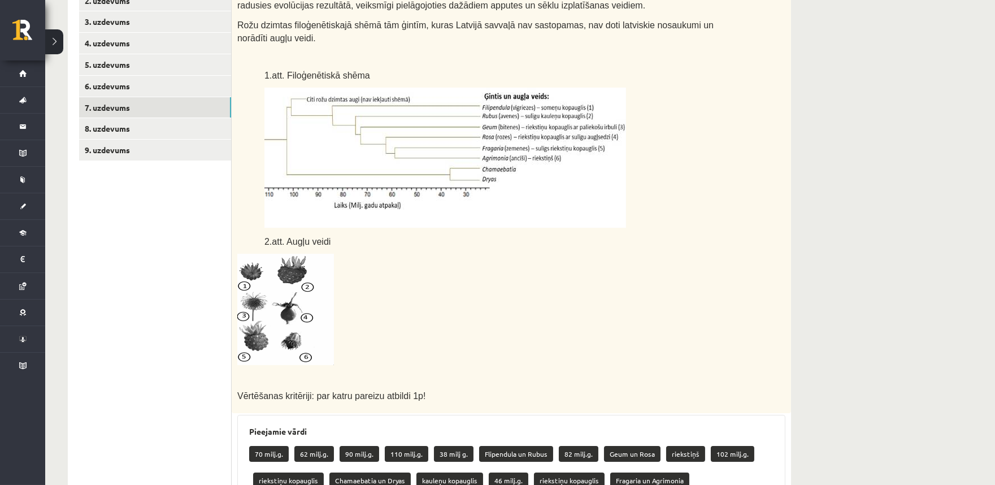
scroll to position [196, 0]
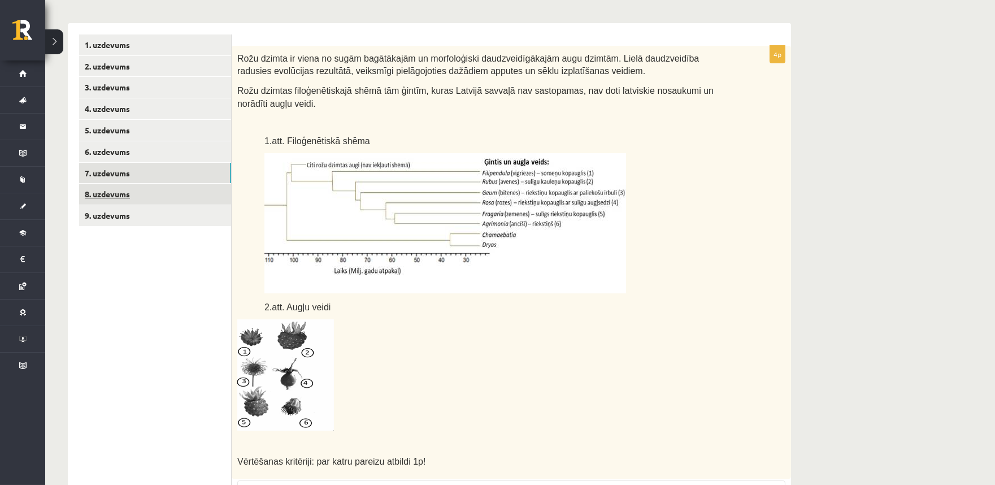
click at [159, 190] on link "8. uzdevums" at bounding box center [155, 194] width 152 height 21
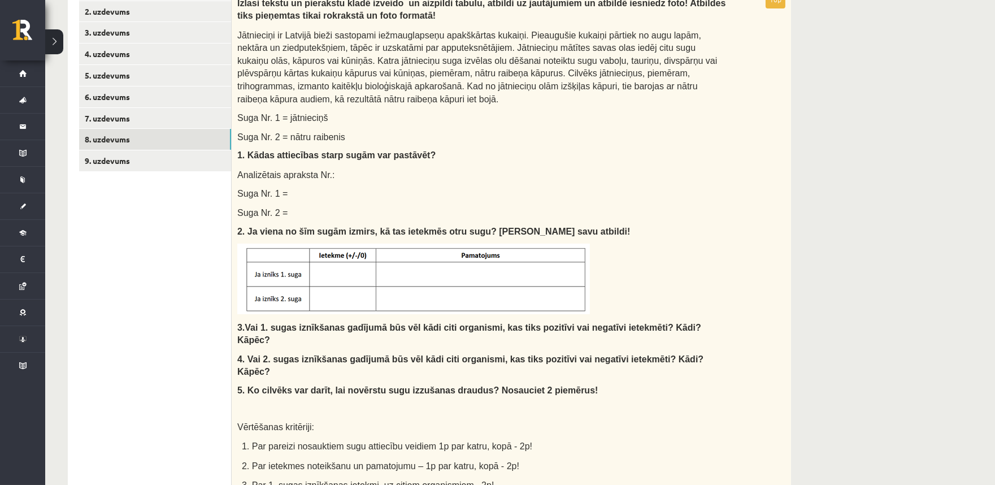
scroll to position [139, 0]
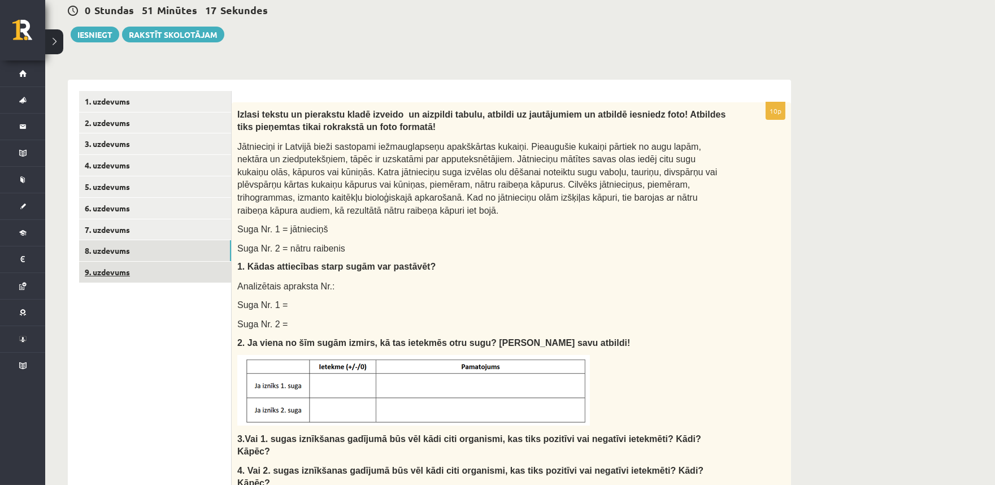
click at [162, 269] on link "9. uzdevums" at bounding box center [155, 272] width 152 height 21
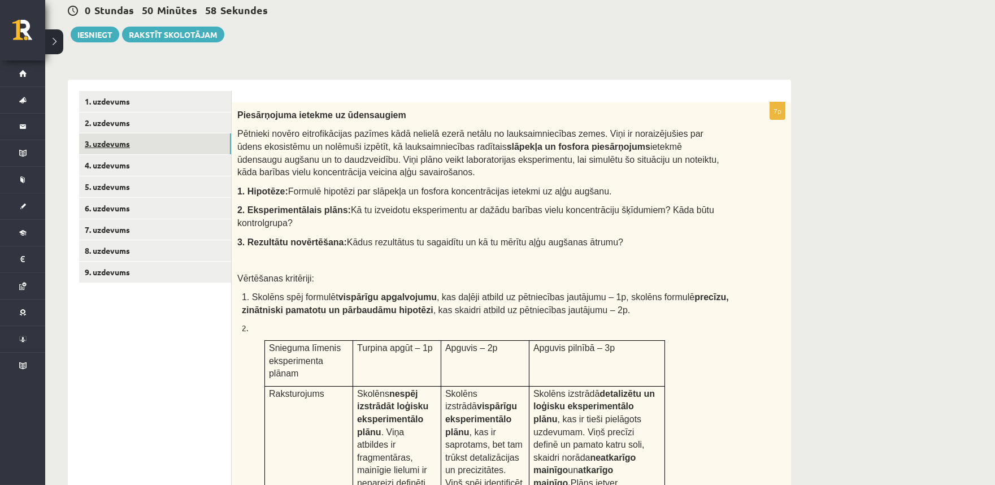
click at [128, 142] on link "3. uzdevums" at bounding box center [155, 143] width 152 height 21
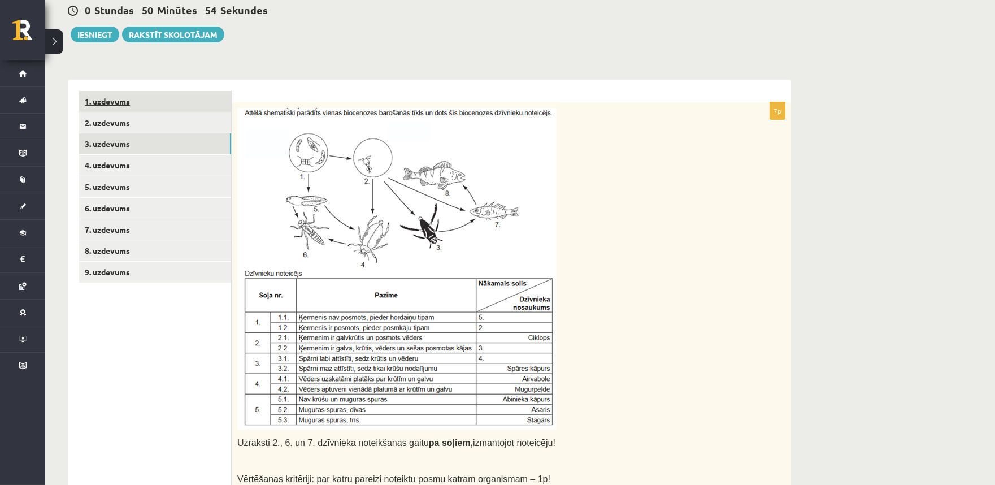
click at [138, 106] on link "1. uzdevums" at bounding box center [155, 101] width 152 height 21
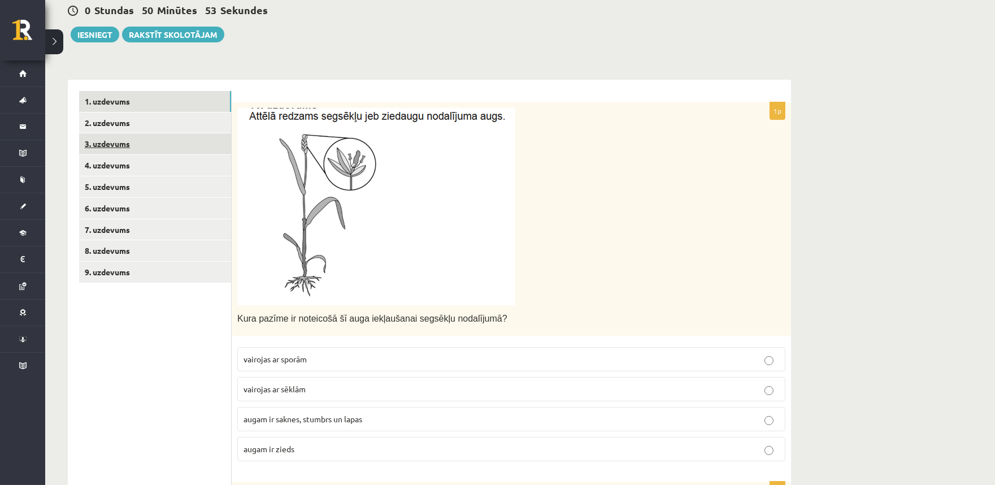
click at [134, 135] on link "3. uzdevums" at bounding box center [155, 143] width 152 height 21
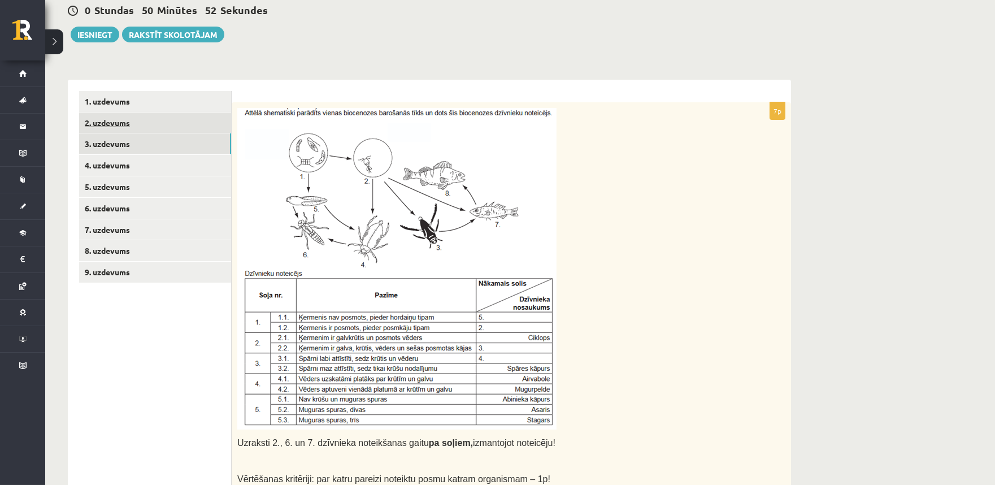
click at [133, 125] on link "2. uzdevums" at bounding box center [155, 122] width 152 height 21
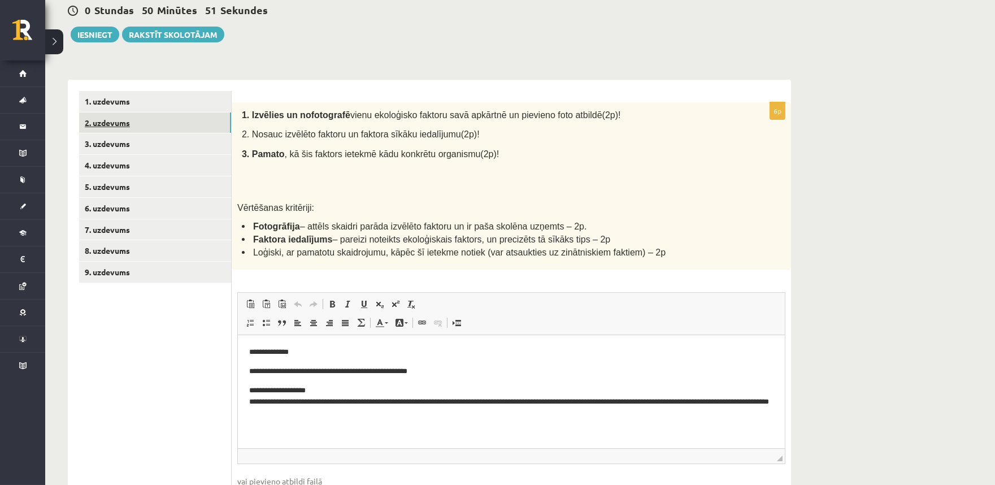
scroll to position [0, 0]
click at [132, 150] on link "3. uzdevums" at bounding box center [155, 143] width 152 height 21
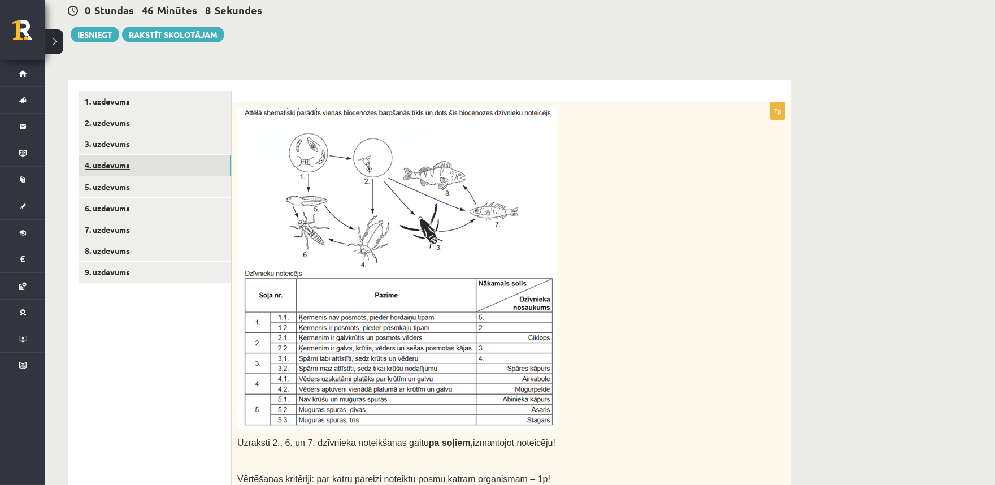
click at [134, 173] on link "4. uzdevums" at bounding box center [155, 165] width 152 height 21
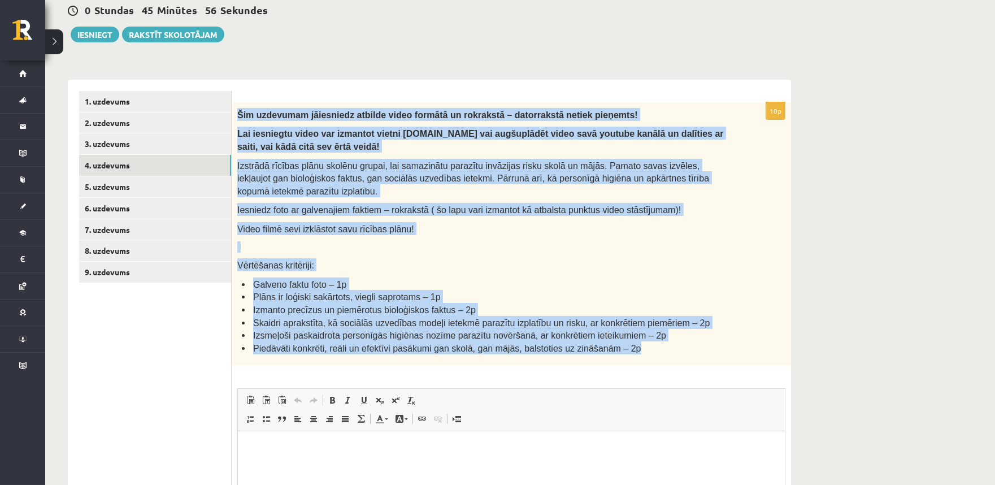
drag, startPoint x: 235, startPoint y: 119, endPoint x: 664, endPoint y: 346, distance: 485.2
click at [664, 346] on div "Šim uzdevumam jāiesniedz atbilde video formātā un rokrakstā – datorrakstā netie…" at bounding box center [512, 234] width 560 height 264
copy div "Šim uzdevumam jāiesniedz atbilde video formātā un rokrakstā – datorrakstā netie…"
click at [131, 153] on link "3. uzdevums" at bounding box center [155, 143] width 152 height 21
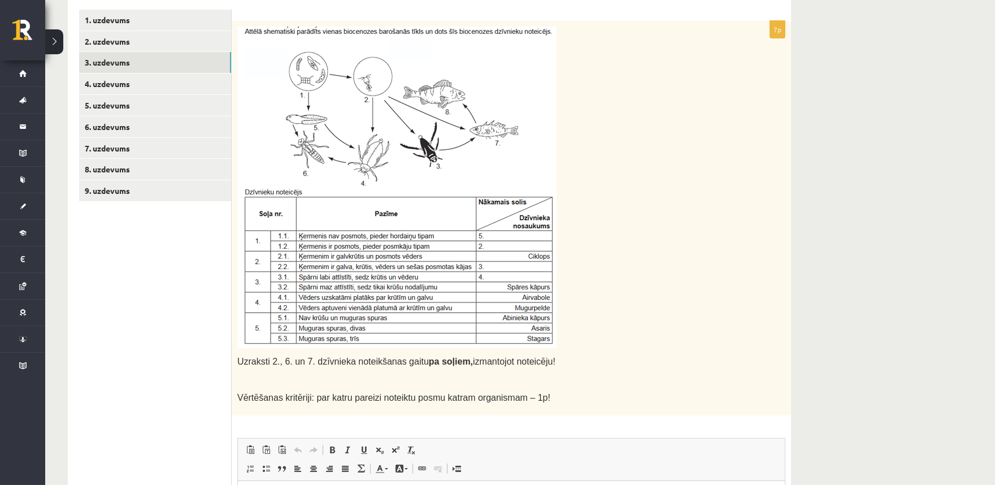
scroll to position [232, 0]
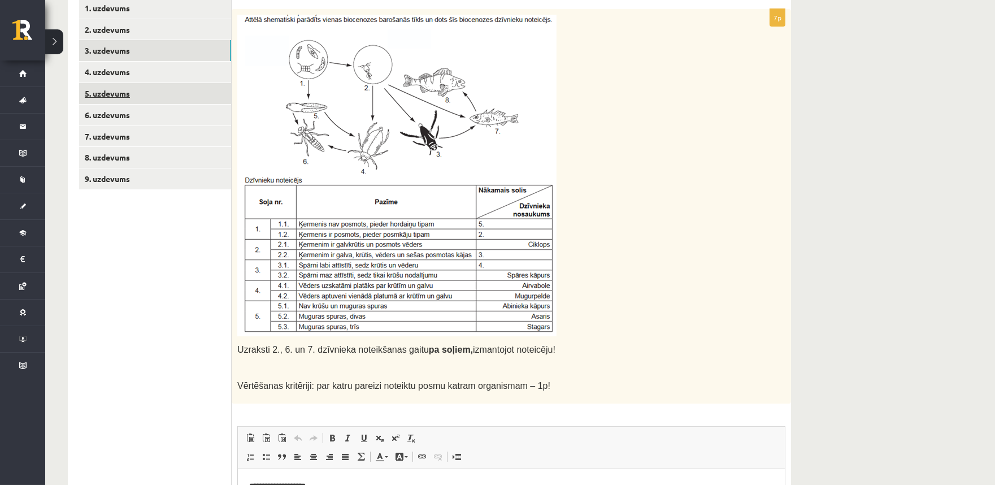
click at [134, 99] on link "5. uzdevums" at bounding box center [155, 93] width 152 height 21
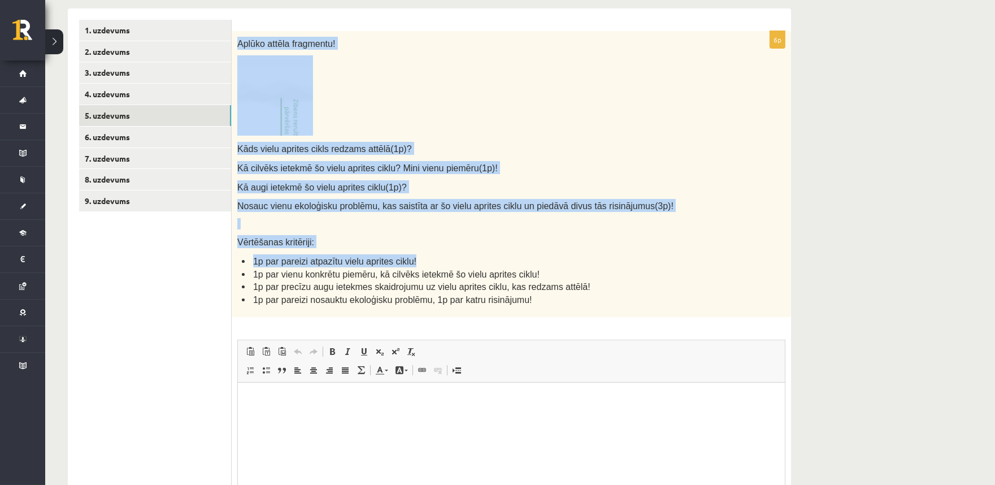
scroll to position [219, 0]
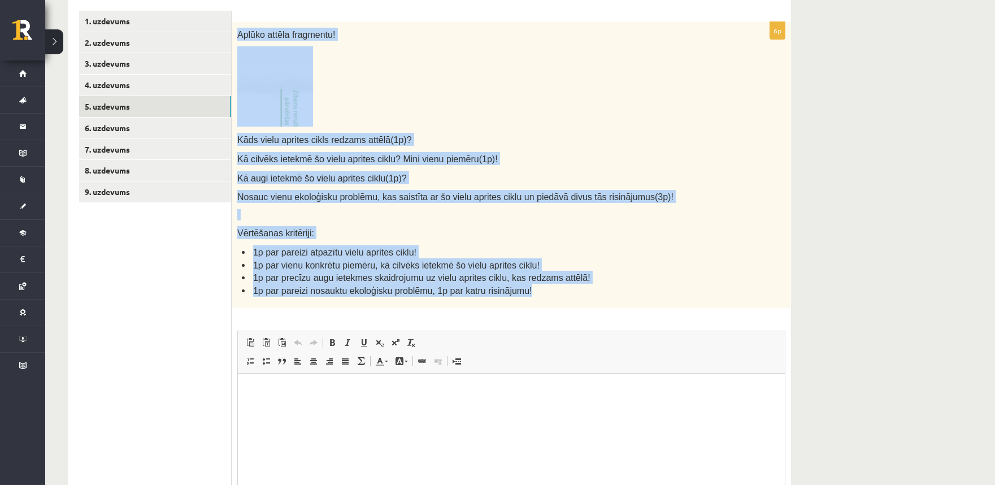
drag, startPoint x: 236, startPoint y: 242, endPoint x: 537, endPoint y: 291, distance: 305.2
click at [537, 291] on div "Aplūko attēla fragmentu! Kāds vielu aprites cikls redzams attēlā(1p)? Kā cilvēk…" at bounding box center [512, 165] width 560 height 287
copy div "Aplūko attēla fragmentu! Kāds vielu aprites cikls redzams attēlā(1p)? Kā cilvēk…"
click at [291, 93] on img at bounding box center [275, 86] width 76 height 80
click at [411, 87] on p at bounding box center [483, 86] width 492 height 80
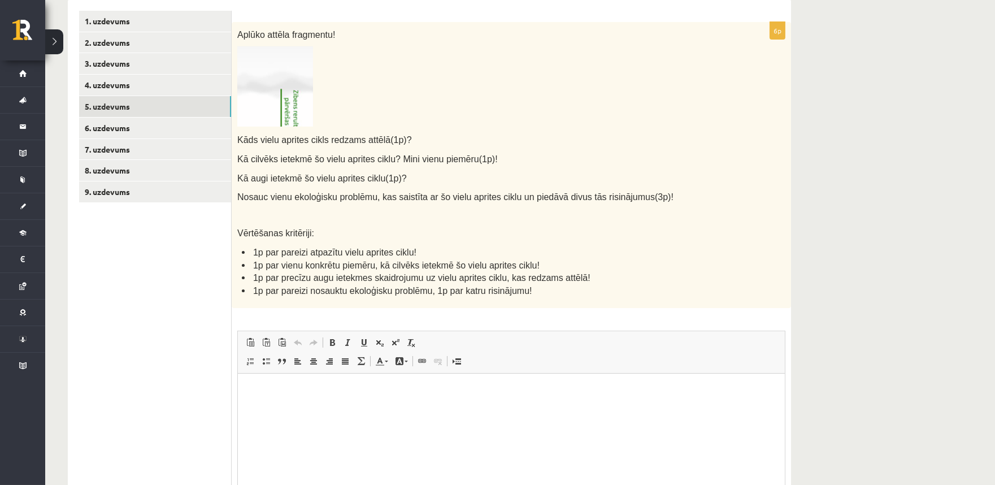
click at [315, 90] on p at bounding box center [483, 86] width 492 height 80
click at [298, 91] on img at bounding box center [275, 86] width 76 height 80
click at [292, 92] on img at bounding box center [275, 86] width 76 height 80
click at [289, 105] on img at bounding box center [275, 86] width 76 height 80
click at [289, 103] on img at bounding box center [275, 86] width 76 height 80
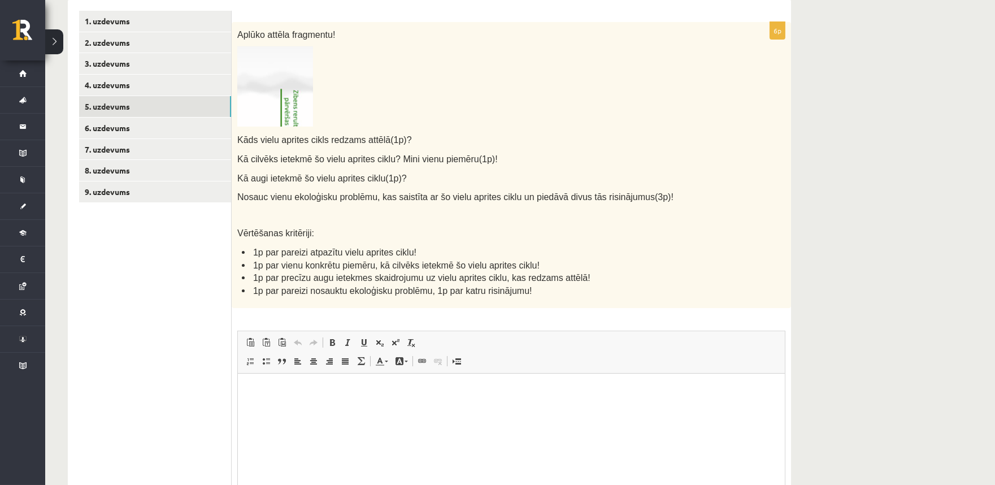
click at [284, 114] on img at bounding box center [275, 86] width 76 height 80
click at [288, 390] on p "Bagātinātā teksta redaktors, wiswyg-editor-user-answer-47433988426560" at bounding box center [511, 391] width 524 height 12
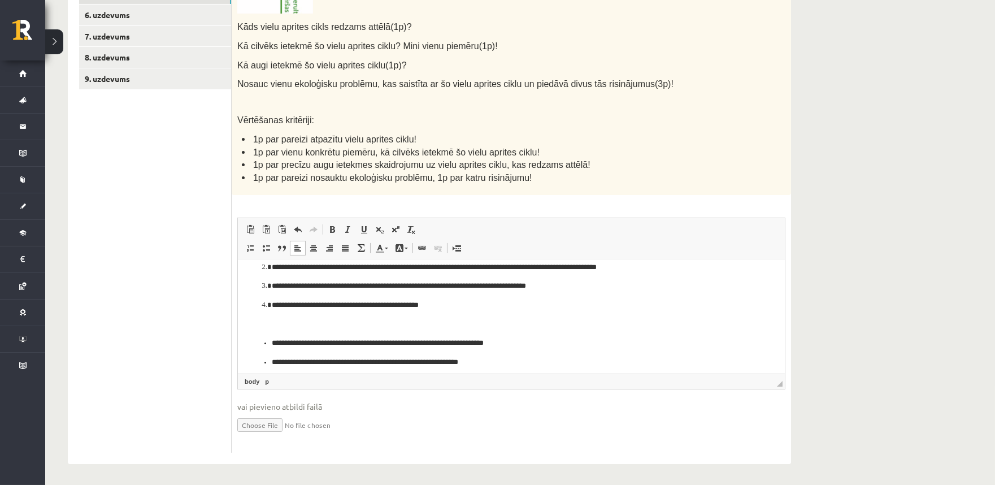
scroll to position [55, 0]
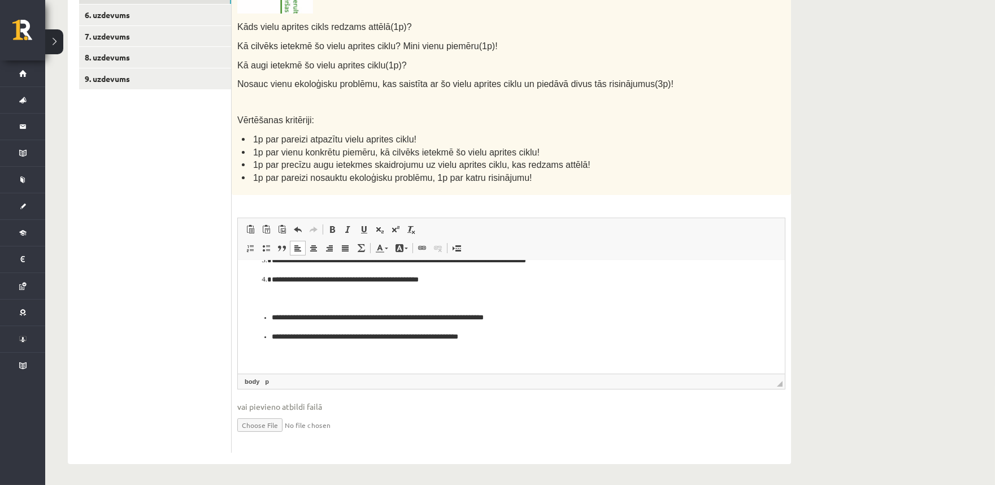
click at [271, 337] on li "**********" at bounding box center [510, 337] width 479 height 12
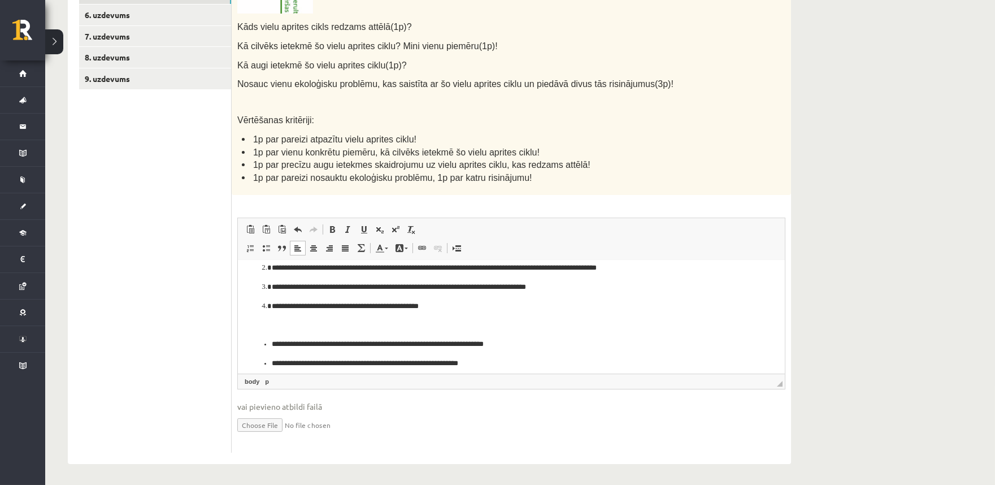
scroll to position [74, 0]
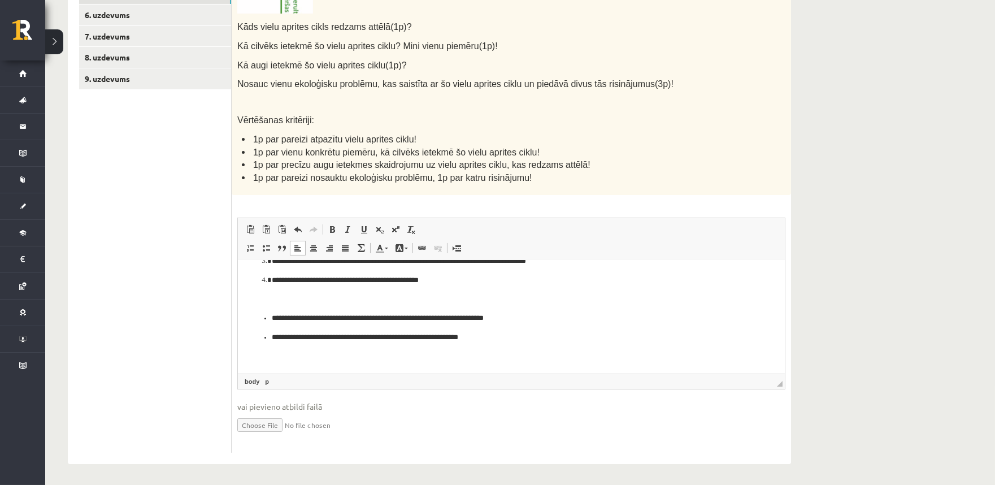
click at [313, 316] on p "**********" at bounding box center [506, 319] width 470 height 12
click at [313, 318] on p "**********" at bounding box center [506, 319] width 470 height 12
click at [317, 337] on p "**********" at bounding box center [506, 338] width 470 height 12
click at [343, 280] on p "**********" at bounding box center [506, 281] width 470 height 12
click at [341, 284] on p "**********" at bounding box center [506, 281] width 470 height 12
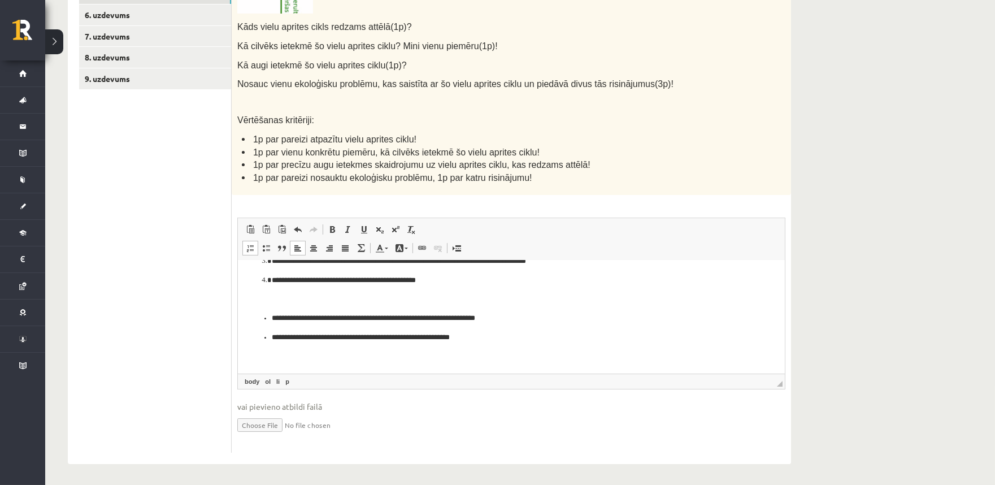
scroll to position [0, 0]
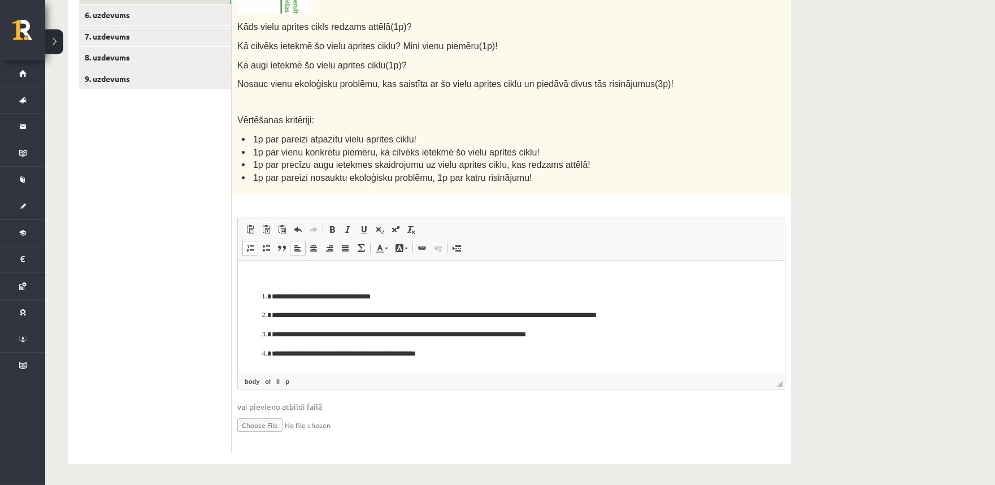
click at [343, 333] on p "**********" at bounding box center [506, 335] width 470 height 12
click at [352, 318] on p "**********" at bounding box center [506, 316] width 470 height 12
click at [331, 298] on p "**********" at bounding box center [506, 297] width 470 height 12
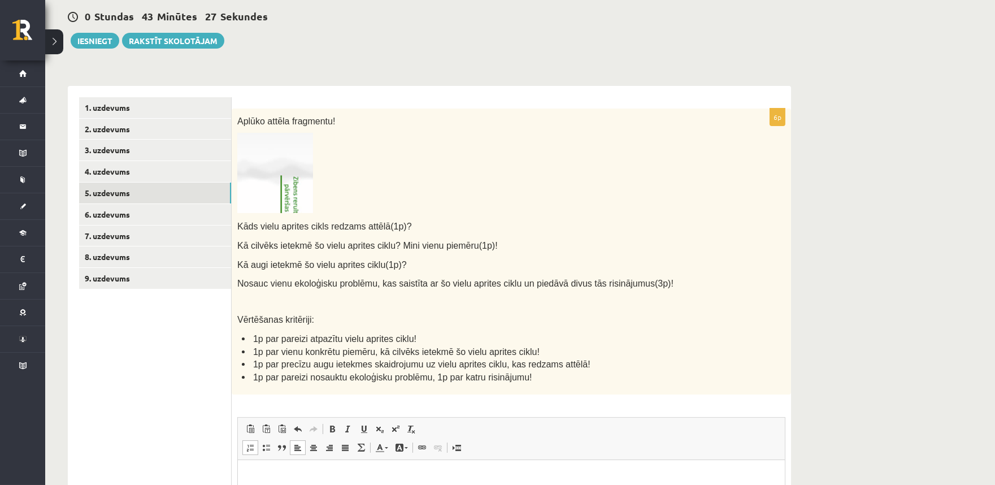
scroll to position [123, 0]
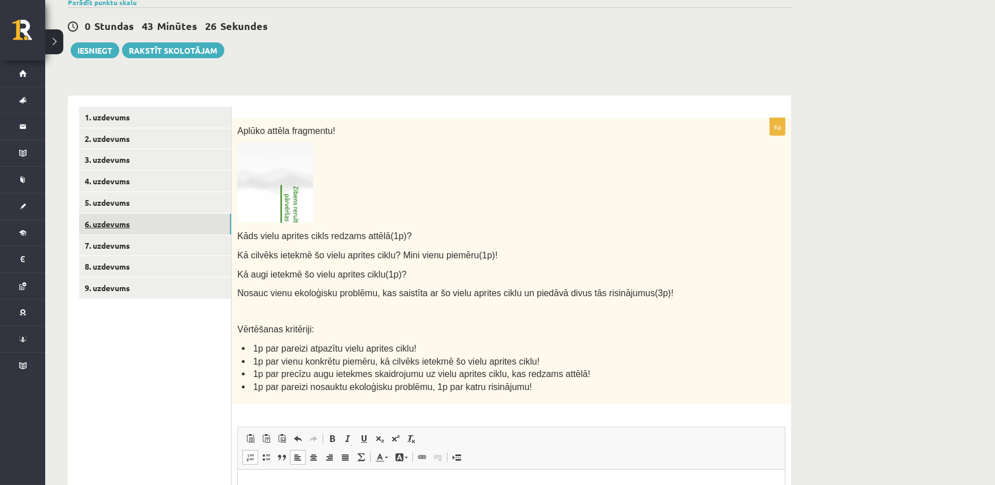
click at [181, 215] on link "6. uzdevums" at bounding box center [155, 224] width 152 height 21
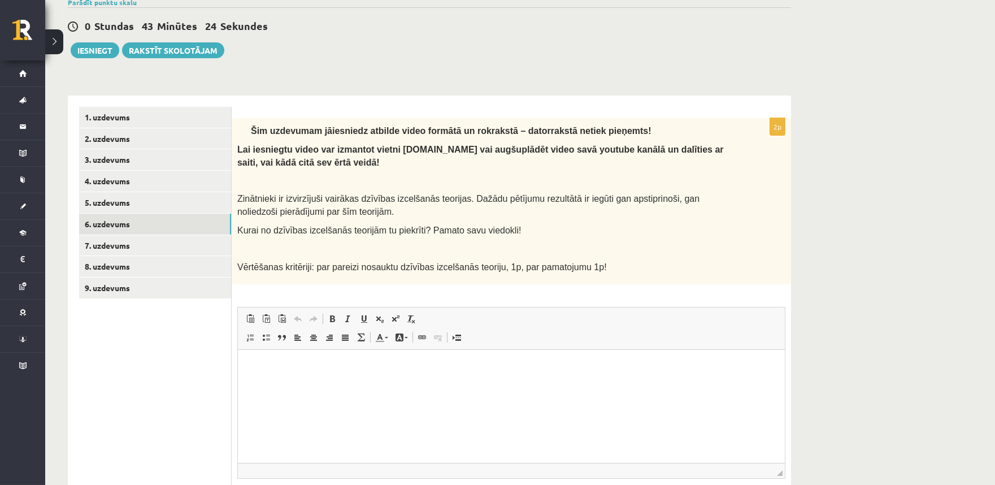
scroll to position [0, 0]
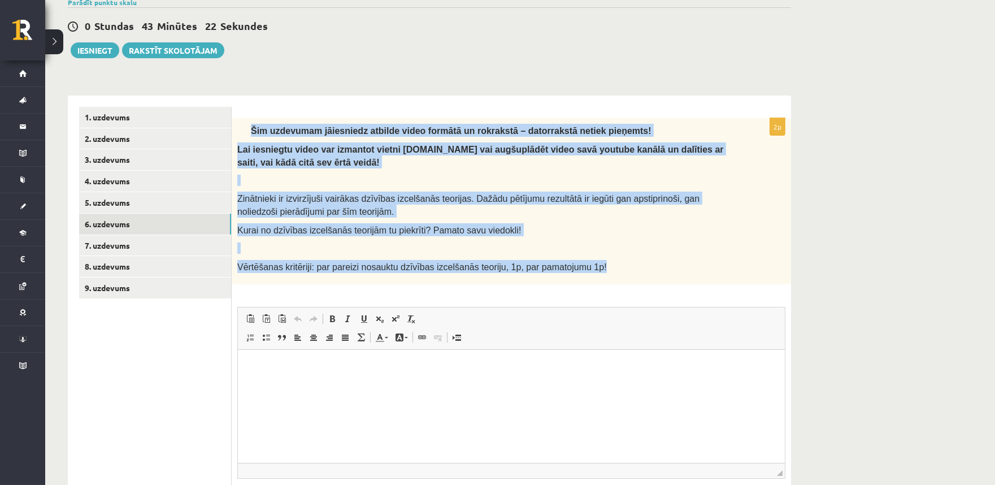
drag, startPoint x: 244, startPoint y: 133, endPoint x: 591, endPoint y: 255, distance: 368.1
click at [591, 255] on div "Šim uzdevumam jāiesniedz atbilde video formātā un rokrakstā – datorrakstā netie…" at bounding box center [512, 201] width 560 height 166
copy div "Šim uzdevumam jāiesniedz atbilde video formātā un rokrakstā – datorrakstā netie…"
click at [275, 80] on div "**********" at bounding box center [429, 248] width 769 height 656
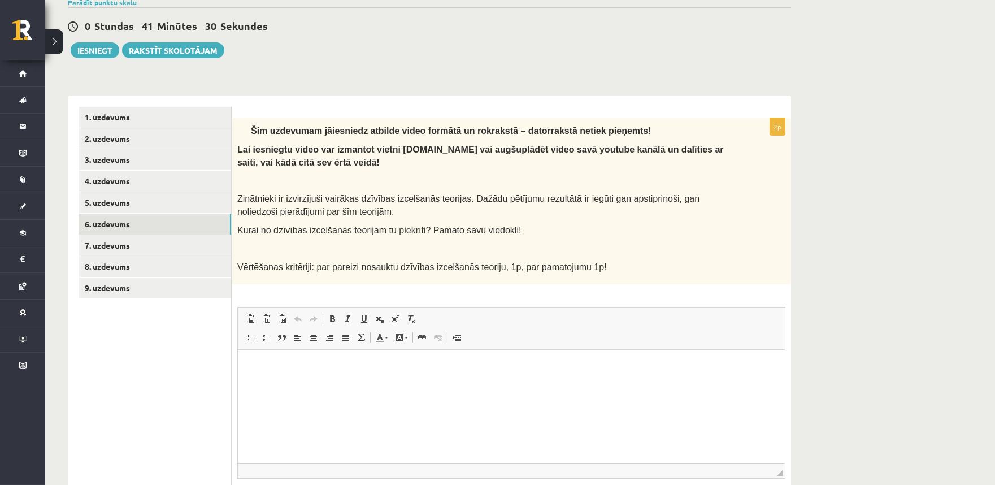
click at [323, 384] on html at bounding box center [510, 367] width 547 height 34
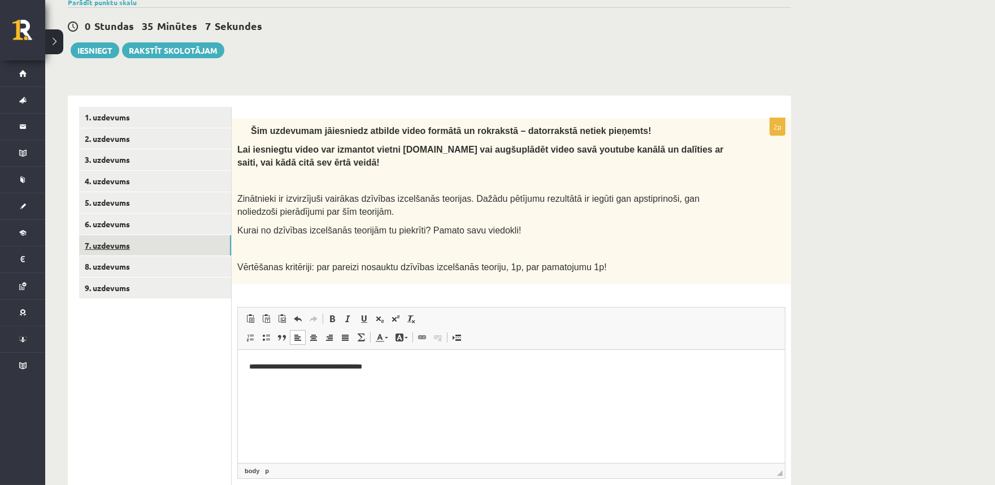
click at [154, 241] on link "7. uzdevums" at bounding box center [155, 245] width 152 height 21
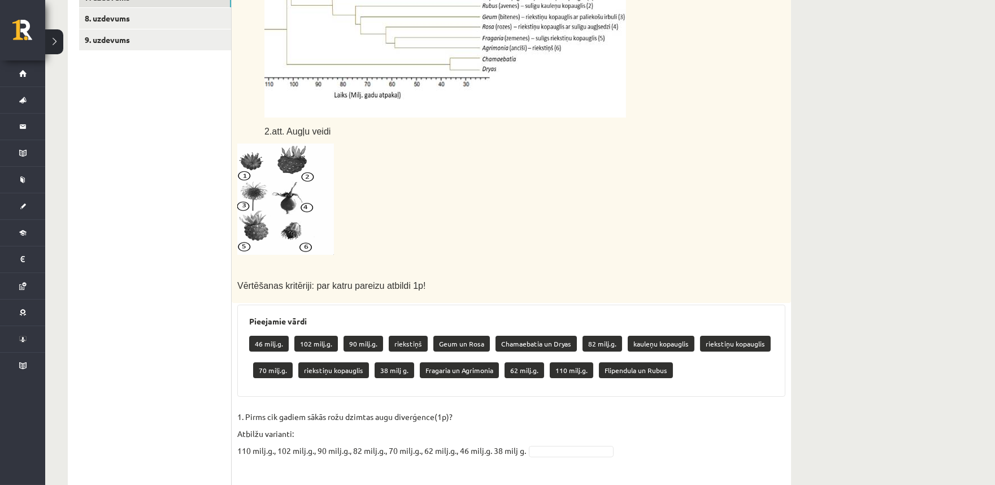
scroll to position [196, 0]
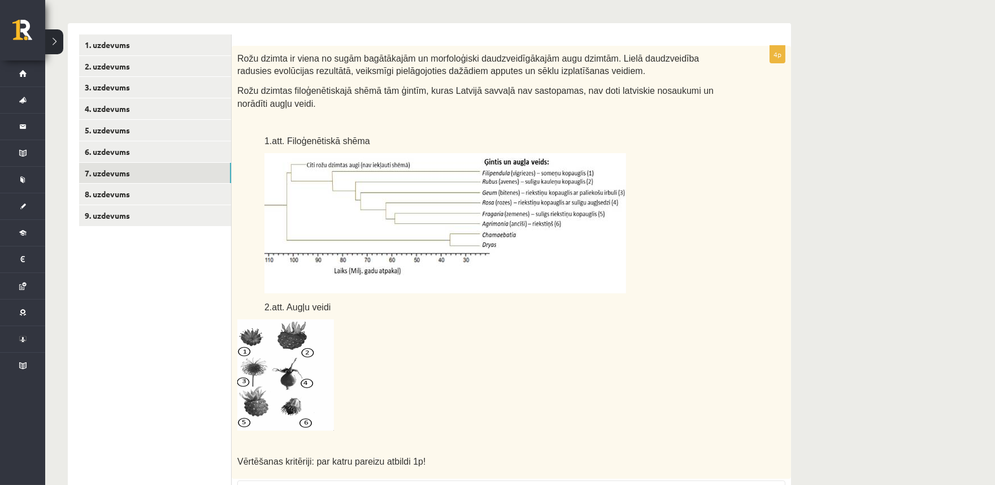
click at [354, 204] on img at bounding box center [446, 223] width 362 height 140
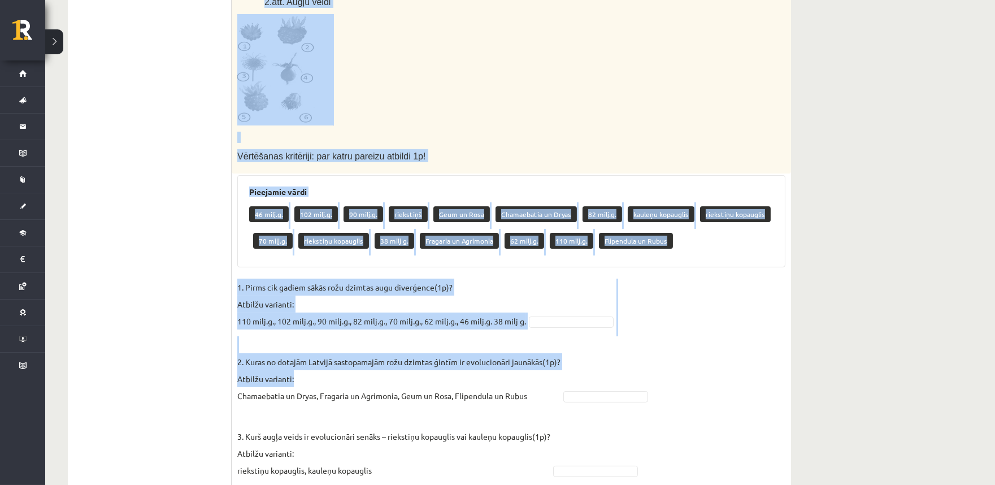
scroll to position [614, 0]
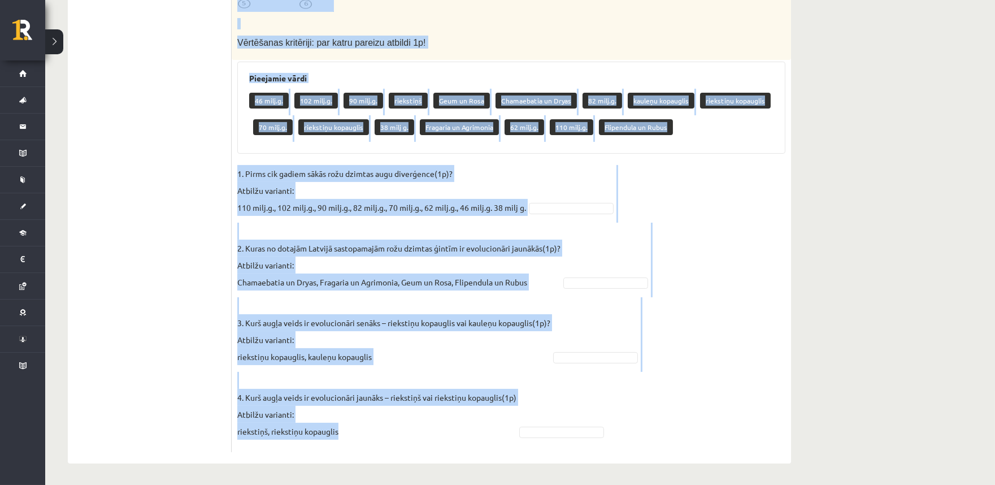
drag, startPoint x: 240, startPoint y: 57, endPoint x: 426, endPoint y: 433, distance: 420.1
click at [426, 433] on div "4p Rožu dzimta ir viena no sugām bagātākajām un morfoloģiski daudzveidīgākajām …" at bounding box center [512, 39] width 560 height 825
copy div "Rožu dzimta ir viena no sugām bagātākajām un morfoloģiski daudzveidīgākajām aug…"
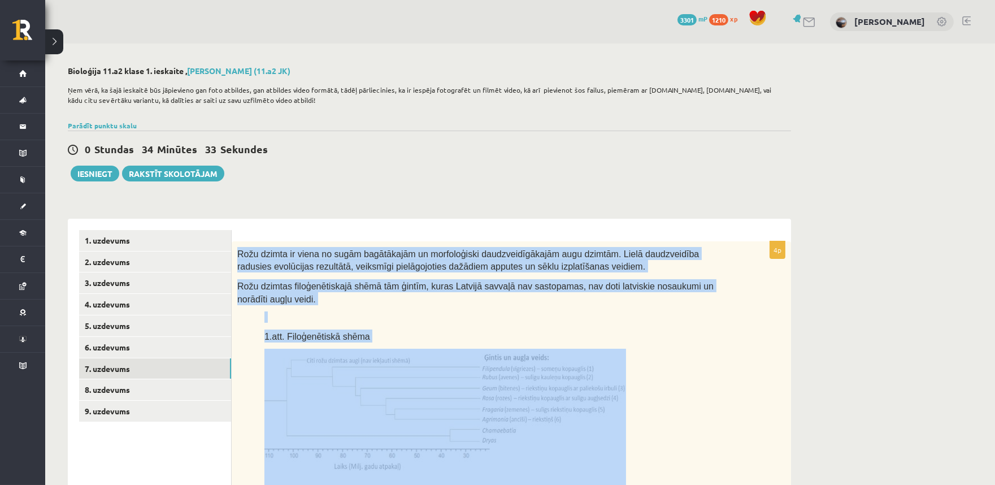
scroll to position [209, 0]
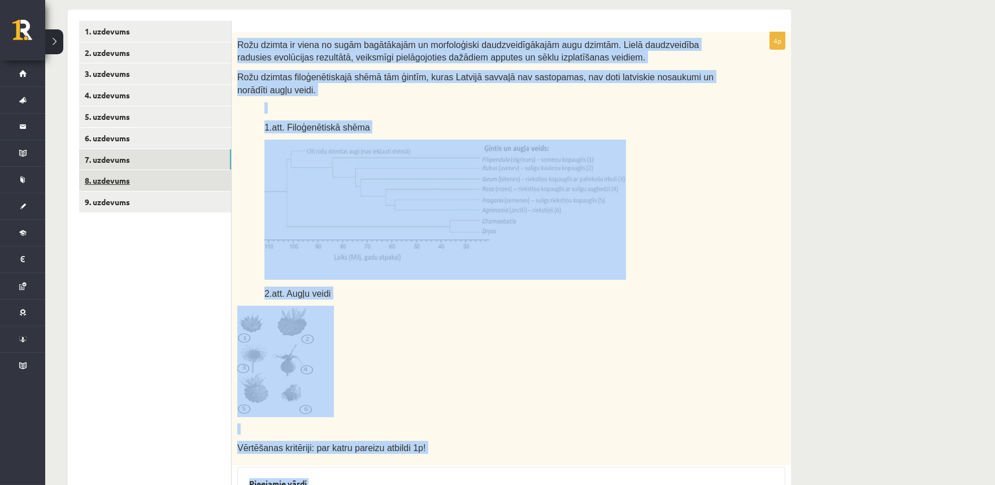
click at [109, 179] on link "8. uzdevums" at bounding box center [155, 180] width 152 height 21
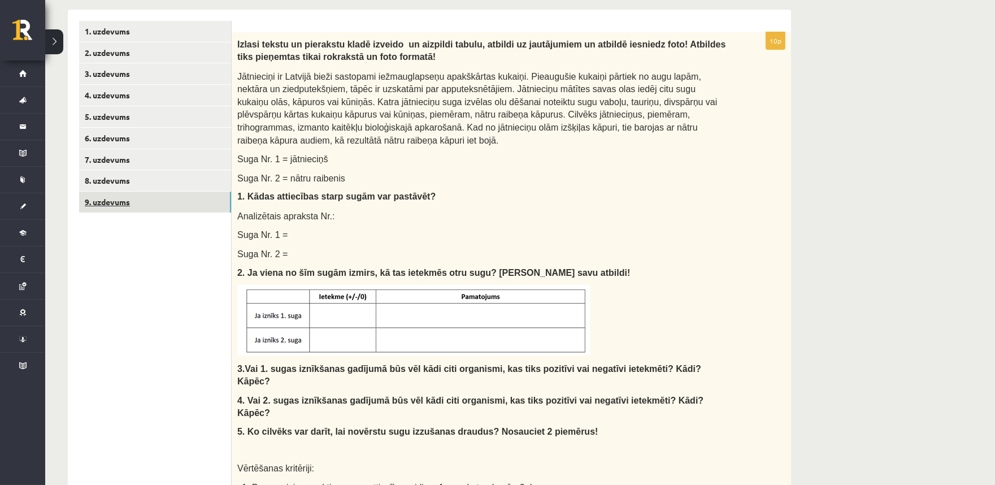
click at [146, 194] on link "9. uzdevums" at bounding box center [155, 202] width 152 height 21
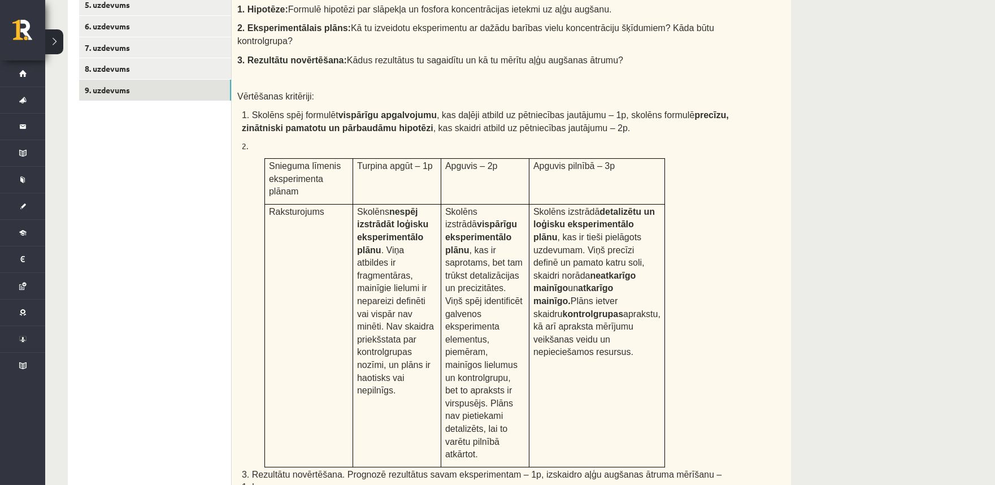
scroll to position [158, 0]
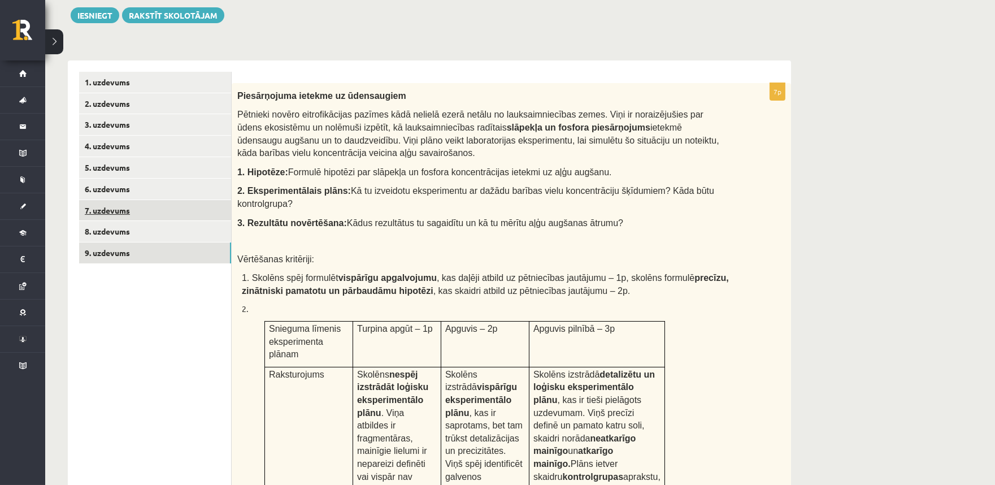
click at [145, 201] on link "7. uzdevums" at bounding box center [155, 210] width 152 height 21
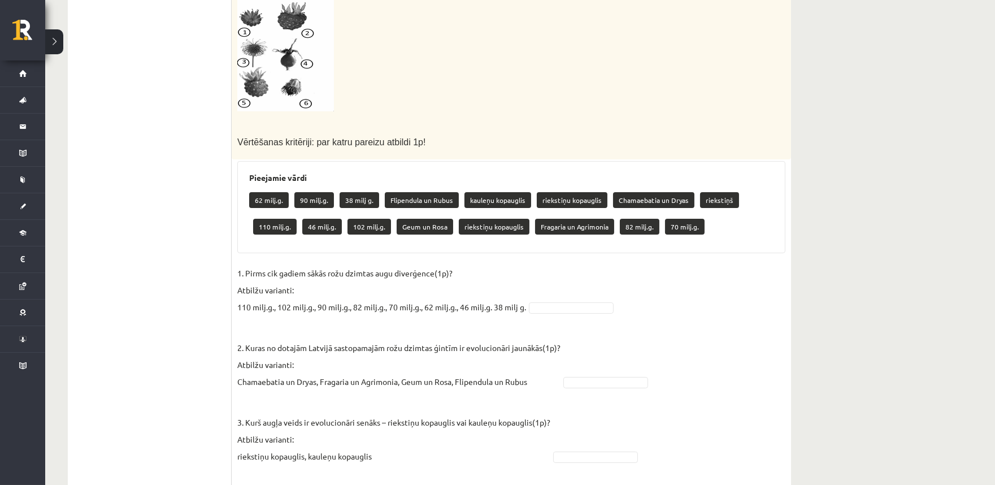
scroll to position [577, 0]
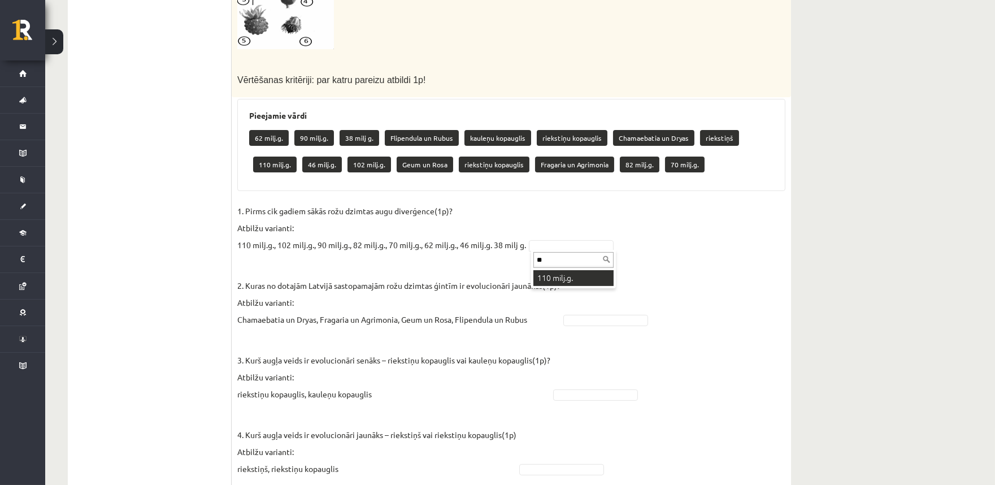
type input "**"
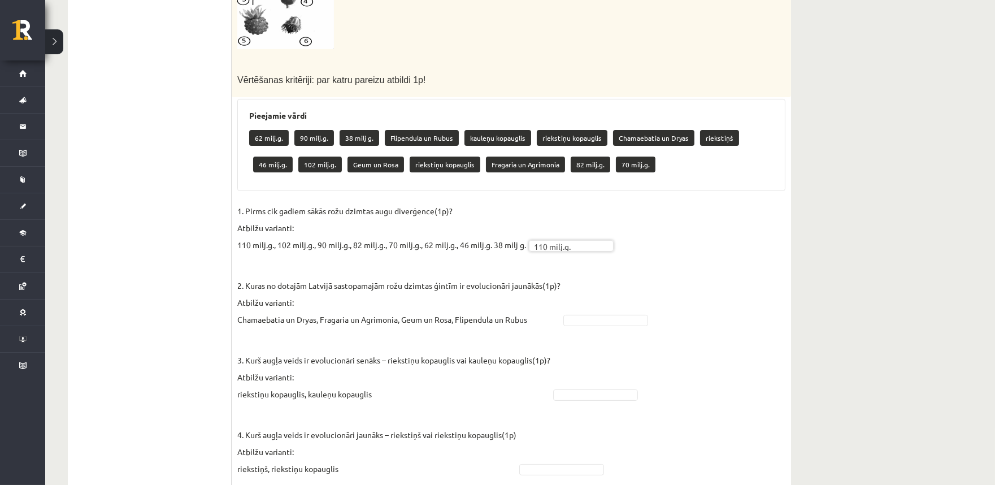
click at [596, 284] on fieldset "**********" at bounding box center [511, 342] width 548 height 281
click at [592, 293] on fieldset "**********" at bounding box center [511, 342] width 548 height 281
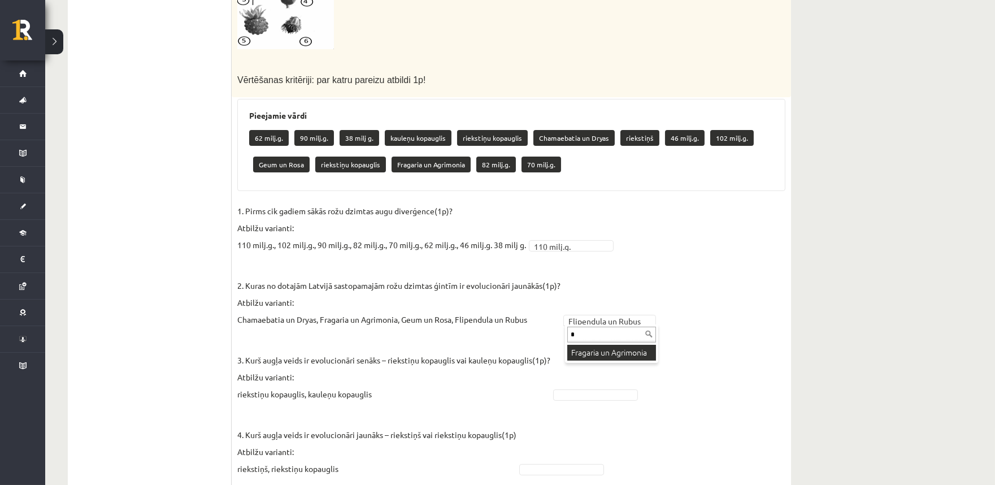
type input "*"
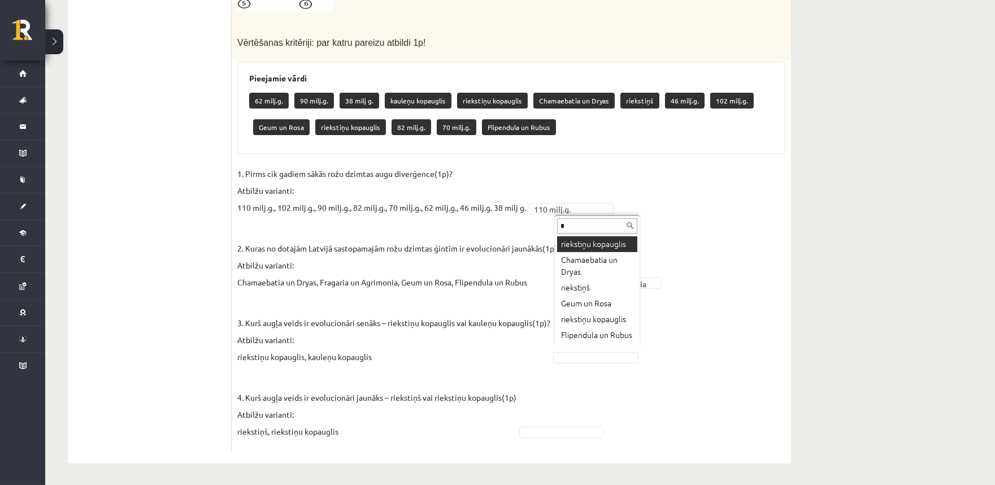
scroll to position [0, 0]
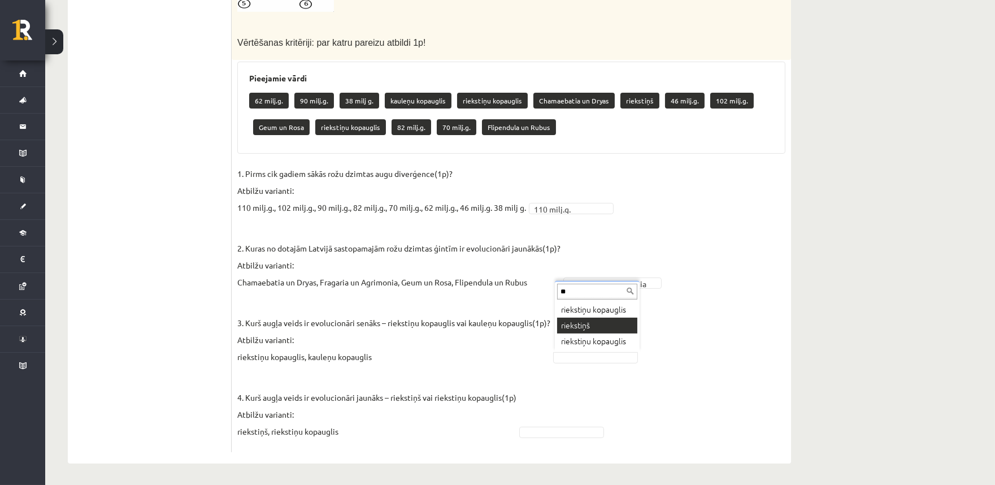
type input "**"
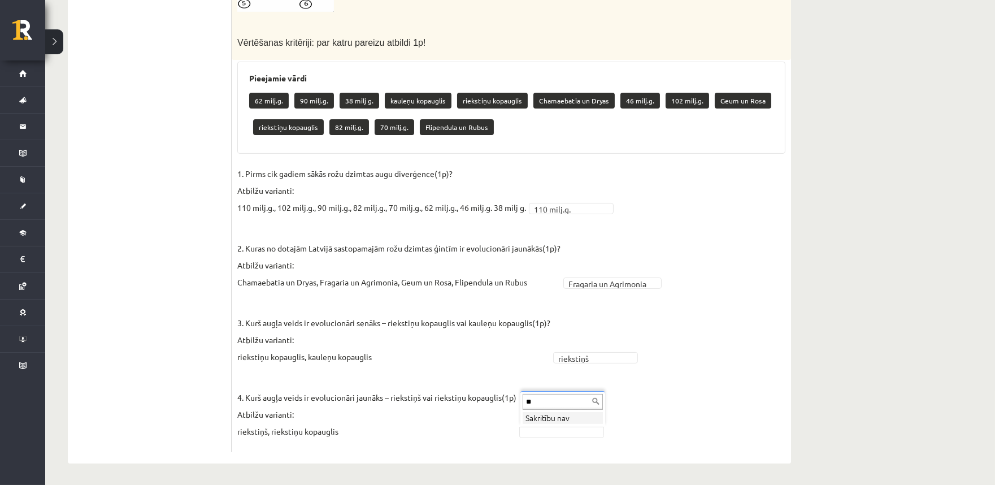
type input "*"
type input "**"
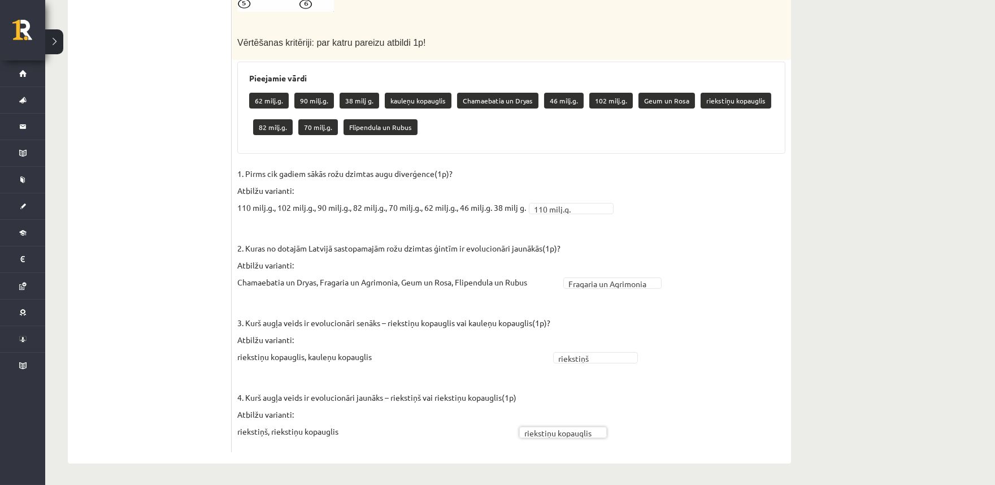
scroll to position [196, 0]
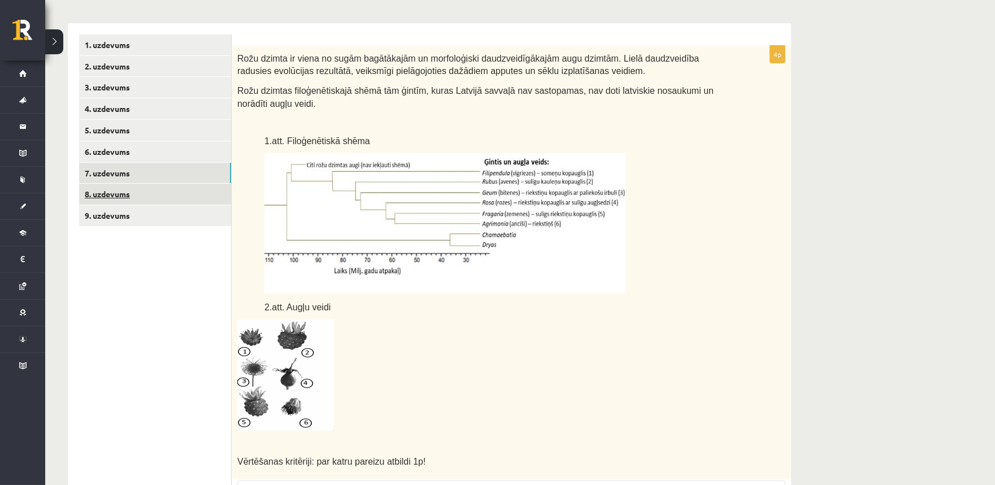
click at [175, 199] on link "8. uzdevums" at bounding box center [155, 194] width 152 height 21
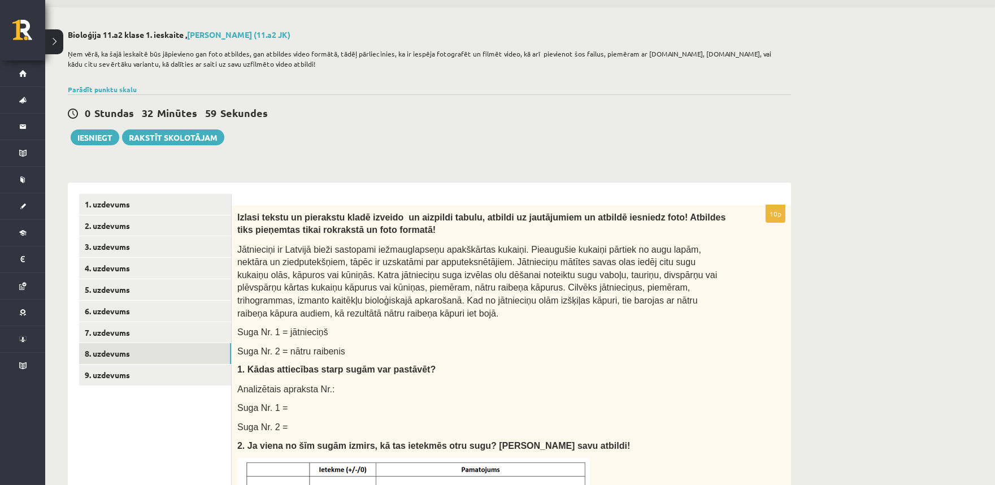
scroll to position [26, 0]
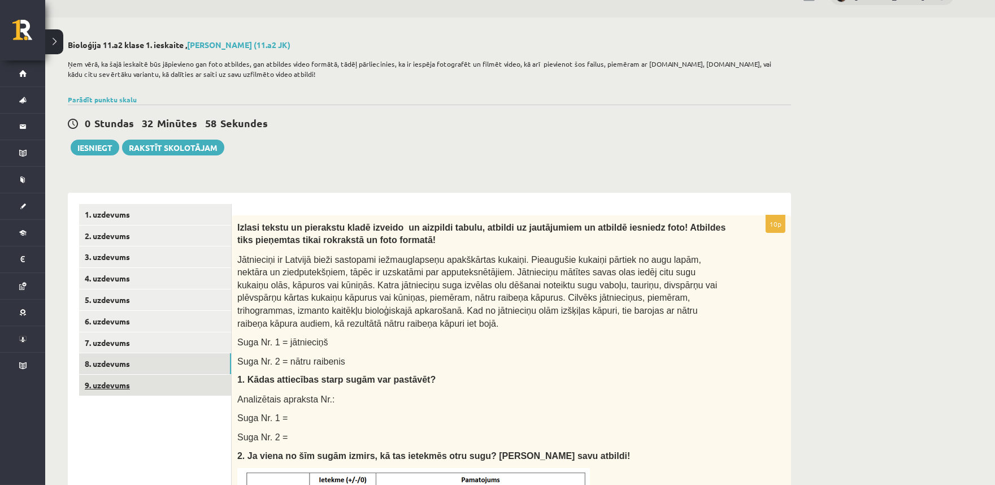
click at [167, 384] on link "9. uzdevums" at bounding box center [155, 385] width 152 height 21
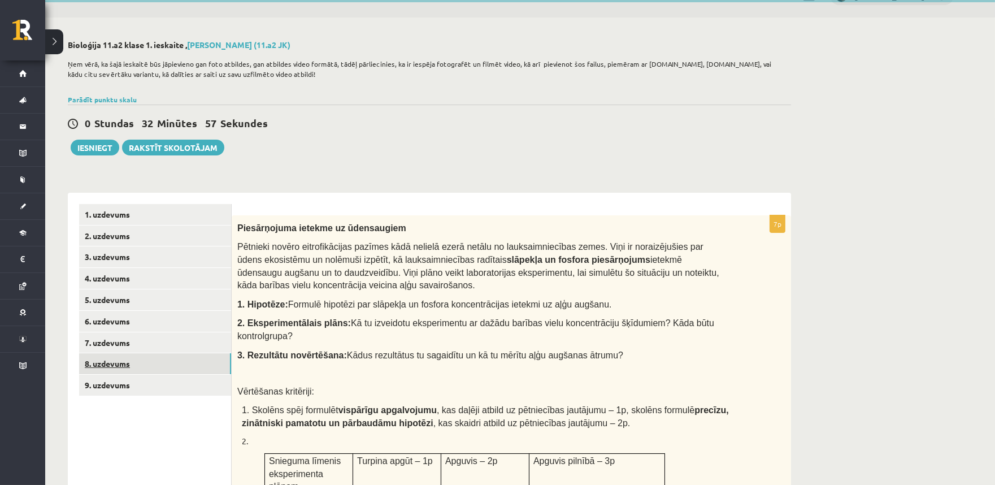
click at [159, 358] on link "8. uzdevums" at bounding box center [155, 363] width 152 height 21
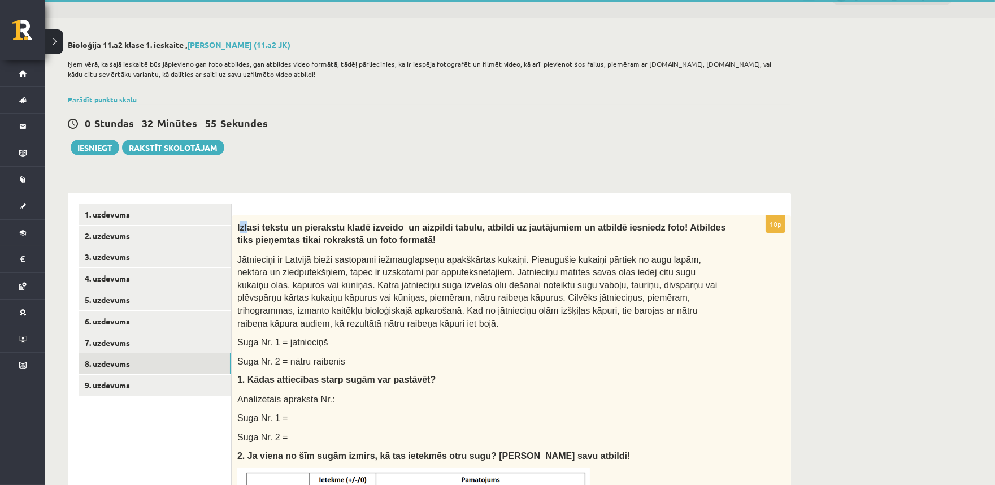
scroll to position [0, 0]
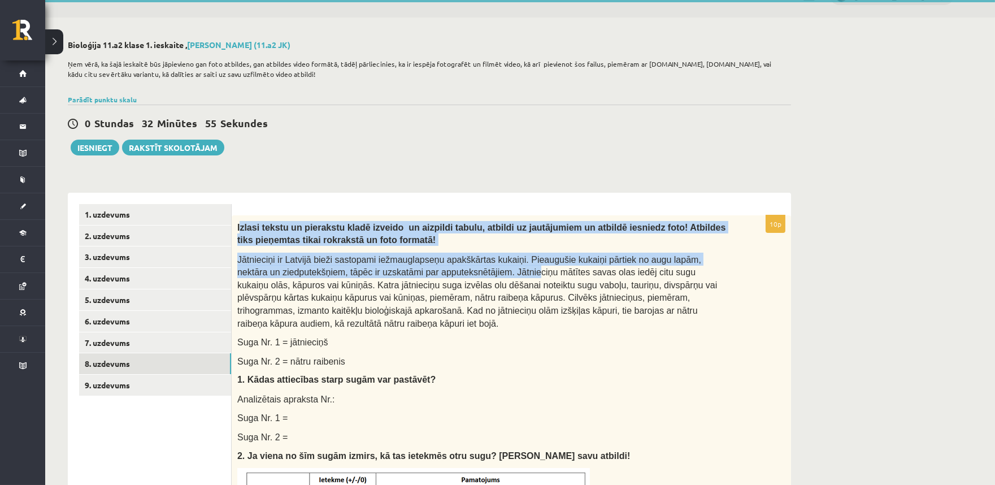
drag, startPoint x: 239, startPoint y: 224, endPoint x: 448, endPoint y: 256, distance: 212.1
click at [466, 262] on div "Izlasi tekstu un pierakstu kladē izveido un aizpildi tabulu, atbildi uz jautāju…" at bounding box center [512, 490] width 560 height 551
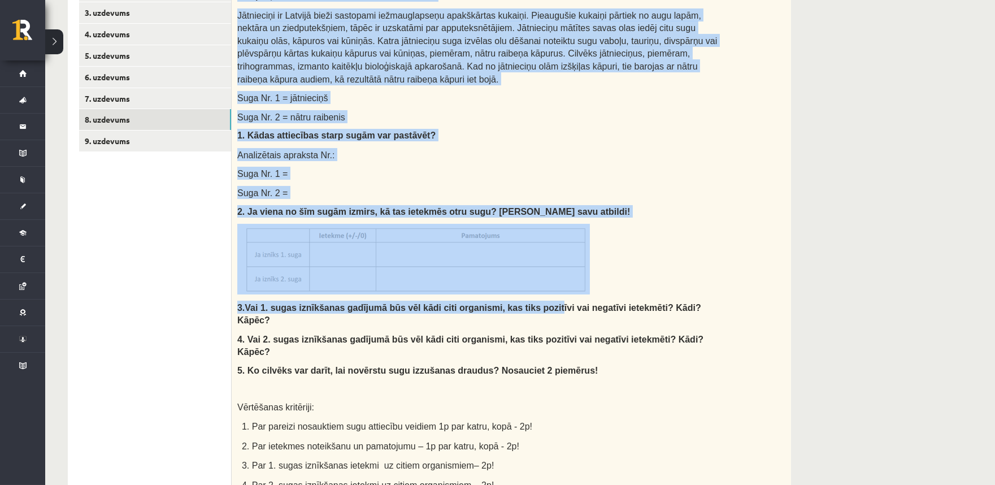
scroll to position [558, 0]
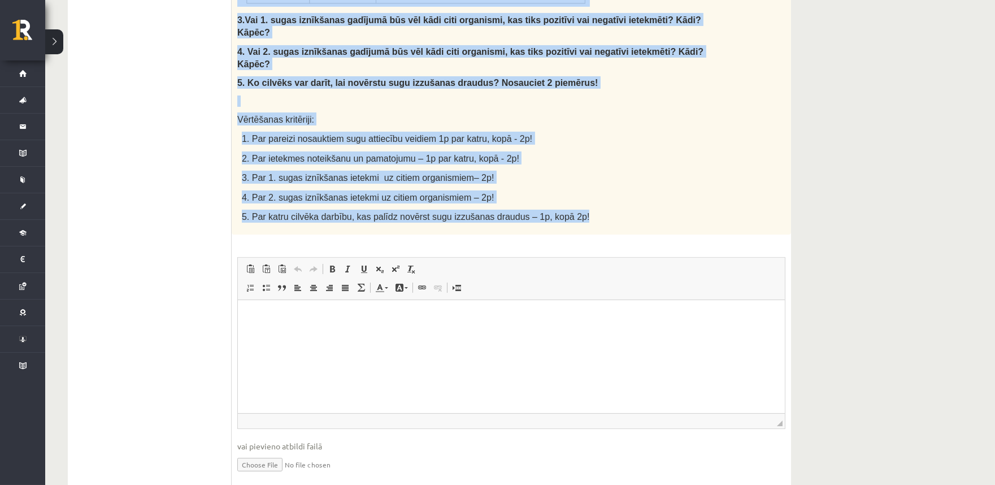
drag, startPoint x: 237, startPoint y: 217, endPoint x: 563, endPoint y: 184, distance: 327.8
click at [563, 184] on div "10p Izlasi tekstu un pierakstu kladē izveido un aizpildi tabulu, atbildi uz jau…" at bounding box center [512, 82] width 560 height 843
copy div "Izlasi tekstu un pierakstu kladē izveido un aizpildi tabulu, atbildi uz jautāju…"
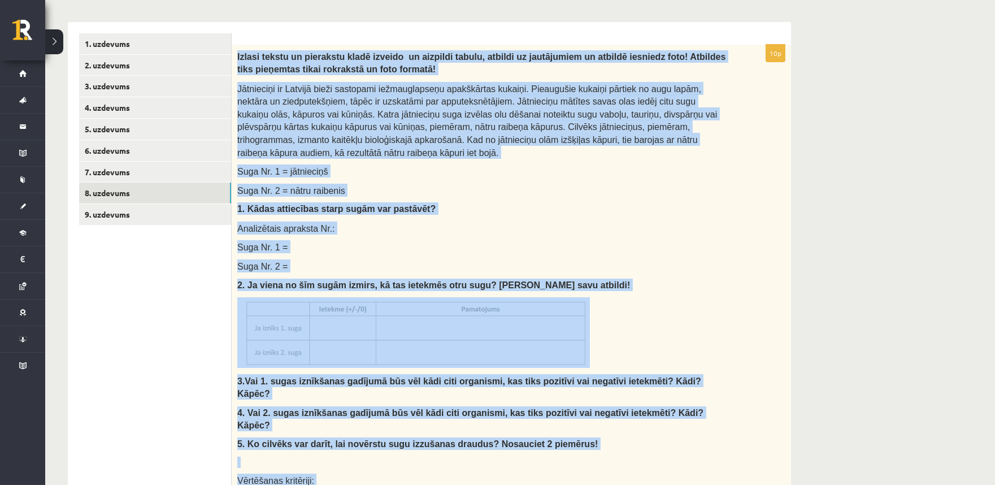
scroll to position [209, 0]
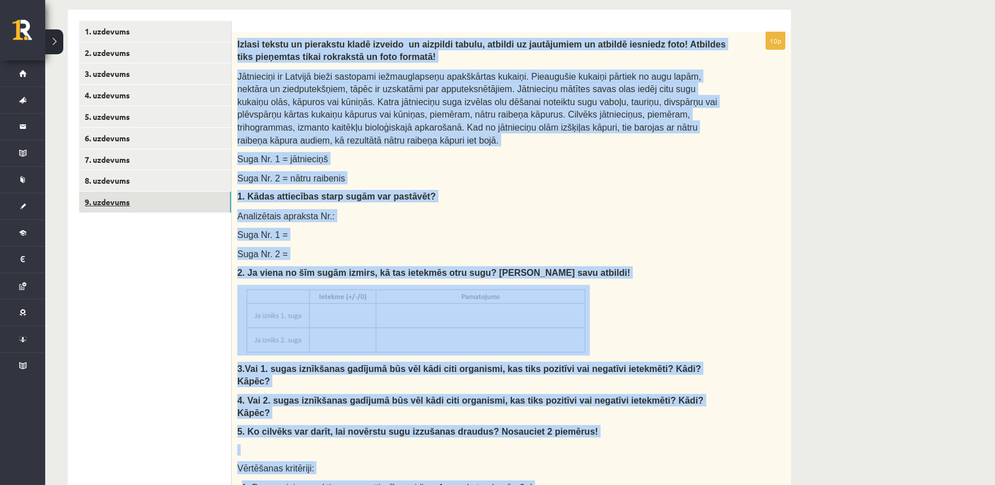
click at [149, 205] on link "9. uzdevums" at bounding box center [155, 202] width 152 height 21
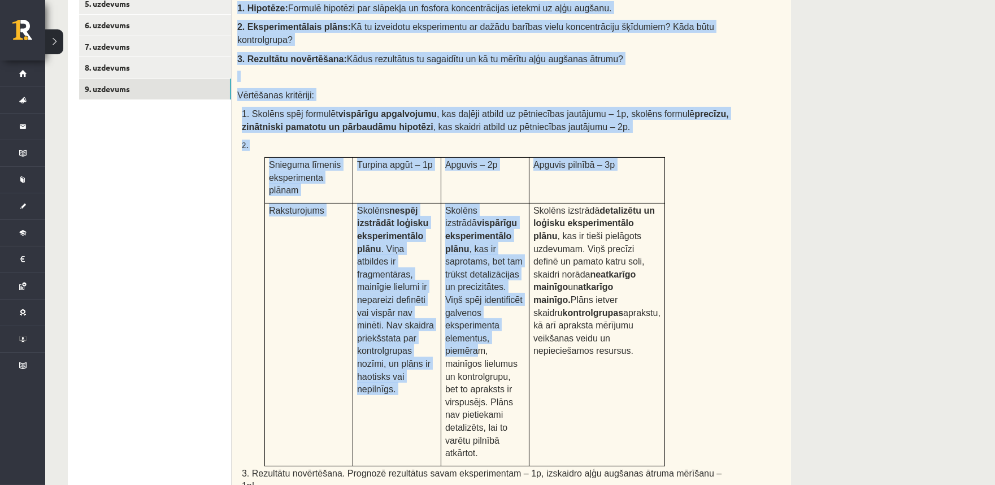
scroll to position [419, 0]
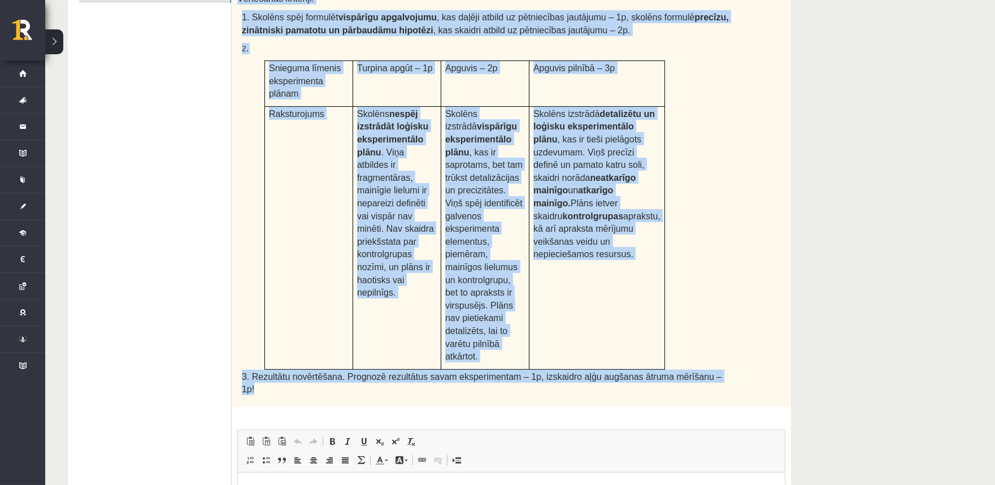
drag, startPoint x: 235, startPoint y: 245, endPoint x: 688, endPoint y: 352, distance: 465.7
click at [688, 352] on div "Piesārņojuma ietekme uz ūdensaugiem Pētnieki novēro eitrofikācijas pazīmes kādā…" at bounding box center [512, 115] width 560 height 584
copy div "Piesārņojuma ietekme uz ūdensaugiem Pētnieki novēro eitrofikācijas pazīmes kādā…"
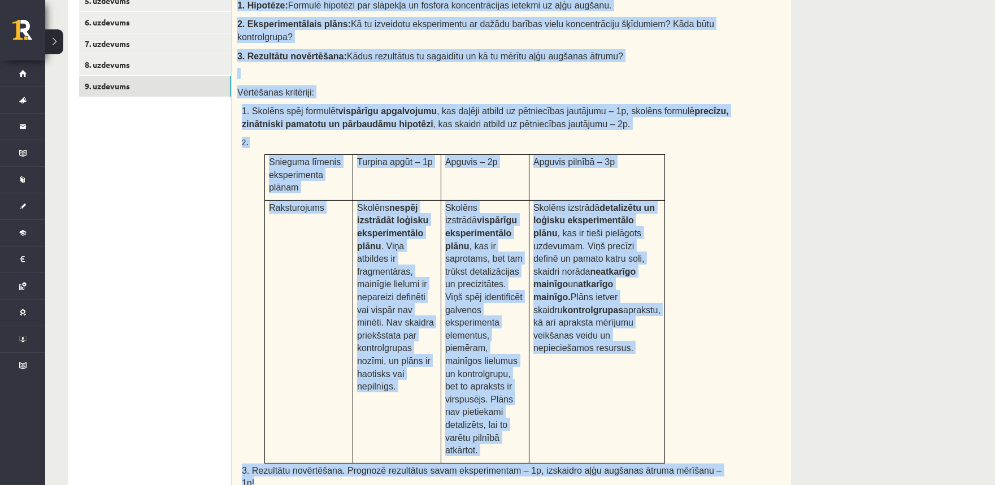
scroll to position [577, 0]
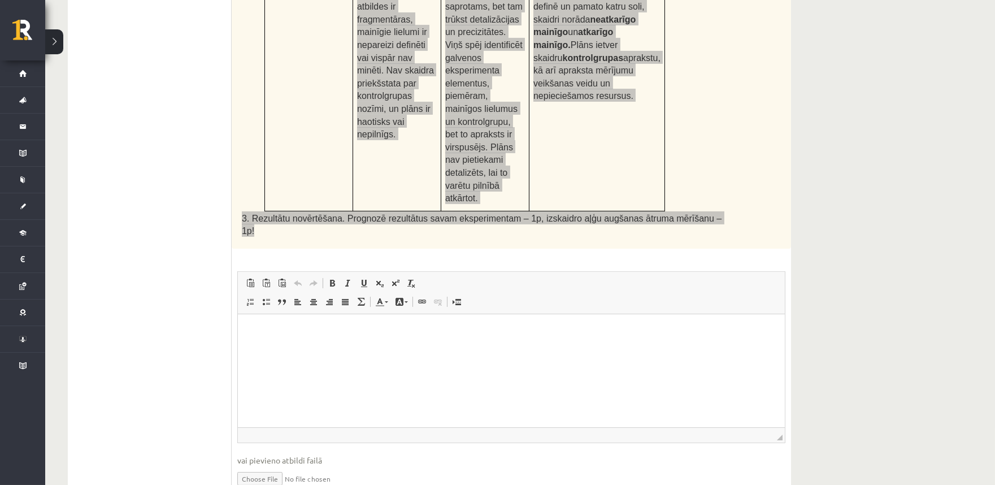
click at [315, 348] on html at bounding box center [510, 331] width 547 height 34
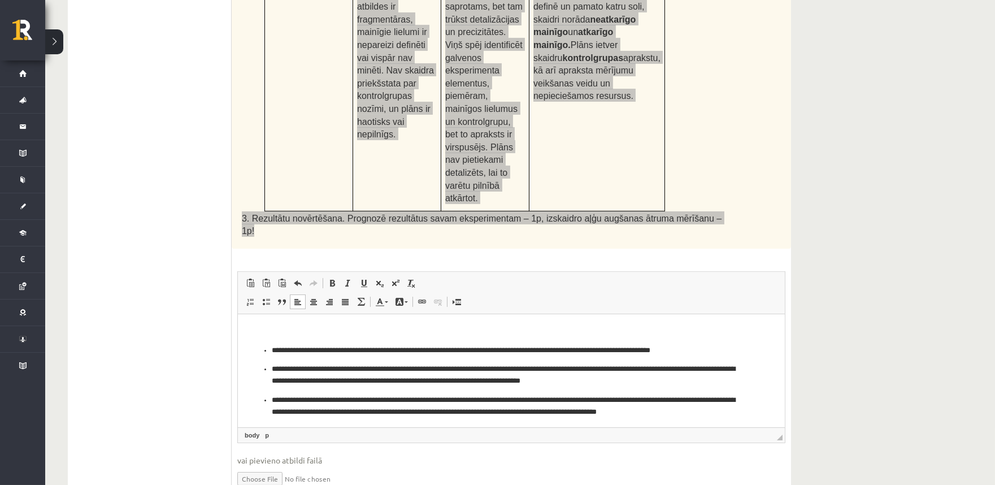
click at [301, 353] on p "**********" at bounding box center [506, 350] width 470 height 12
click at [346, 369] on p "**********" at bounding box center [506, 375] width 470 height 24
click at [348, 371] on p "**********" at bounding box center [506, 375] width 470 height 24
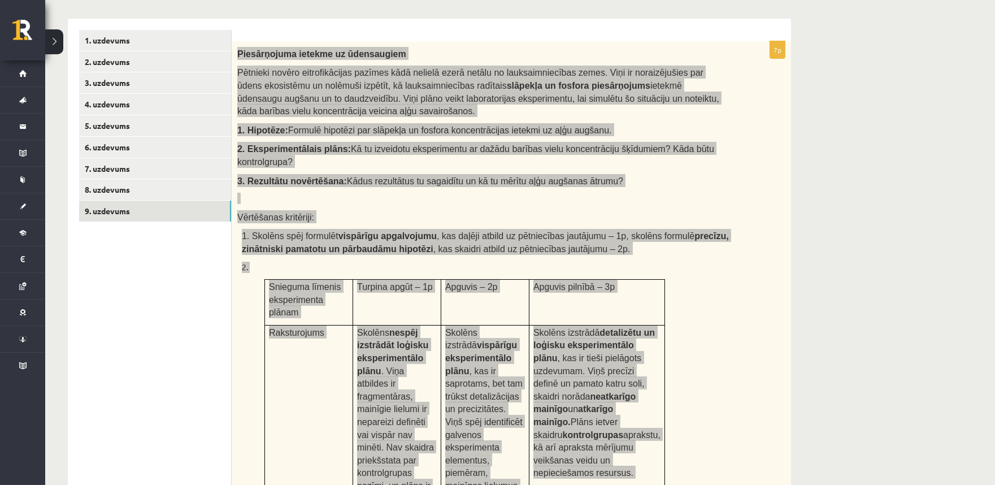
scroll to position [0, 0]
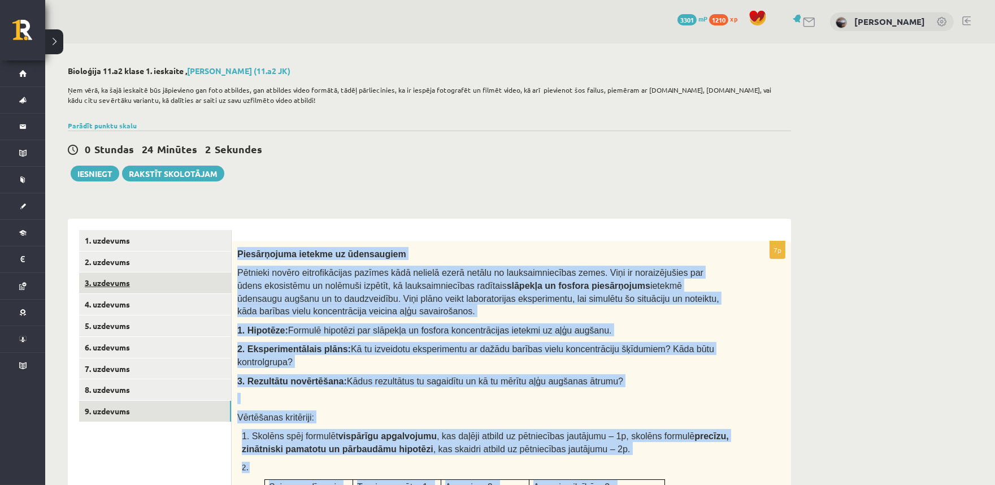
click at [116, 286] on link "3. uzdevums" at bounding box center [155, 282] width 152 height 21
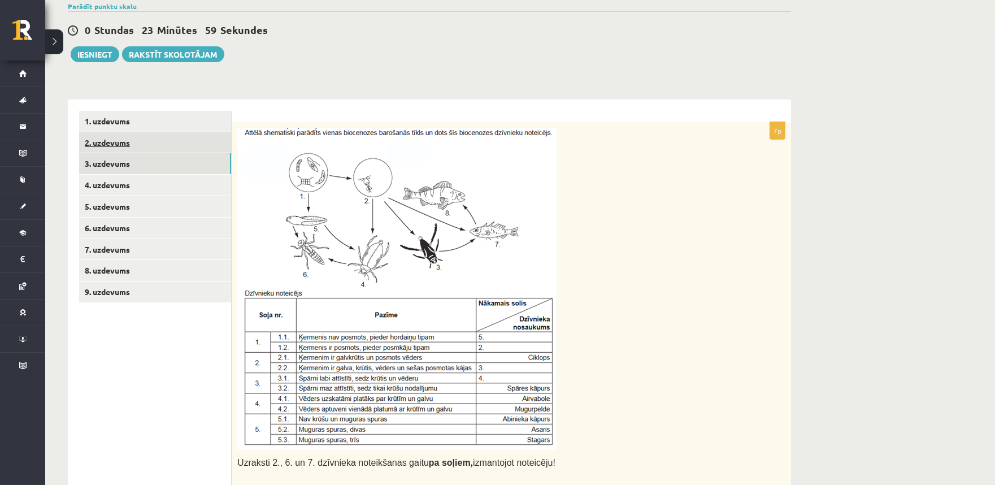
click at [153, 136] on link "2. uzdevums" at bounding box center [155, 142] width 152 height 21
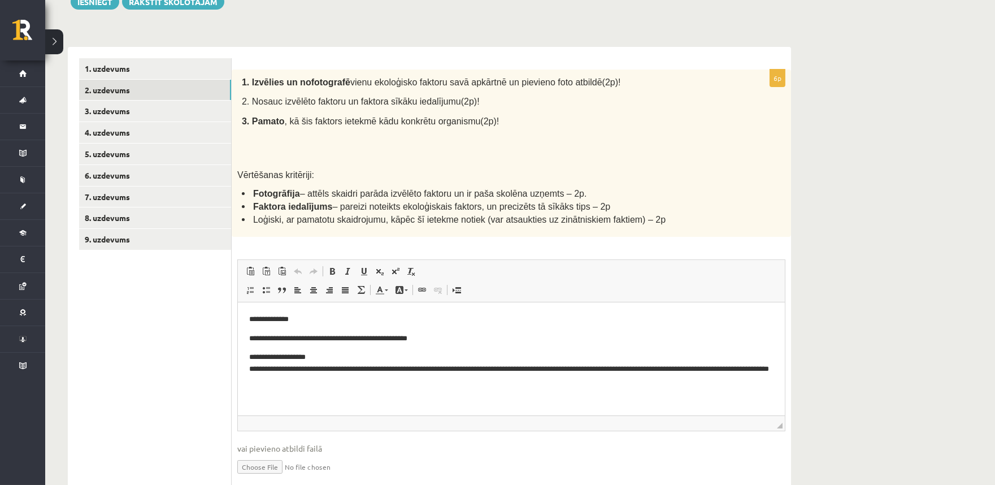
scroll to position [214, 0]
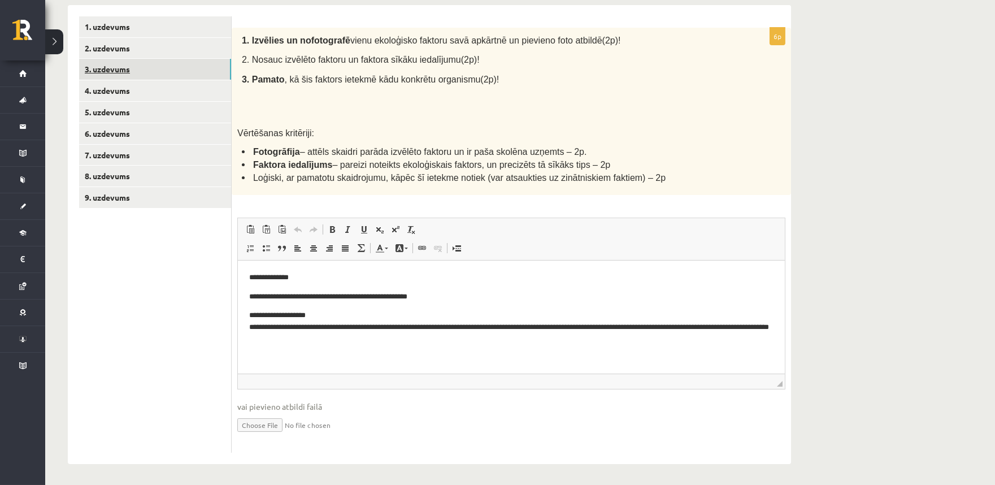
click at [141, 67] on link "3. uzdevums" at bounding box center [155, 69] width 152 height 21
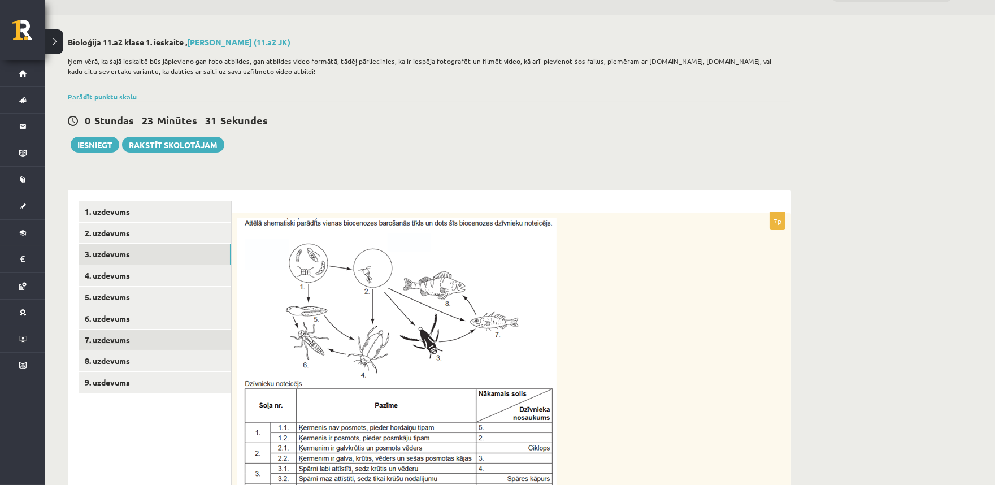
scroll to position [0, 0]
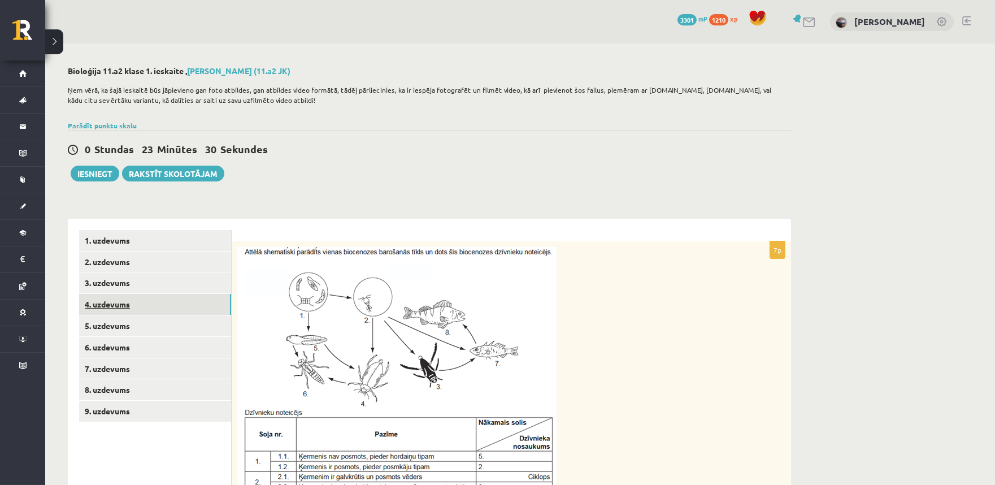
click at [125, 309] on link "4. uzdevums" at bounding box center [155, 304] width 152 height 21
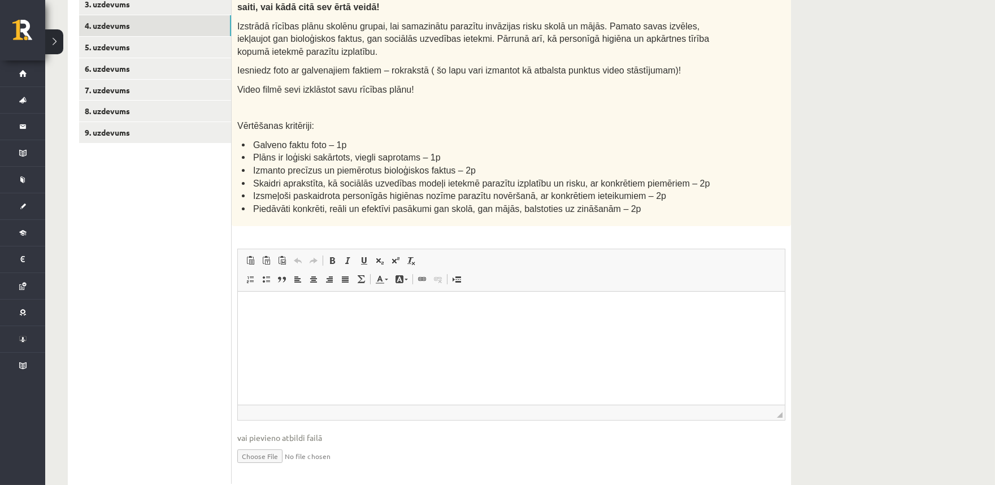
scroll to position [309, 0]
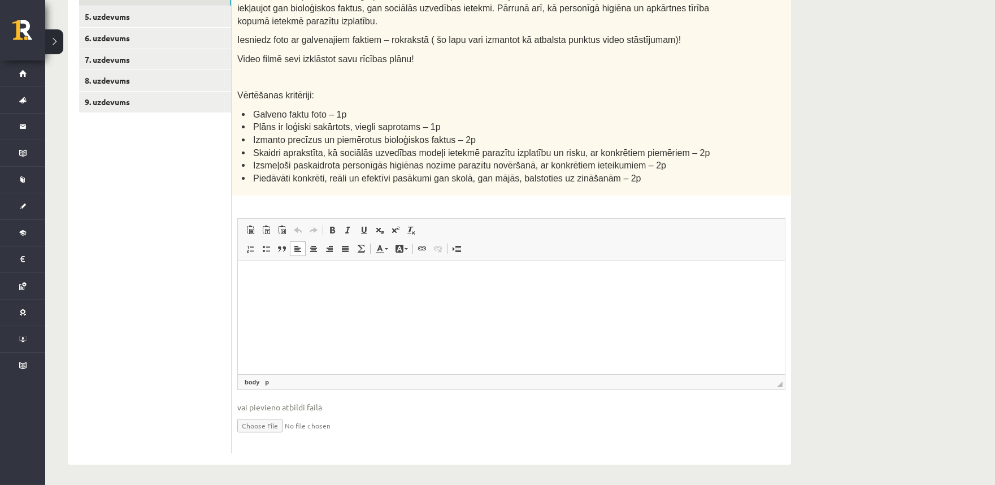
click at [307, 296] on html at bounding box center [510, 278] width 547 height 34
paste body "Bagātinātā teksta redaktors, wiswyg-editor-user-answer-47433837435140"
drag, startPoint x: 597, startPoint y: 275, endPoint x: 428, endPoint y: 288, distance: 170.1
click at [428, 288] on html "**********" at bounding box center [510, 278] width 547 height 34
click at [269, 425] on input "file" at bounding box center [511, 424] width 548 height 23
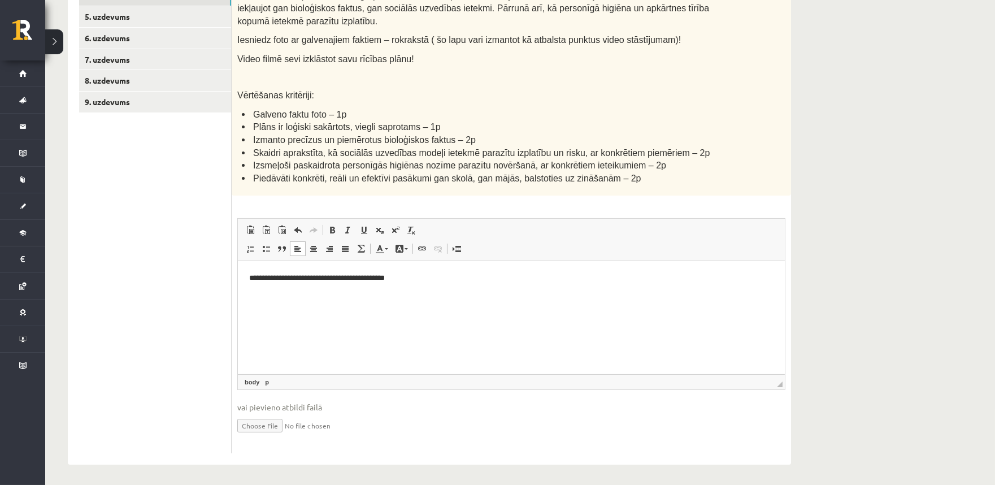
type input "**********"
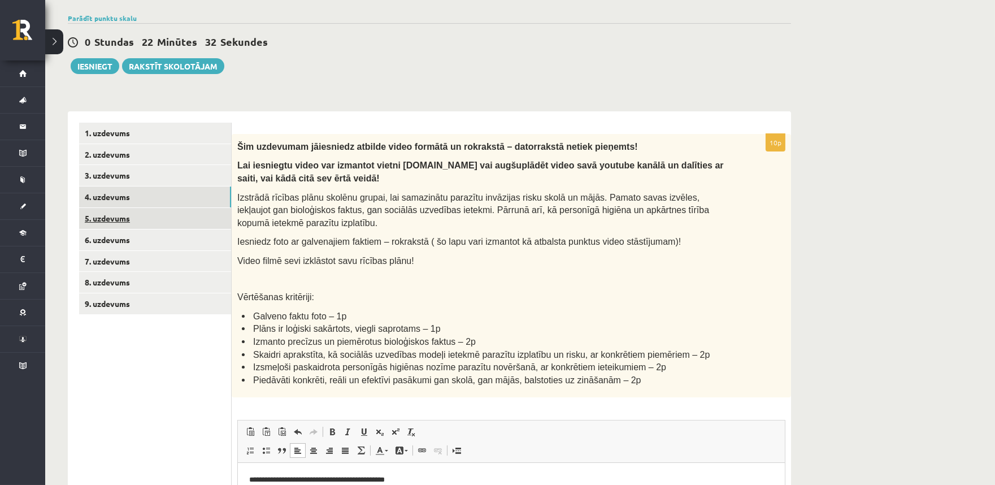
scroll to position [100, 0]
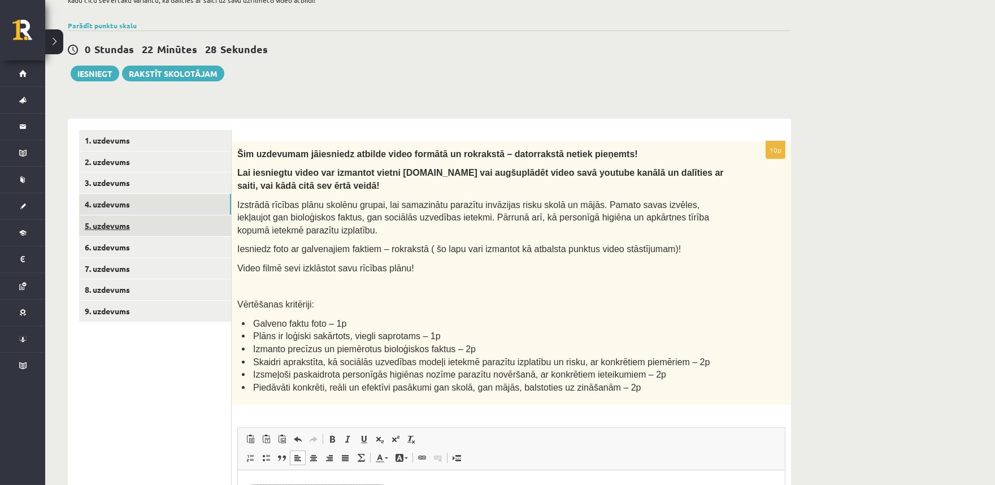
click at [156, 228] on link "5. uzdevums" at bounding box center [155, 225] width 152 height 21
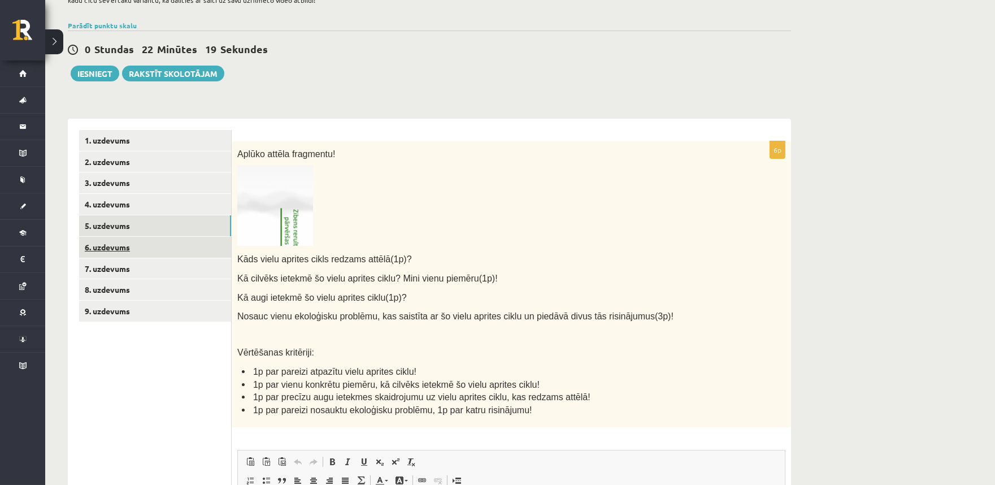
click at [144, 239] on link "6. uzdevums" at bounding box center [155, 247] width 152 height 21
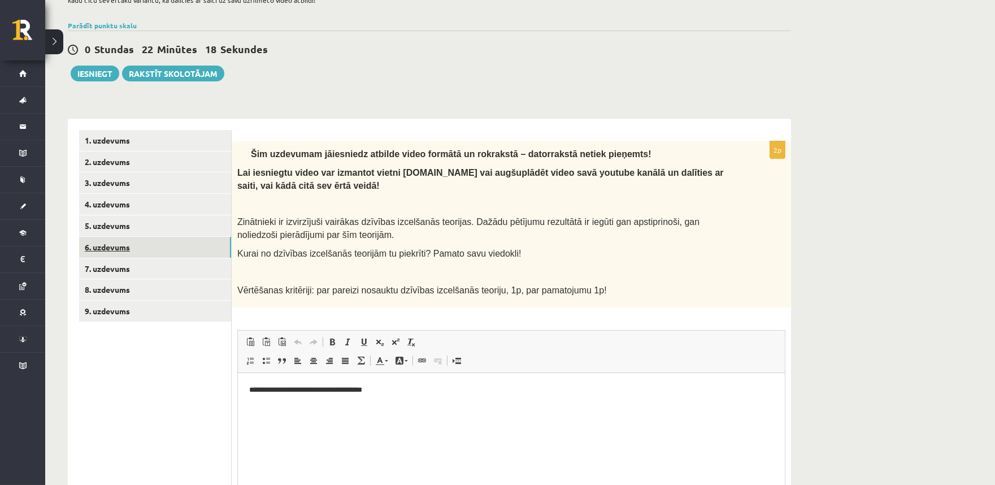
scroll to position [0, 0]
click at [86, 209] on link "4. uzdevums" at bounding box center [155, 204] width 152 height 21
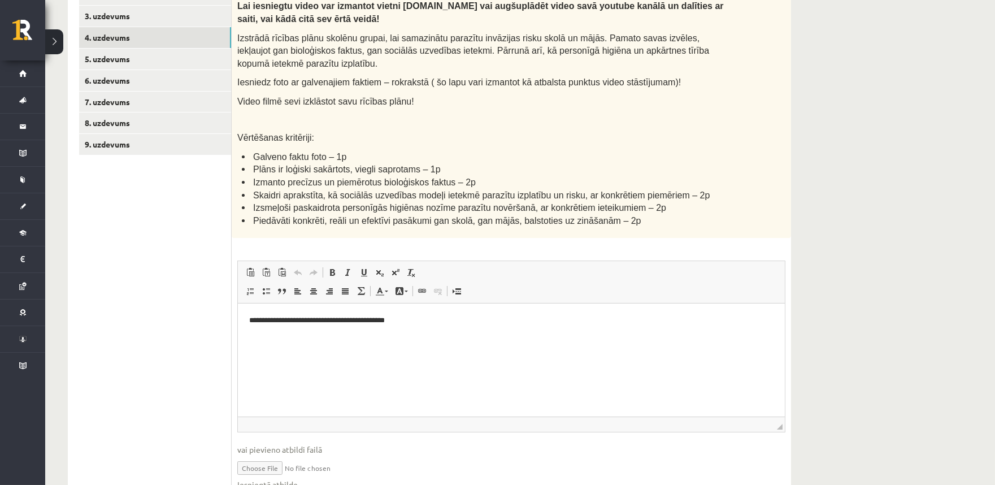
scroll to position [320, 0]
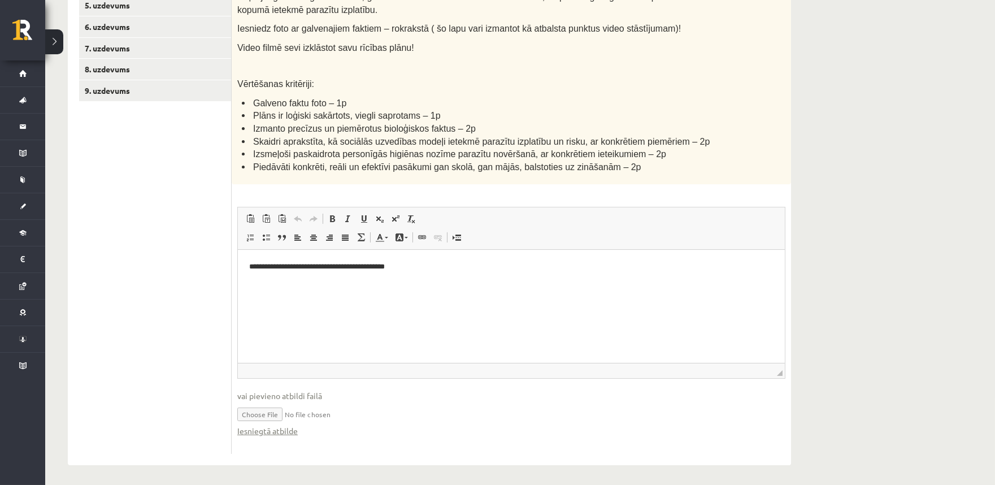
click at [283, 408] on input "file" at bounding box center [511, 413] width 548 height 23
type input "**********"
click at [450, 271] on p "**********" at bounding box center [511, 267] width 524 height 12
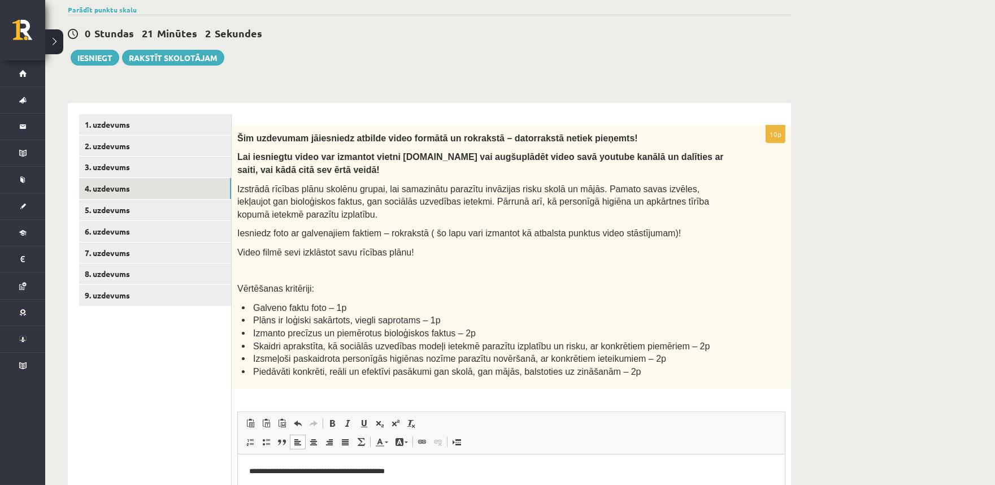
scroll to position [111, 0]
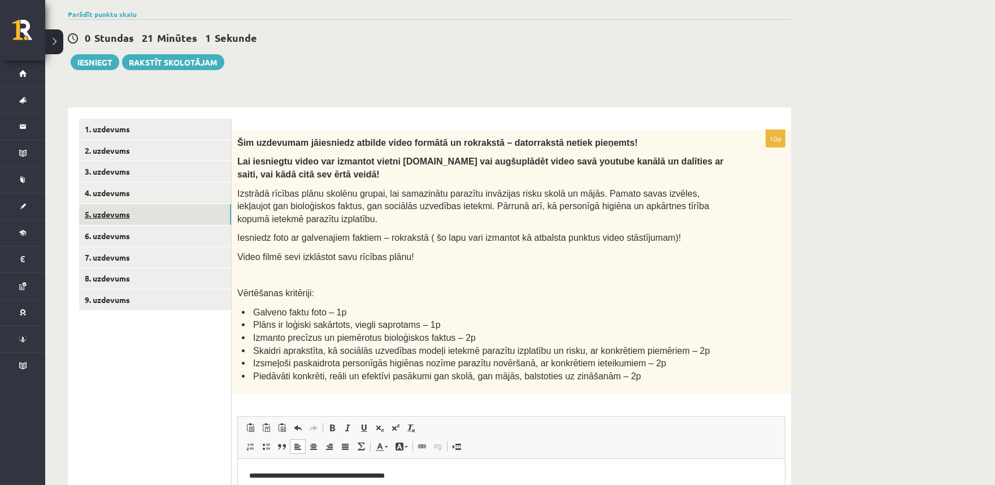
click at [172, 222] on link "5. uzdevums" at bounding box center [155, 214] width 152 height 21
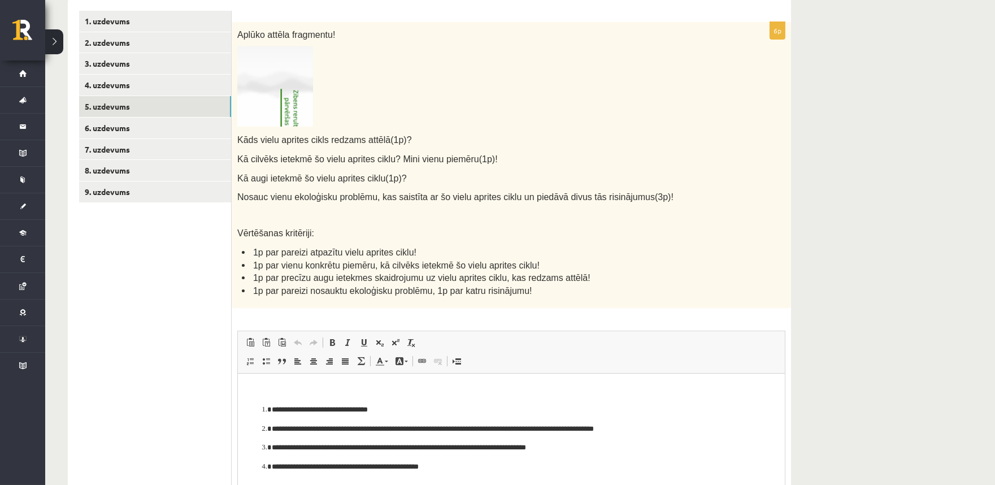
scroll to position [0, 0]
click at [97, 120] on link "6. uzdevums" at bounding box center [155, 128] width 152 height 21
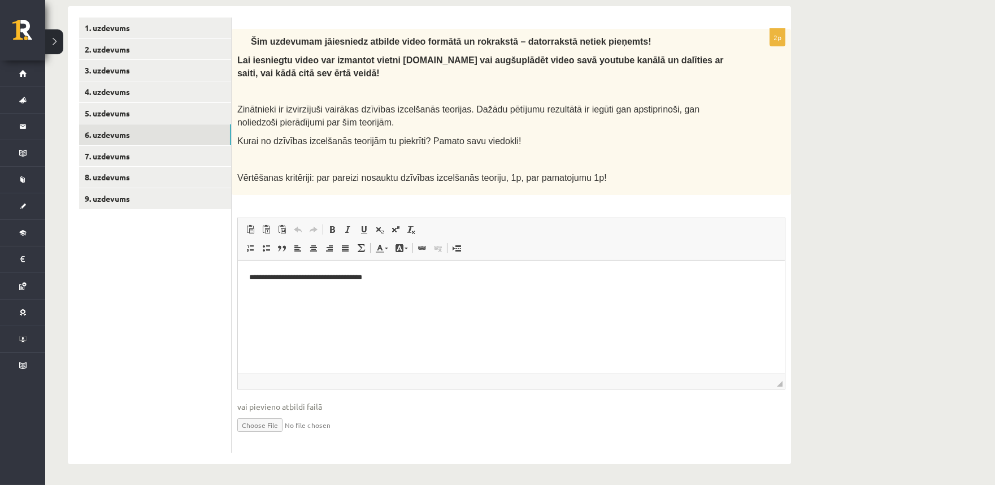
click at [266, 426] on input "file" at bounding box center [511, 424] width 548 height 23
type input "**********"
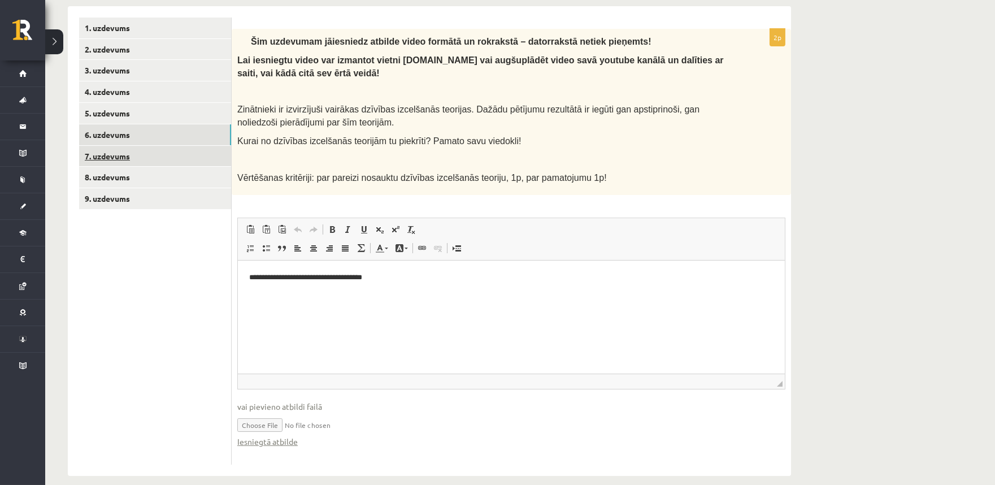
click at [188, 155] on link "7. uzdevums" at bounding box center [155, 156] width 152 height 21
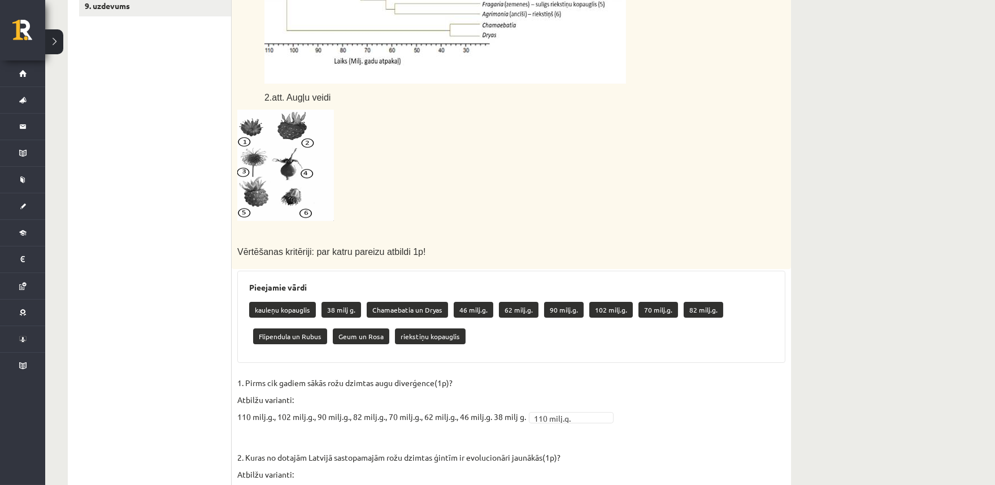
scroll to position [196, 0]
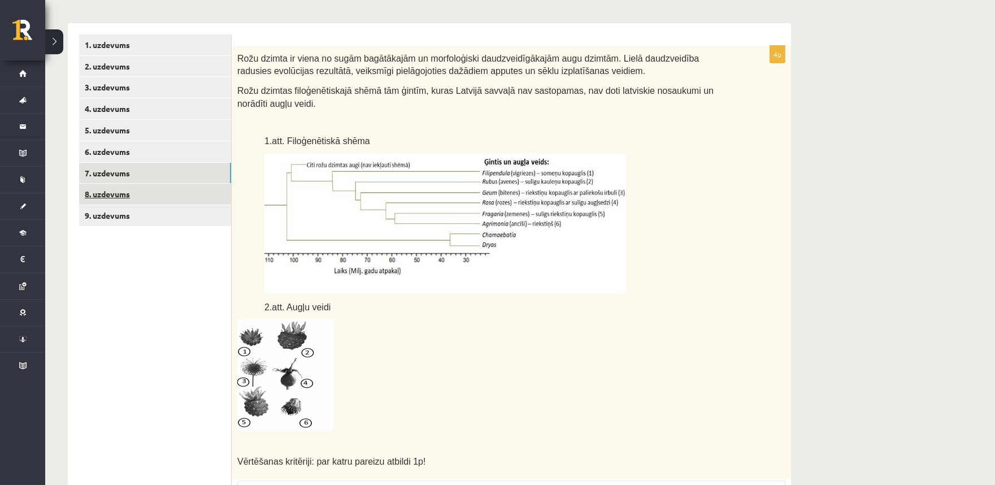
click at [176, 198] on link "8. uzdevums" at bounding box center [155, 194] width 152 height 21
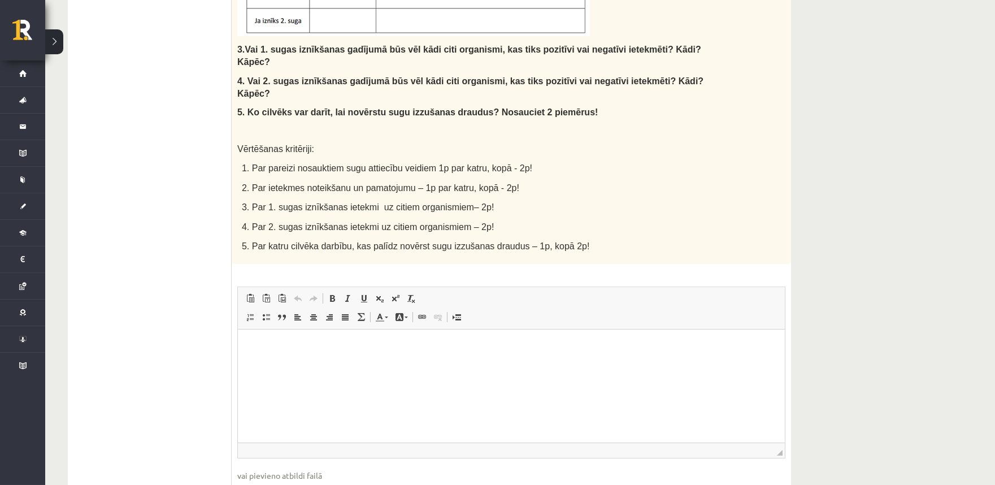
scroll to position [558, 0]
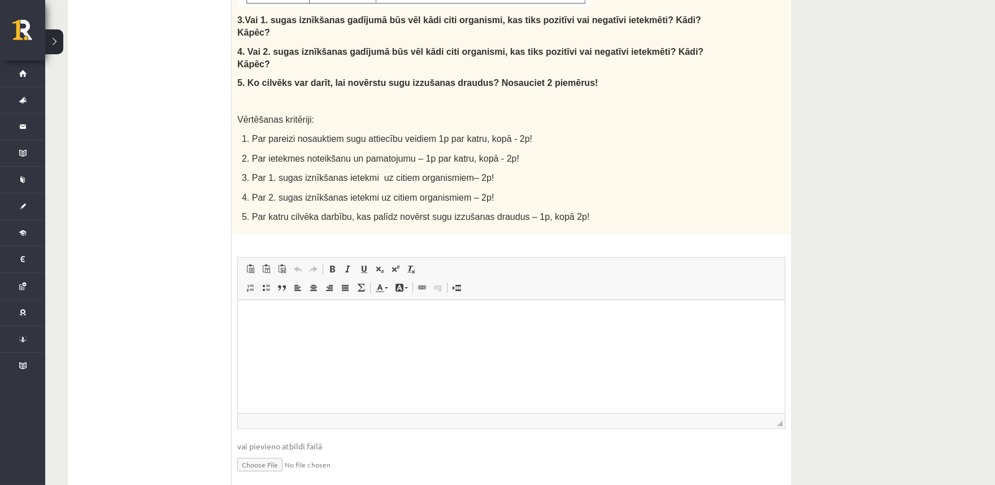
click at [274, 452] on input "file" at bounding box center [511, 463] width 548 height 23
type input "**********"
click at [359, 452] on input "file" at bounding box center [511, 463] width 548 height 23
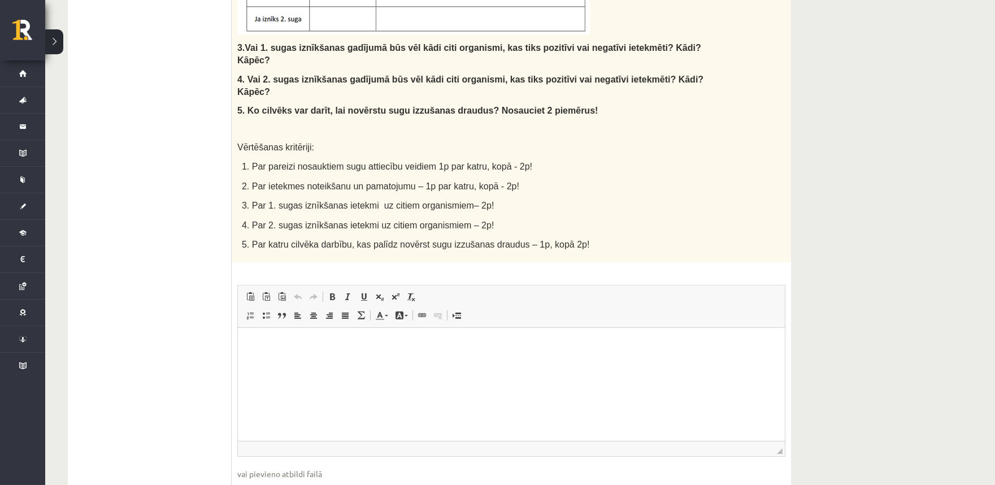
scroll to position [569, 0]
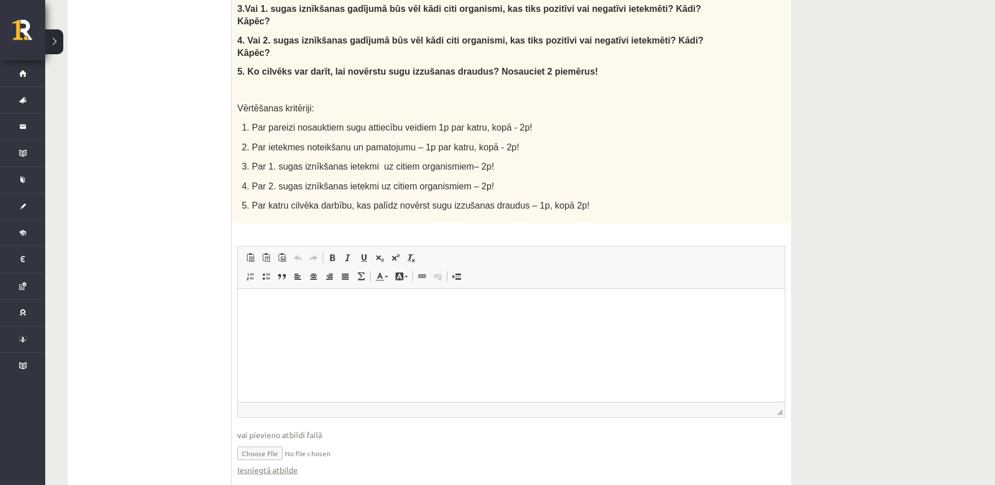
click at [272, 441] on input "file" at bounding box center [511, 452] width 548 height 23
type input "**********"
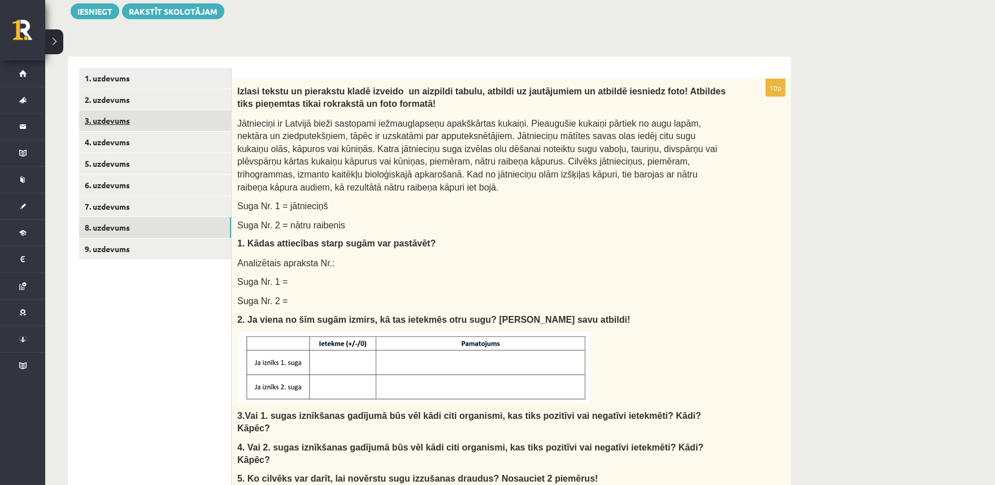
scroll to position [150, 0]
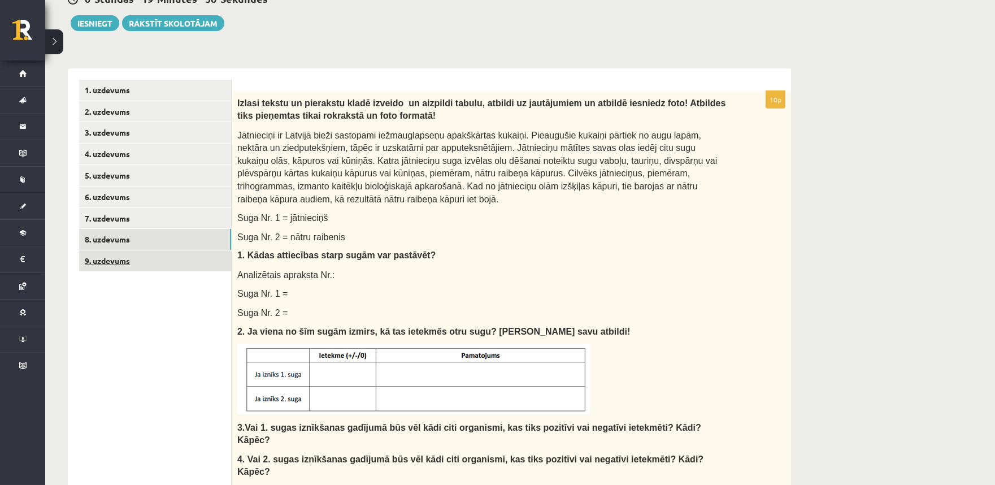
click at [145, 262] on link "9. uzdevums" at bounding box center [155, 260] width 152 height 21
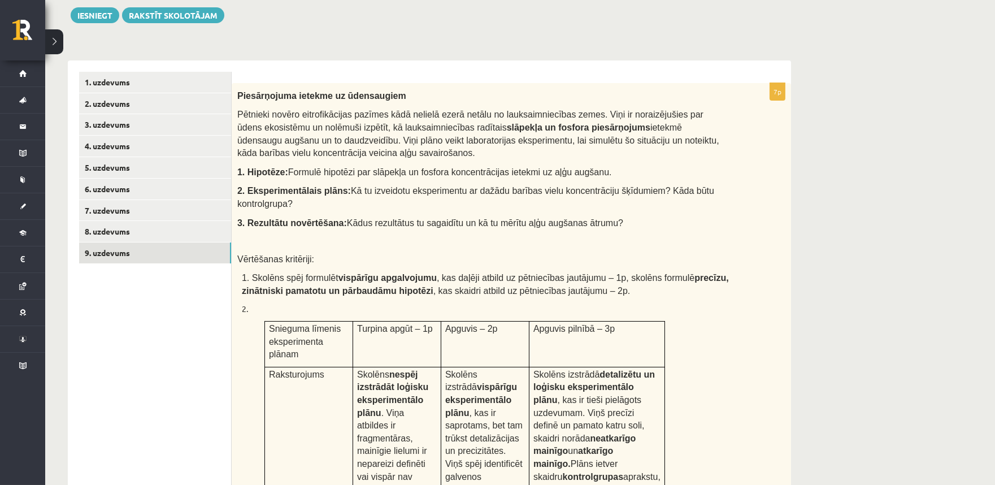
scroll to position [0, 0]
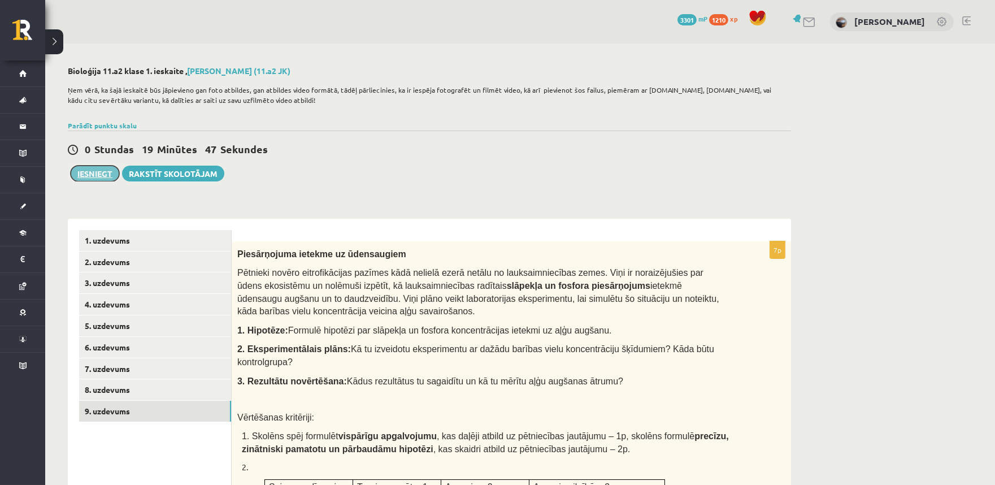
click at [112, 176] on button "Iesniegt" at bounding box center [95, 174] width 49 height 16
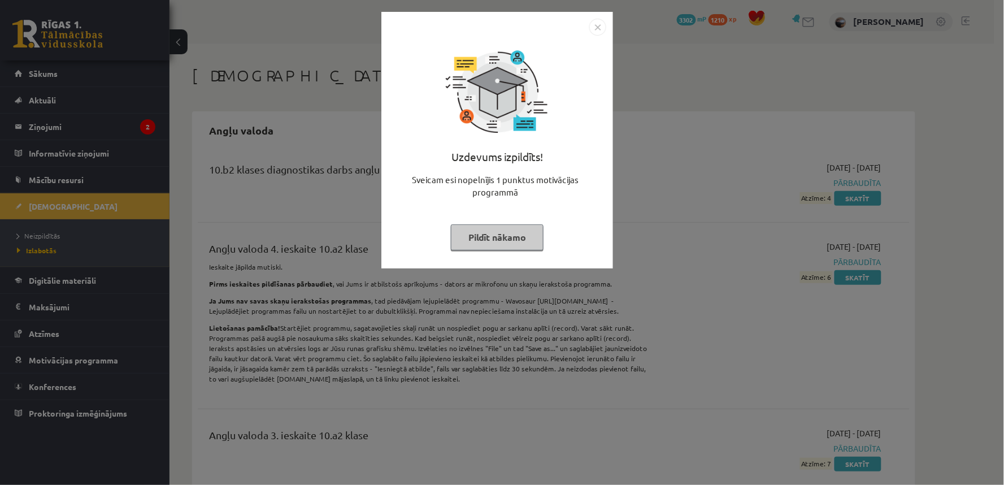
click at [511, 229] on button "Pildīt nākamo" at bounding box center [497, 237] width 93 height 26
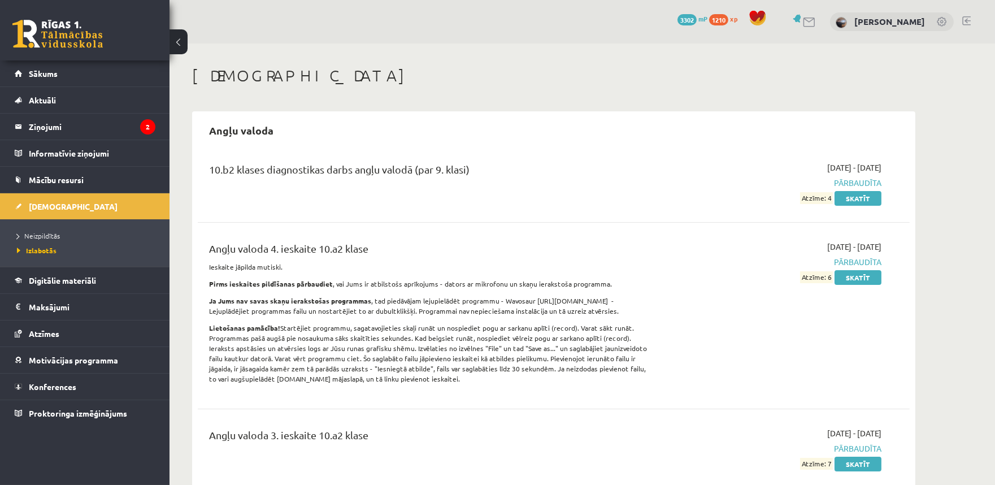
click at [87, 38] on link at bounding box center [57, 34] width 90 height 28
